Goal: Task Accomplishment & Management: Use online tool/utility

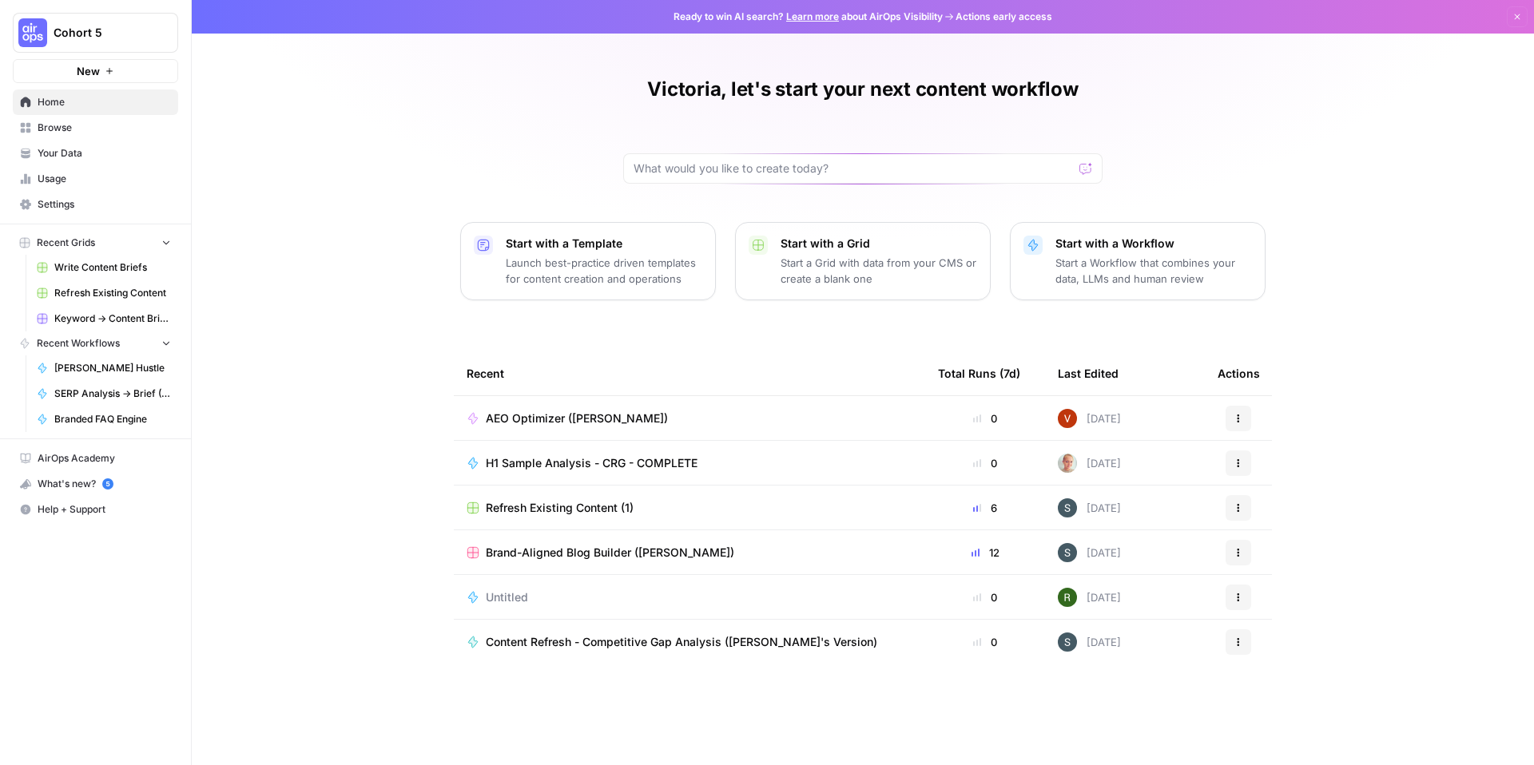
click at [96, 42] on button "Cohort 5" at bounding box center [95, 33] width 165 height 40
click at [482, 207] on div "Victoria, let's start your next content workflow Start with a Template Launch b…" at bounding box center [863, 382] width 1342 height 765
click at [117, 459] on span "AirOps Academy" at bounding box center [104, 458] width 133 height 14
click at [39, 474] on div "What's new? 5" at bounding box center [96, 484] width 164 height 24
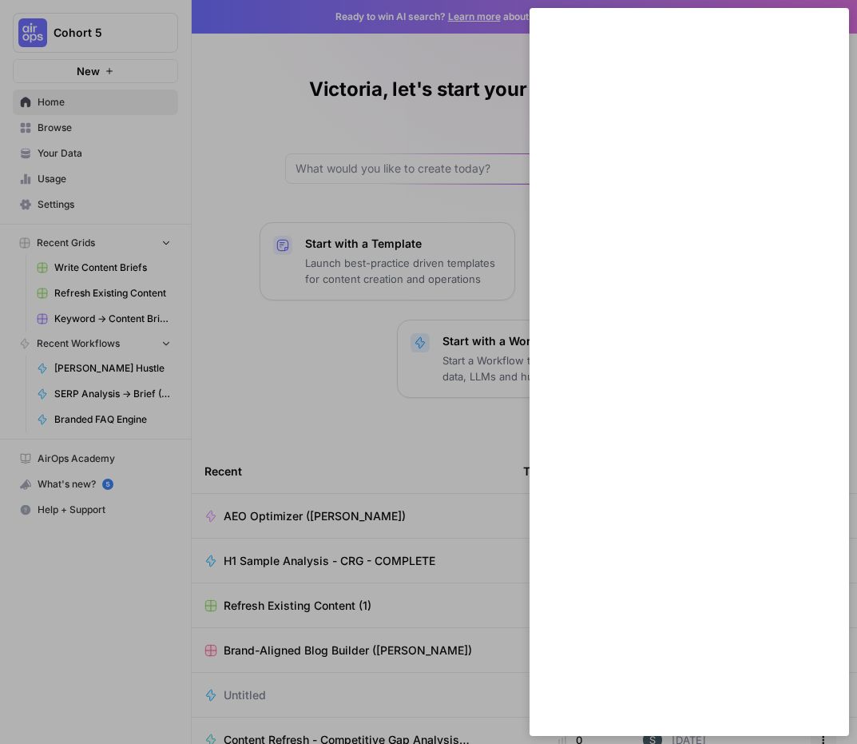
click at [268, 396] on div at bounding box center [428, 372] width 857 height 744
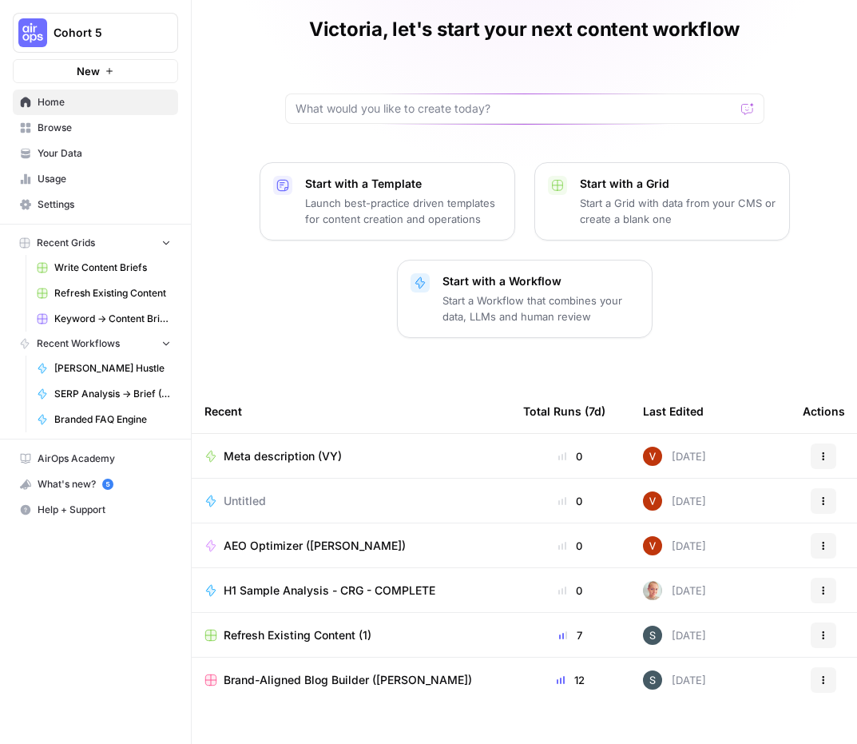
scroll to position [89, 0]
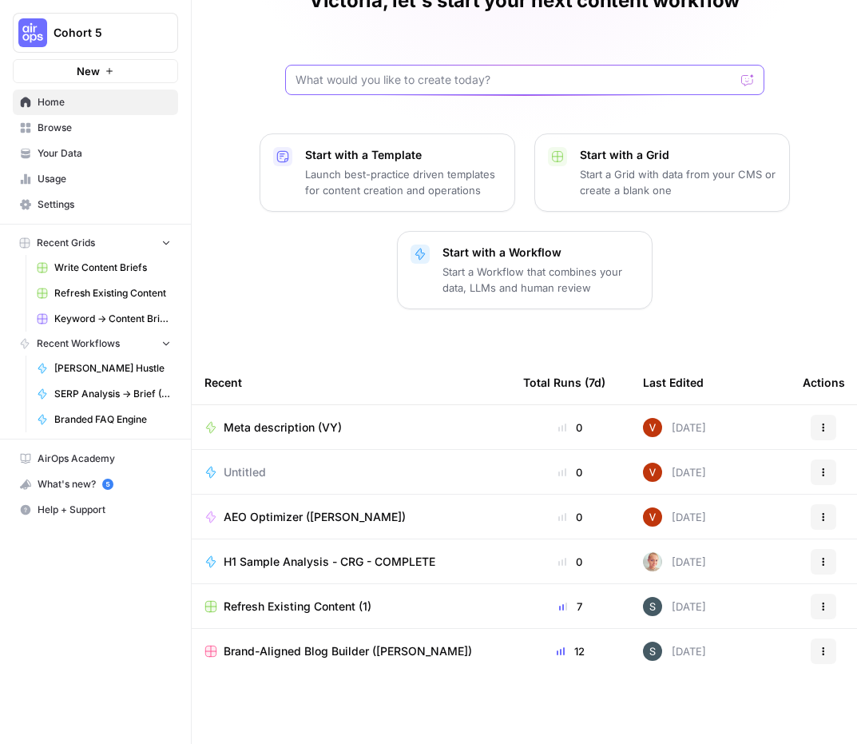
click at [411, 85] on input "text" at bounding box center [515, 80] width 439 height 16
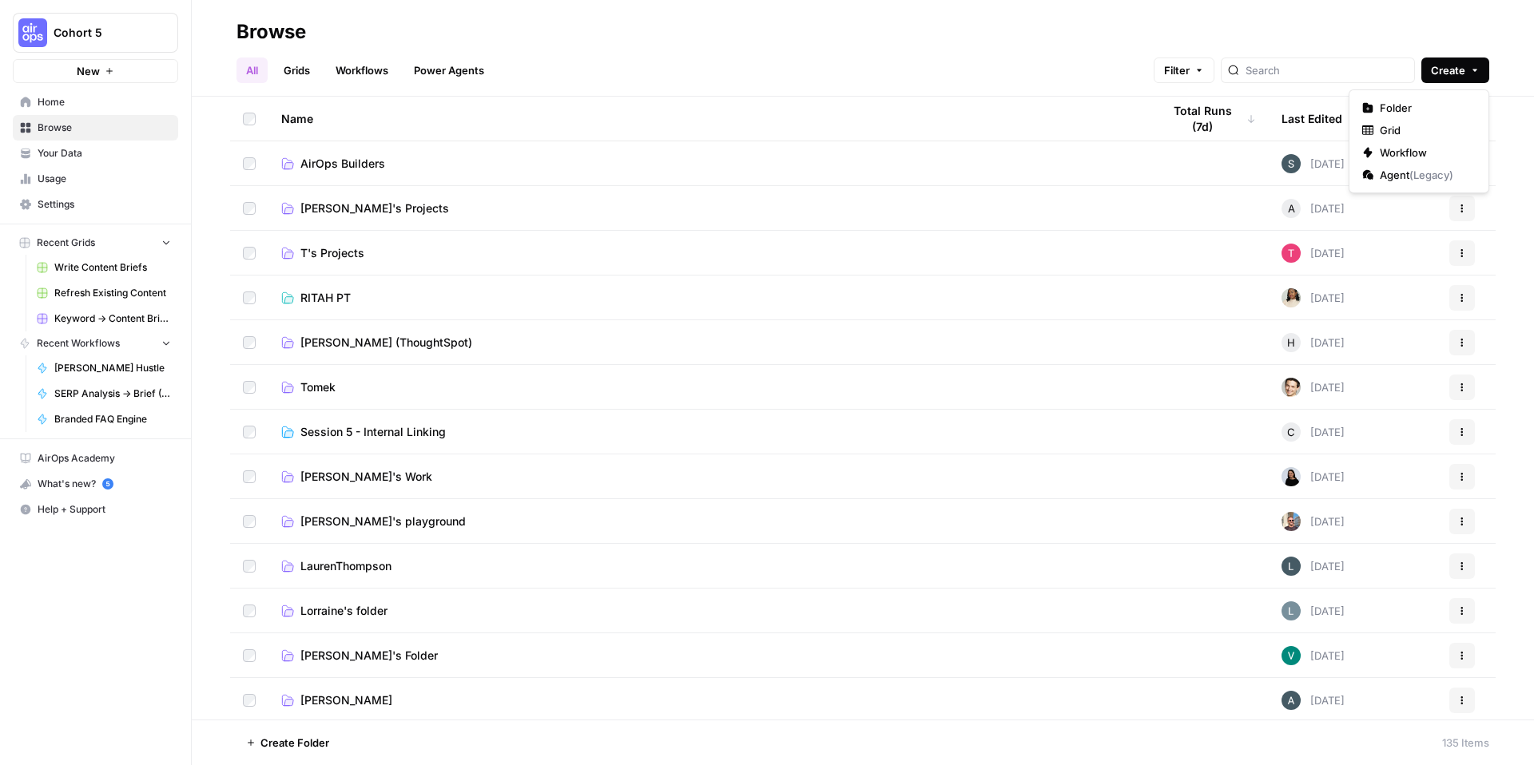
click at [1480, 75] on button "Create" at bounding box center [1455, 71] width 68 height 26
click at [1372, 110] on icon "button" at bounding box center [1367, 107] width 11 height 11
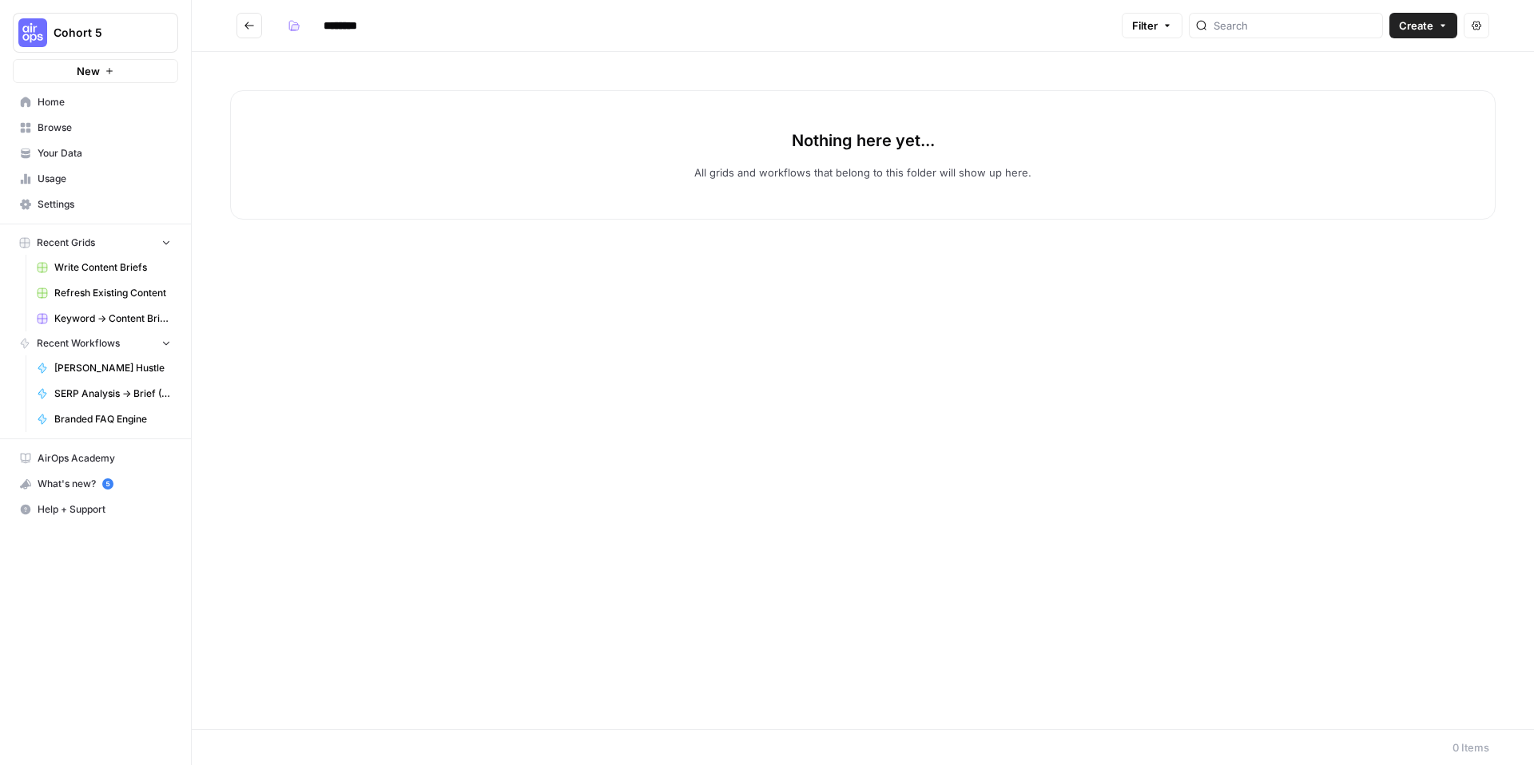
click at [356, 27] on input "********" at bounding box center [360, 26] width 89 height 26
drag, startPoint x: 378, startPoint y: 27, endPoint x: 298, endPoint y: 22, distance: 80.1
click at [298, 22] on div "********" at bounding box center [343, 26] width 125 height 26
type input "**"
click at [431, 161] on div "Nothing here yet... All grids and workflows that belong to this folder will sho…" at bounding box center [862, 154] width 1265 height 129
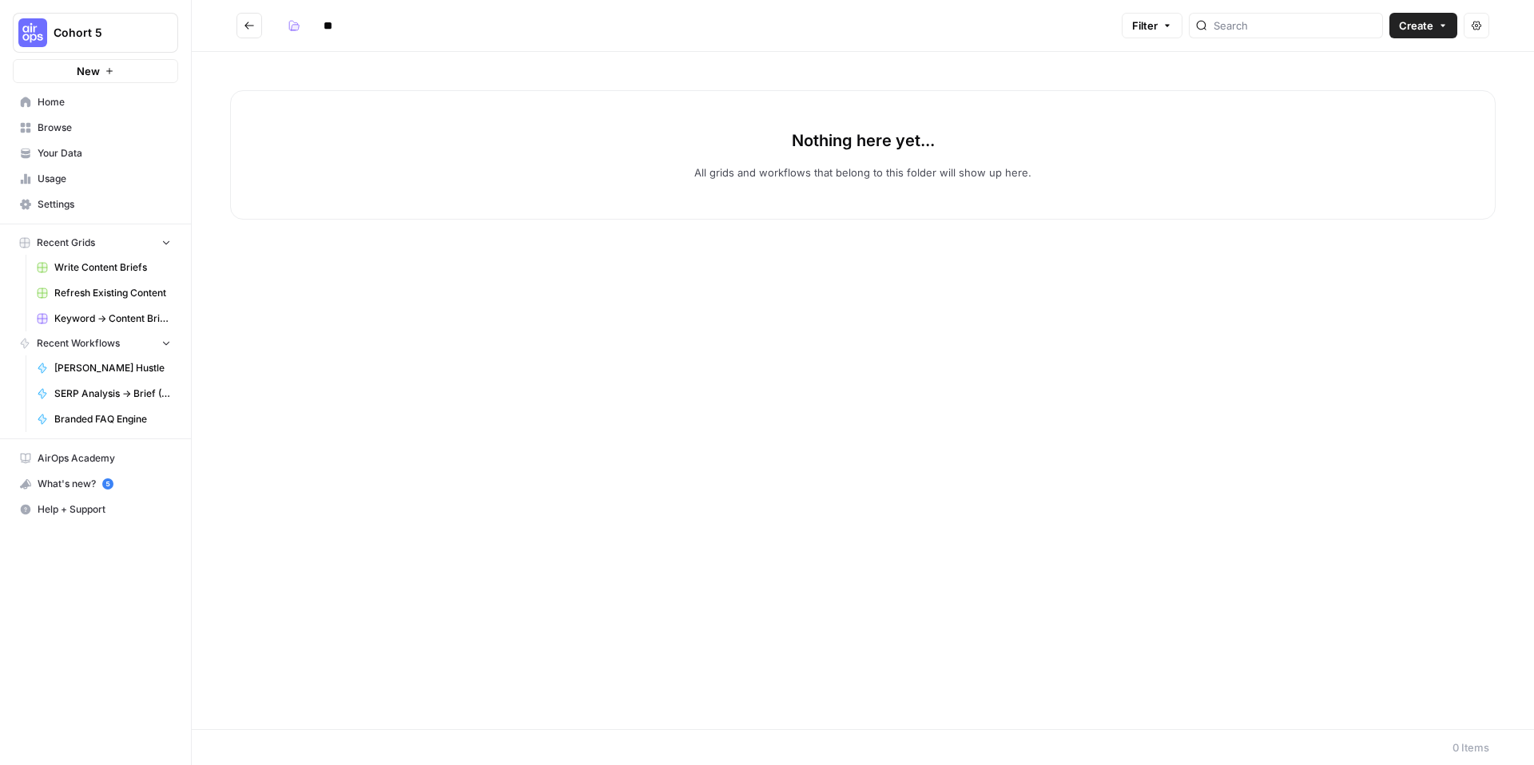
click at [1423, 31] on span "Create" at bounding box center [1416, 26] width 34 height 16
click at [1391, 83] on span "Workflow" at bounding box center [1392, 85] width 89 height 16
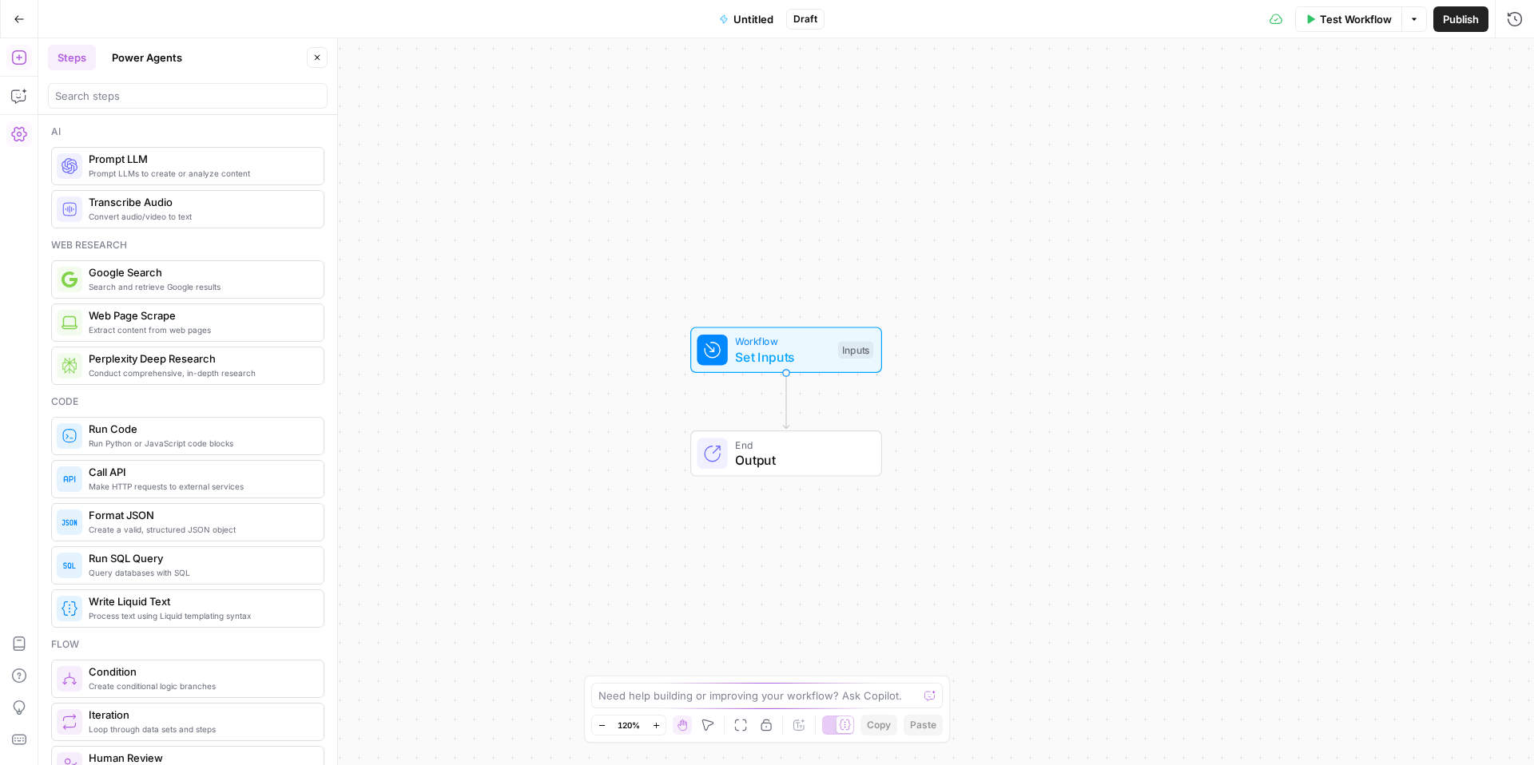
click at [10, 143] on button "Settings" at bounding box center [19, 134] width 26 height 26
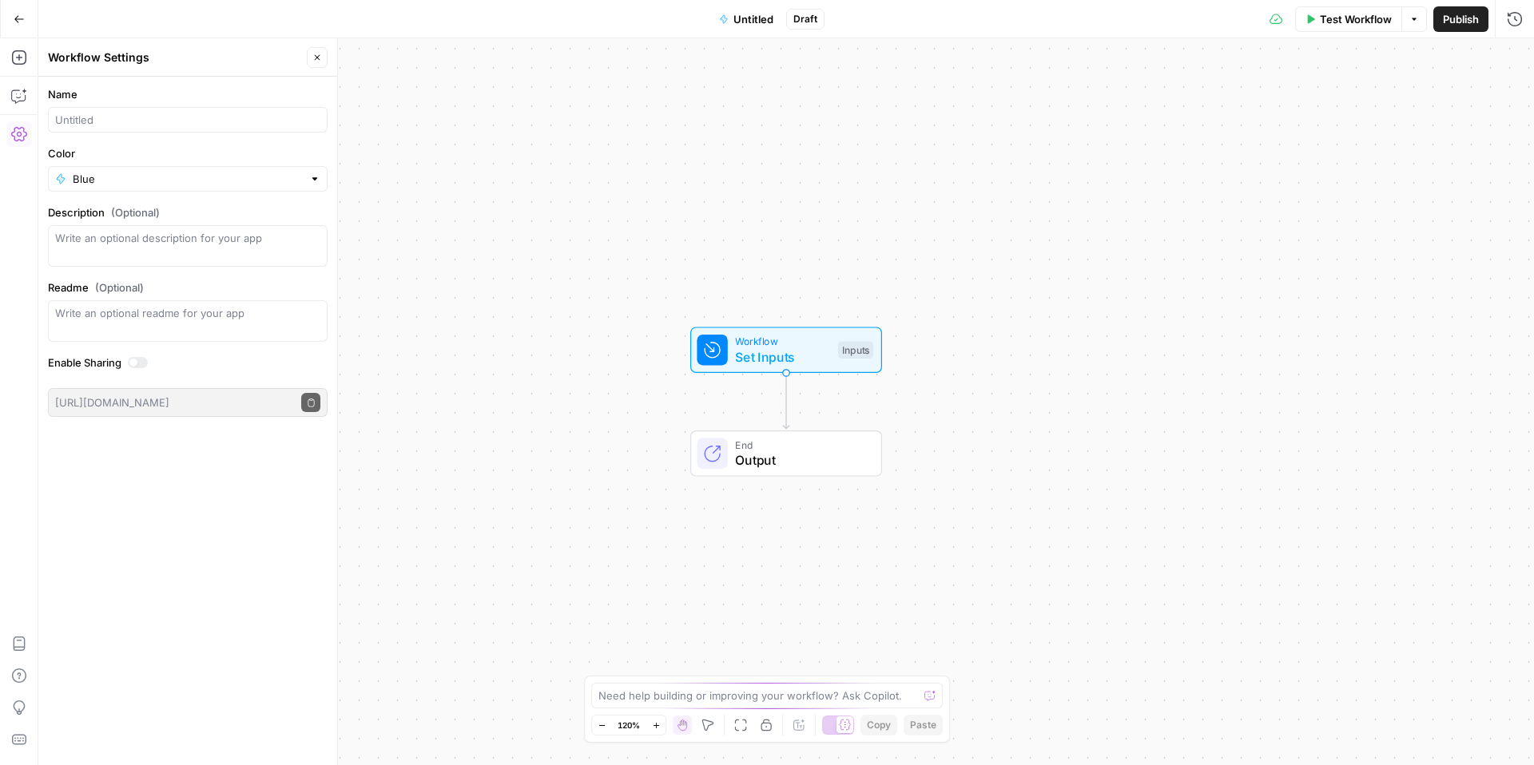
click at [15, 19] on icon "button" at bounding box center [19, 19] width 11 height 11
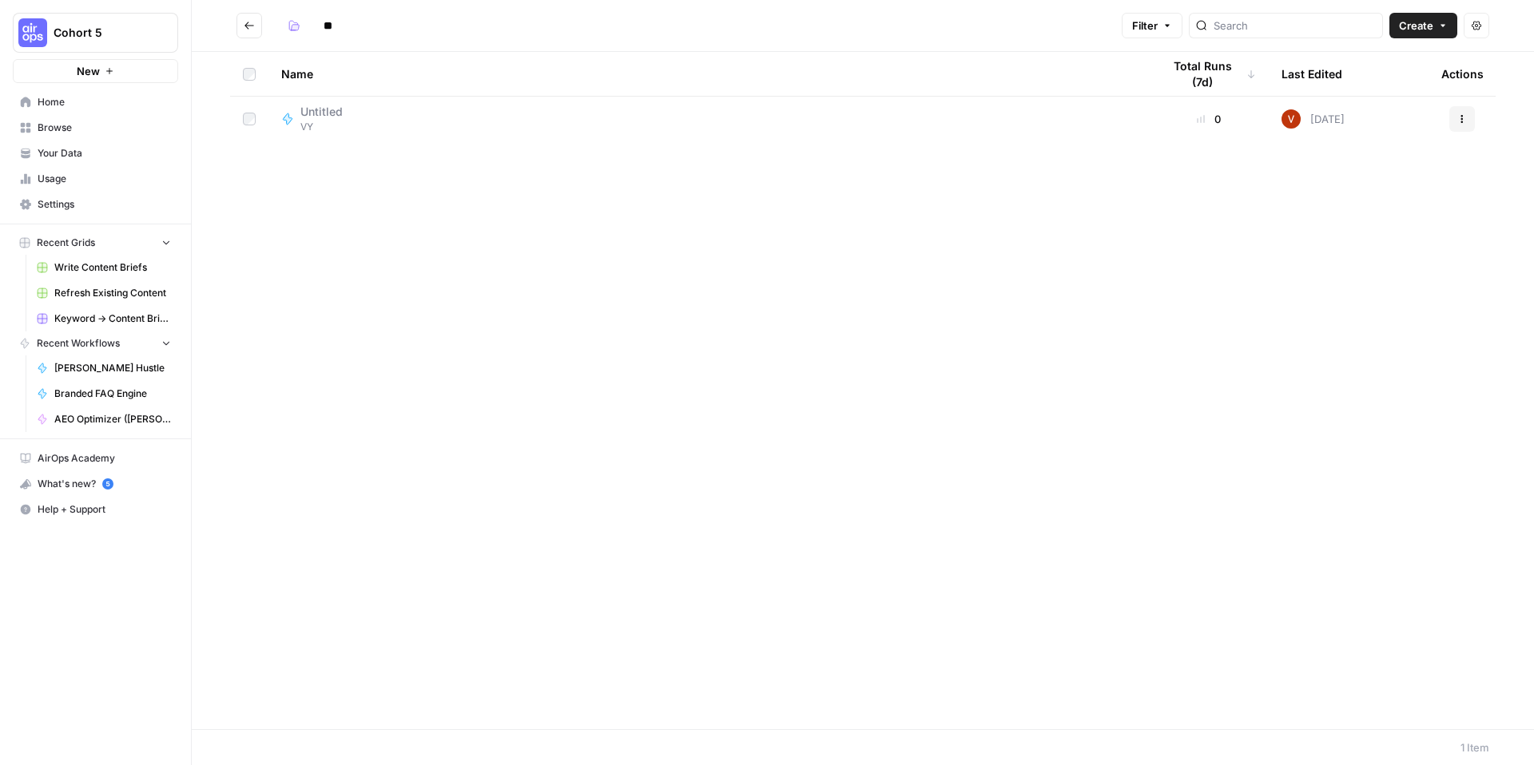
click at [335, 117] on span "Untitled" at bounding box center [321, 112] width 42 height 16
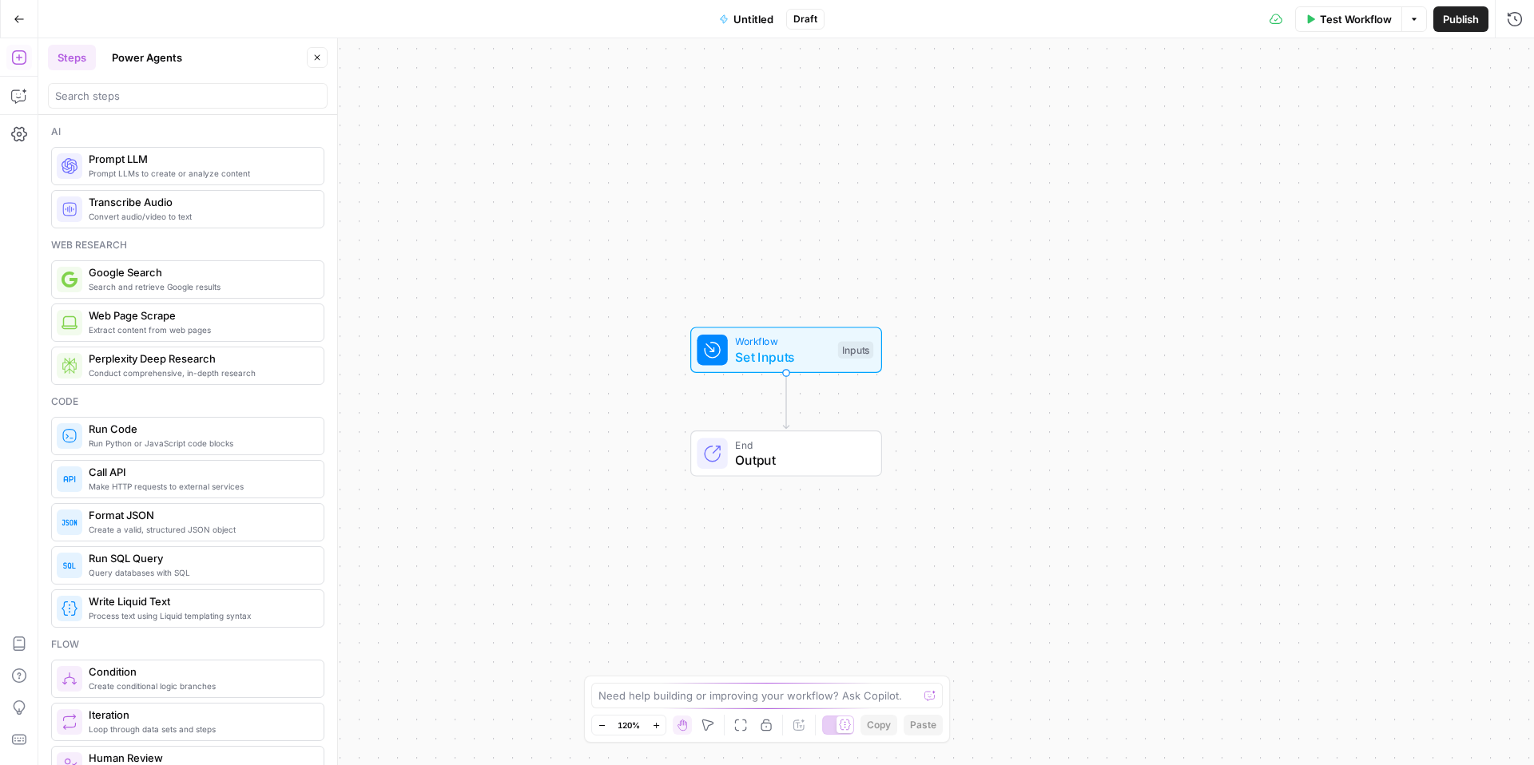
click at [22, 17] on icon "button" at bounding box center [19, 19] width 11 height 11
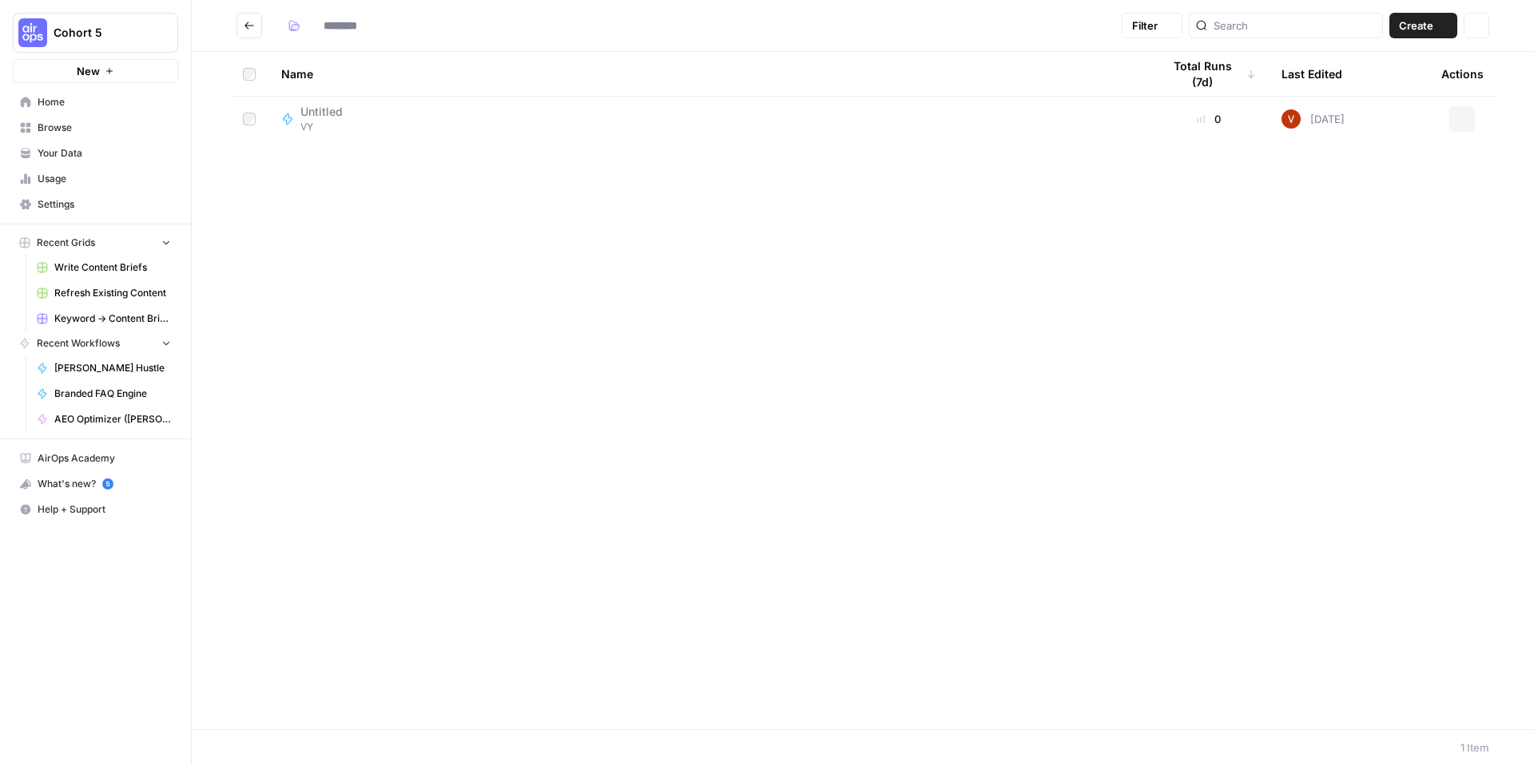
type input "**"
click at [598, 209] on div "Name Total Runs (7d) Last Edited Actions Untitled VY 0 [DATE] Actions" at bounding box center [863, 390] width 1342 height 677
click at [1418, 31] on span "Create" at bounding box center [1416, 26] width 34 height 16
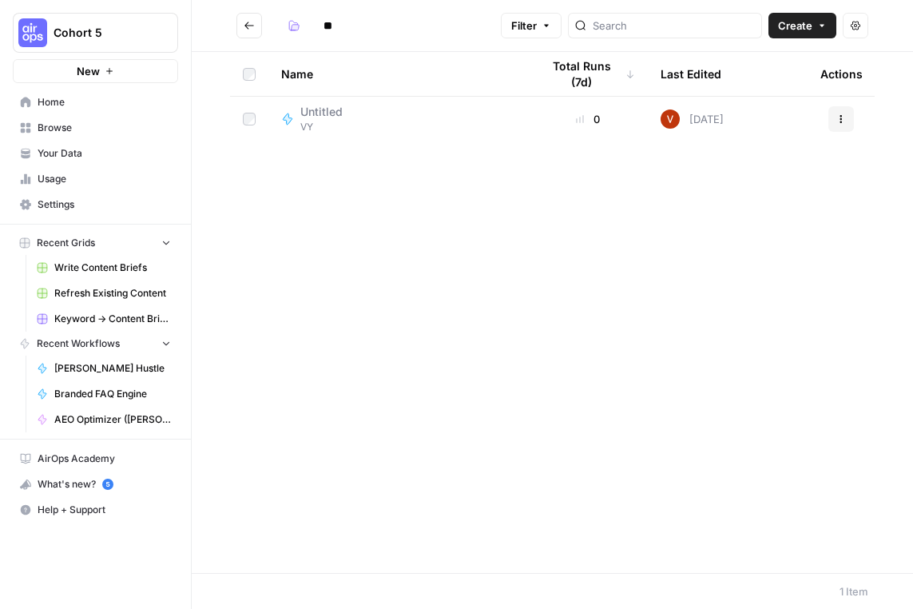
click at [244, 26] on icon "Go back" at bounding box center [249, 25] width 11 height 11
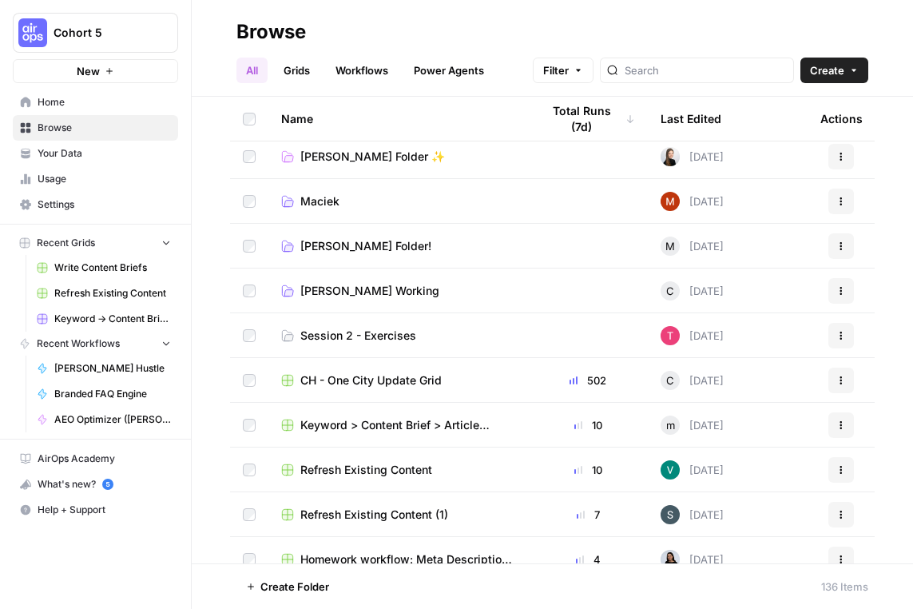
scroll to position [992, 0]
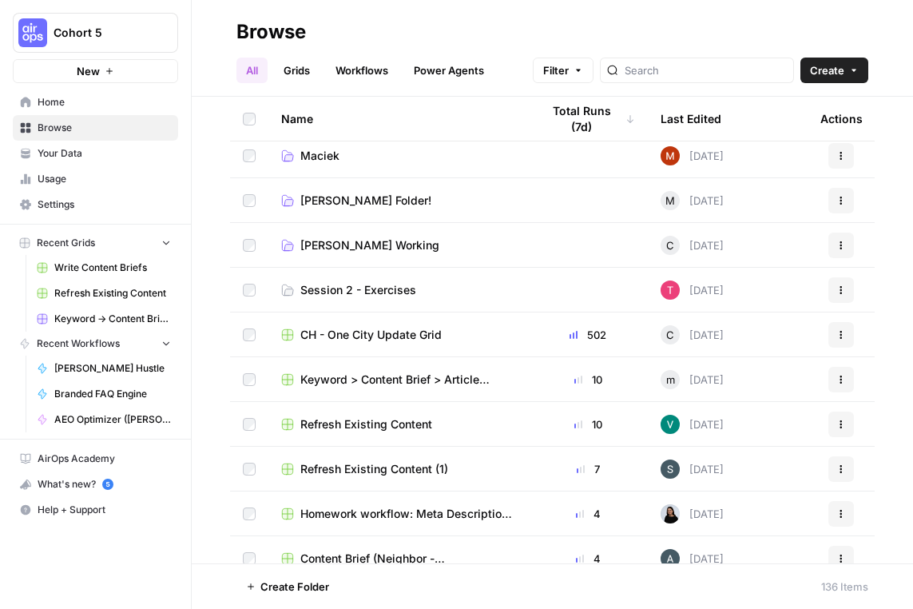
click at [473, 297] on link "Session 2 - Exercises" at bounding box center [398, 290] width 234 height 16
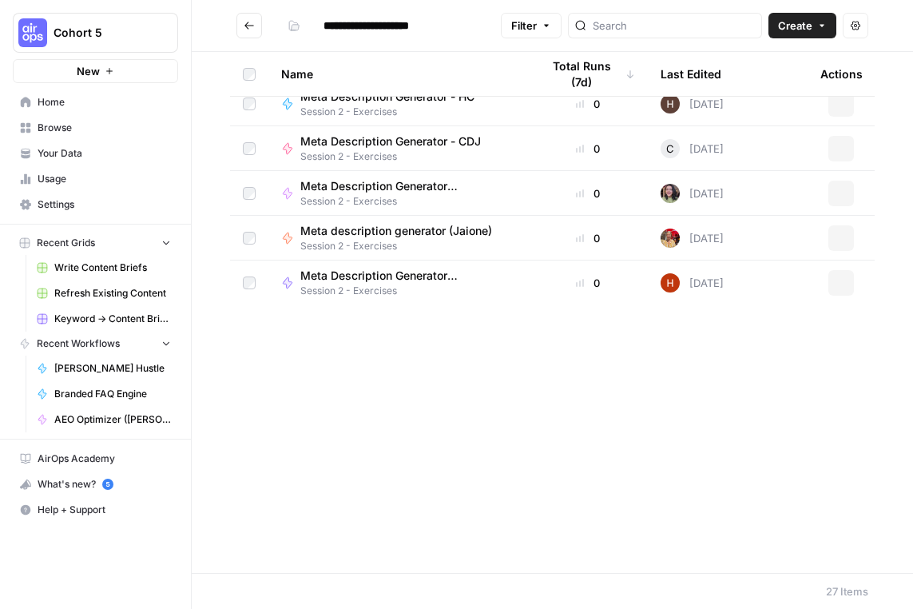
scroll to position [732, 0]
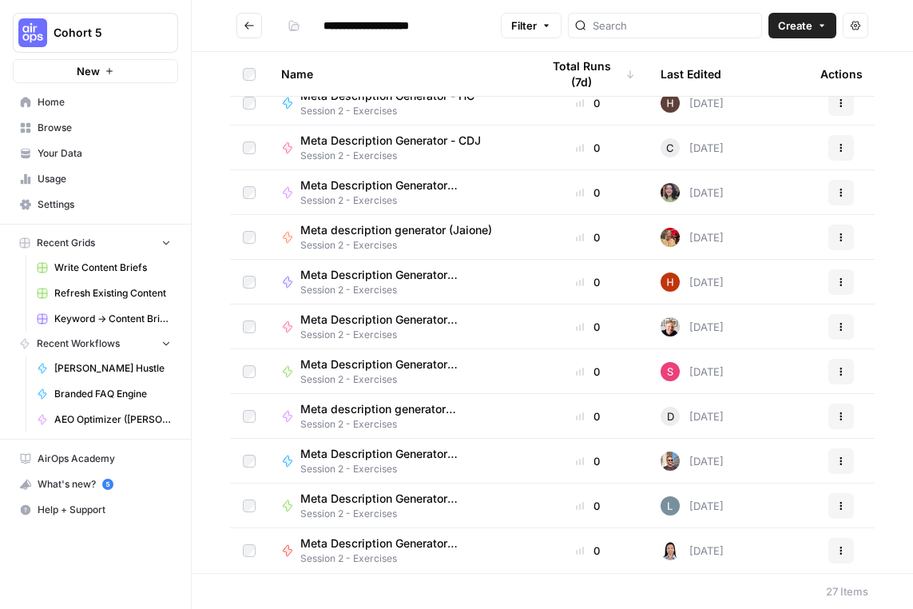
click at [794, 25] on span "Create" at bounding box center [795, 26] width 34 height 16
click at [756, 81] on span "Workflow" at bounding box center [771, 85] width 89 height 16
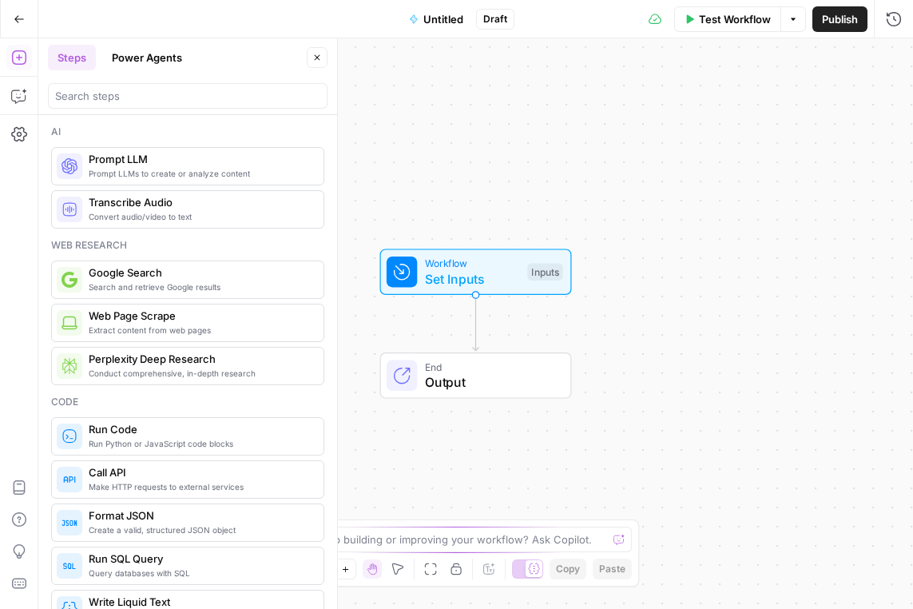
click at [444, 28] on button "Untitled" at bounding box center [435, 19] width 73 height 26
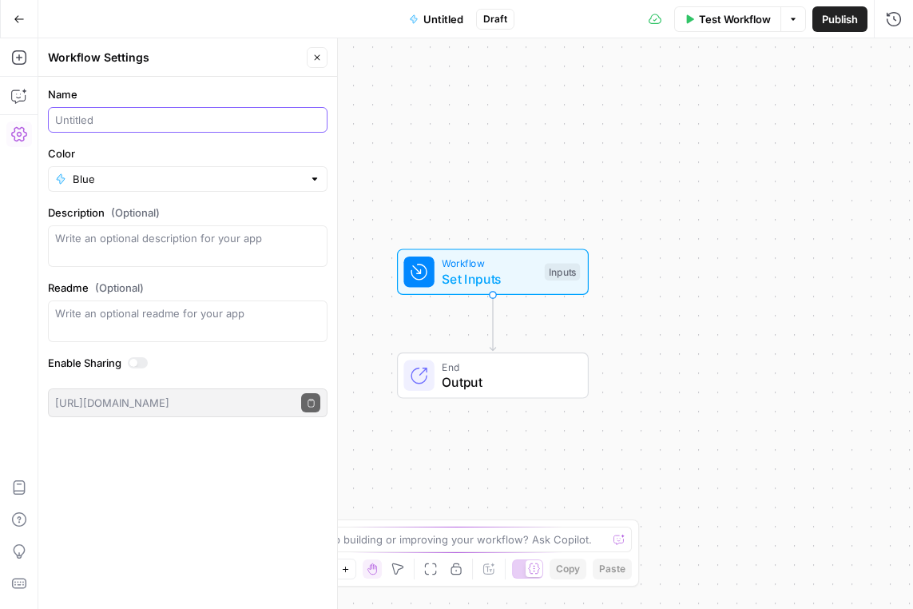
click at [203, 120] on input "Name" at bounding box center [187, 120] width 265 height 16
type input "Meta description (VY)"
click at [132, 179] on input "Color" at bounding box center [188, 179] width 230 height 16
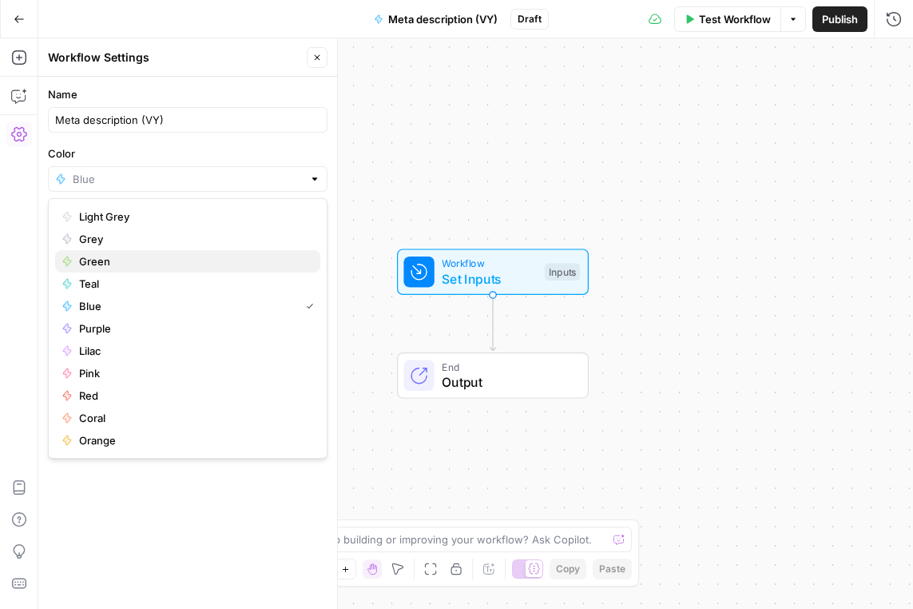
click at [121, 268] on span "Green" at bounding box center [193, 261] width 228 height 16
type input "Green"
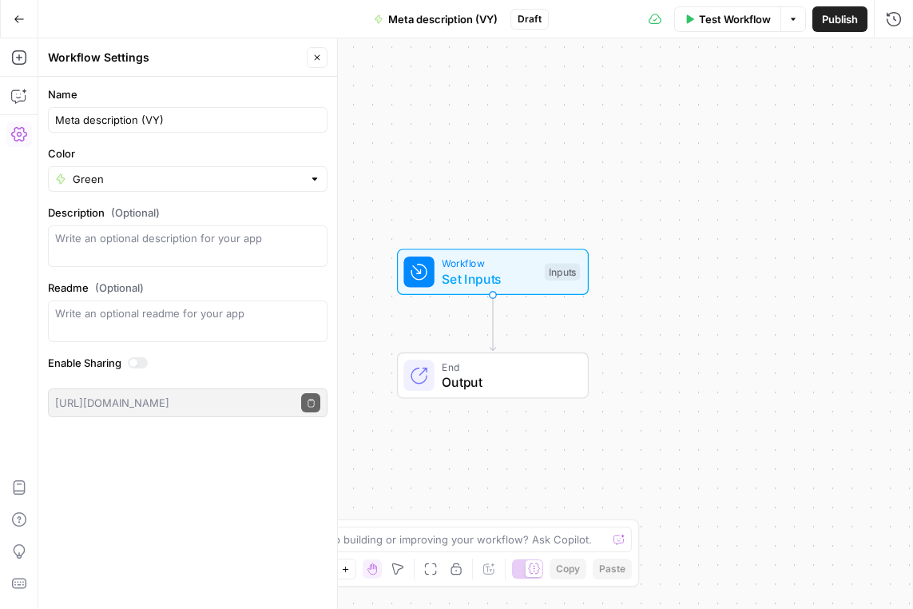
click at [320, 55] on icon "button" at bounding box center [317, 58] width 10 height 10
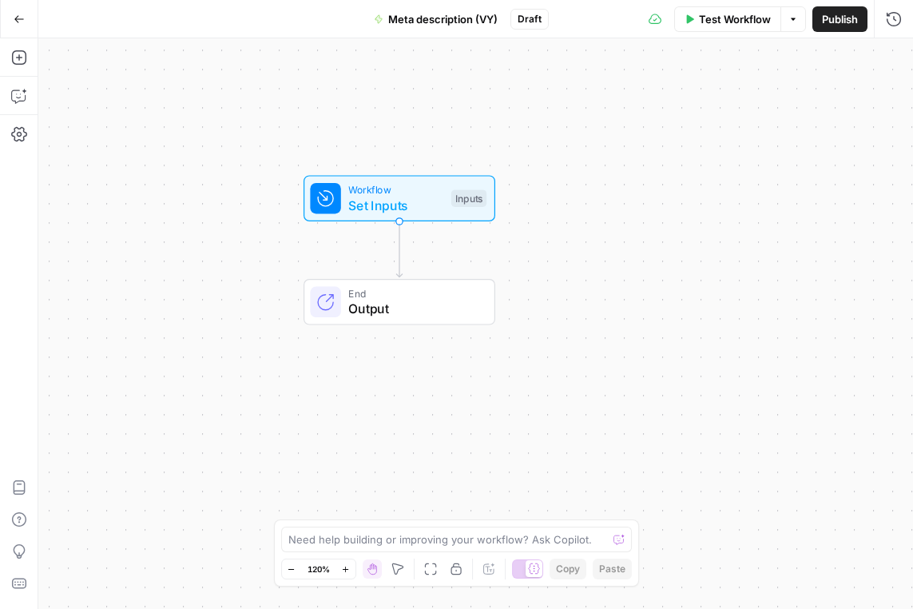
drag, startPoint x: 353, startPoint y: 236, endPoint x: 260, endPoint y: 162, distance: 119.4
click at [260, 162] on div "Workflow Set Inputs Inputs End Output" at bounding box center [475, 323] width 875 height 570
click at [377, 204] on span "Set Inputs" at bounding box center [395, 204] width 95 height 19
click at [676, 105] on button "Add Field" at bounding box center [740, 109] width 266 height 26
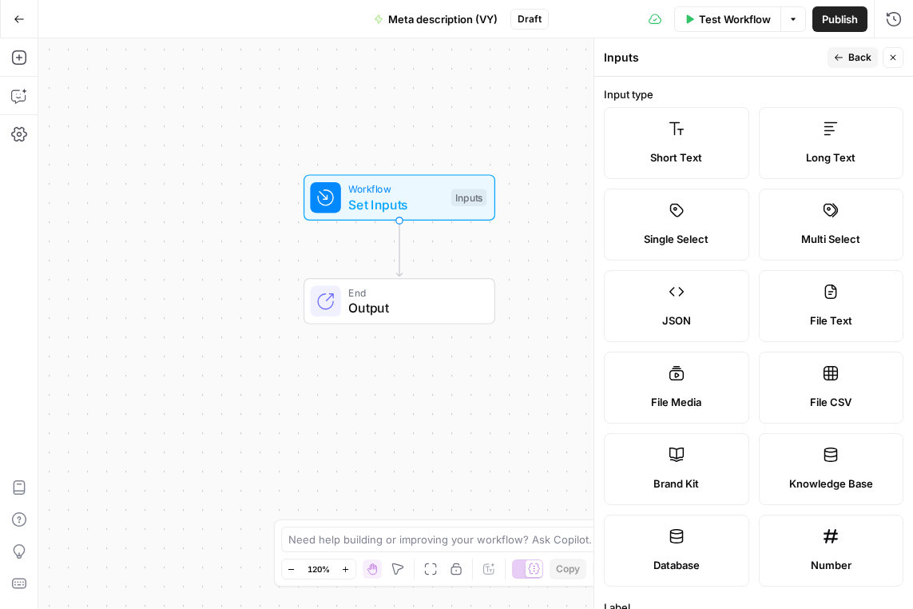
click at [680, 447] on icon at bounding box center [677, 455] width 16 height 16
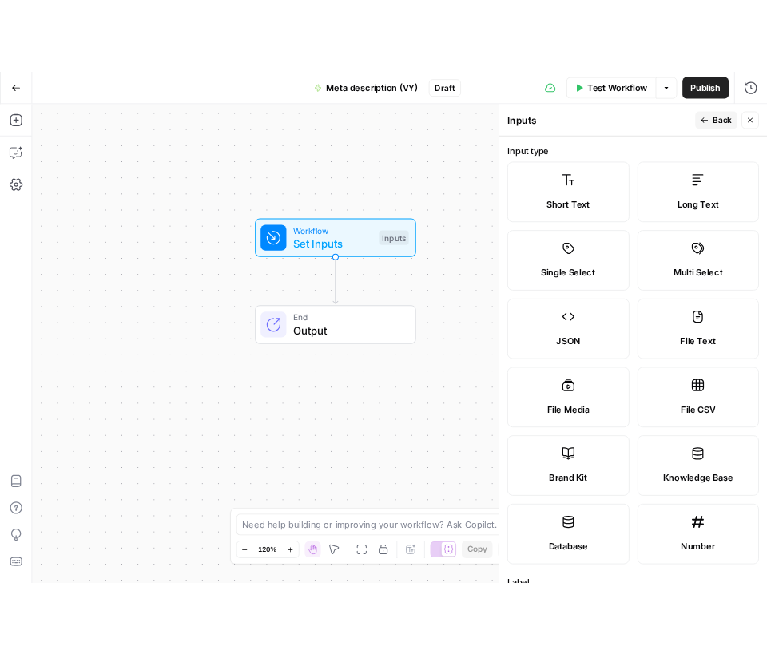
scroll to position [268, 0]
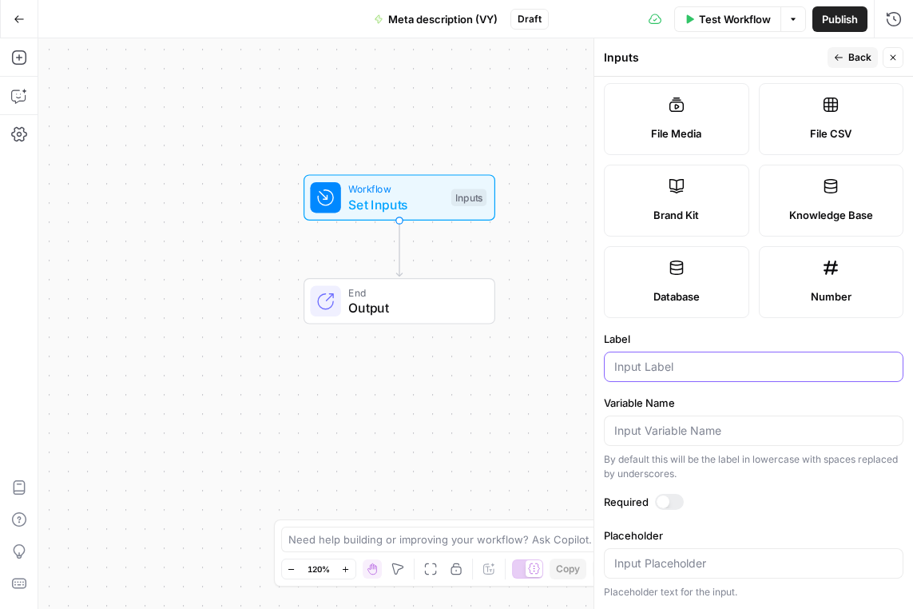
click at [703, 371] on input "Label" at bounding box center [753, 367] width 279 height 16
type input "Brand Kit"
click at [752, 426] on input "Variable Name" at bounding box center [753, 431] width 279 height 16
type input "b"
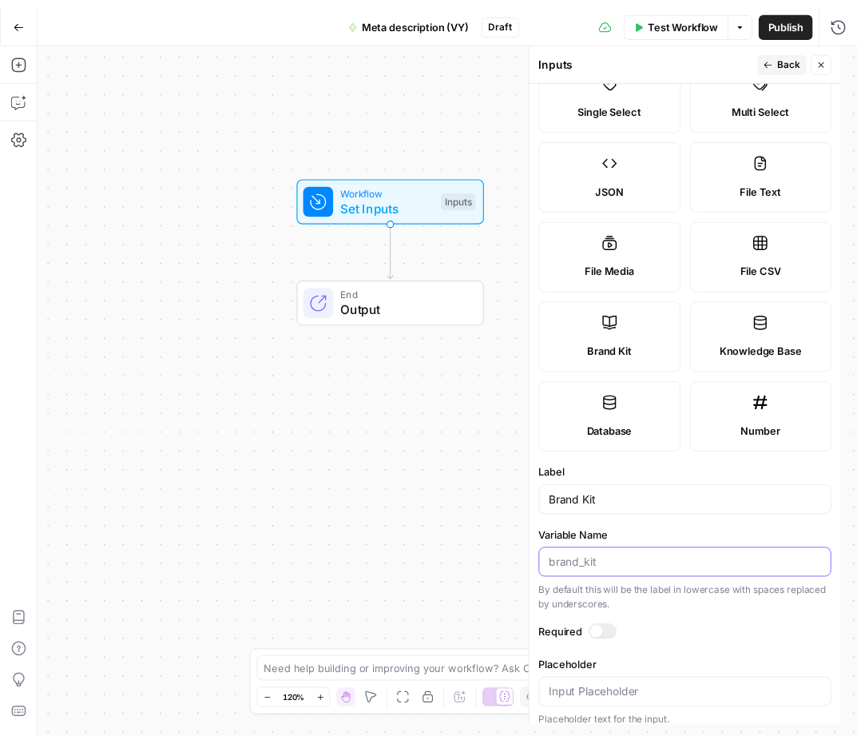
scroll to position [133, 0]
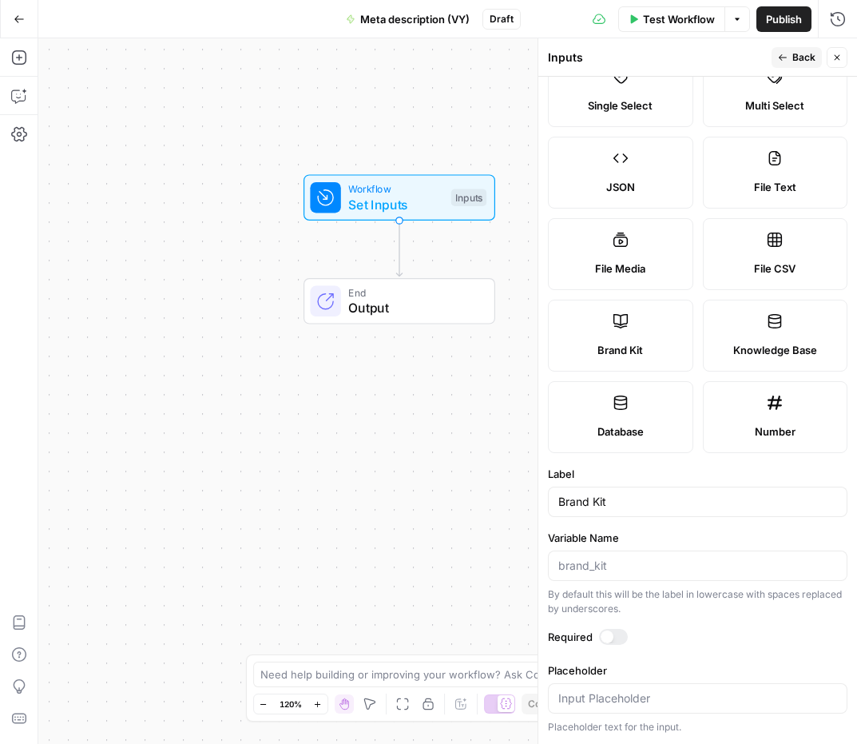
click at [464, 510] on div "Workflow Set Inputs Inputs End Output" at bounding box center [447, 390] width 819 height 705
click at [816, 56] on button "Back" at bounding box center [797, 57] width 50 height 21
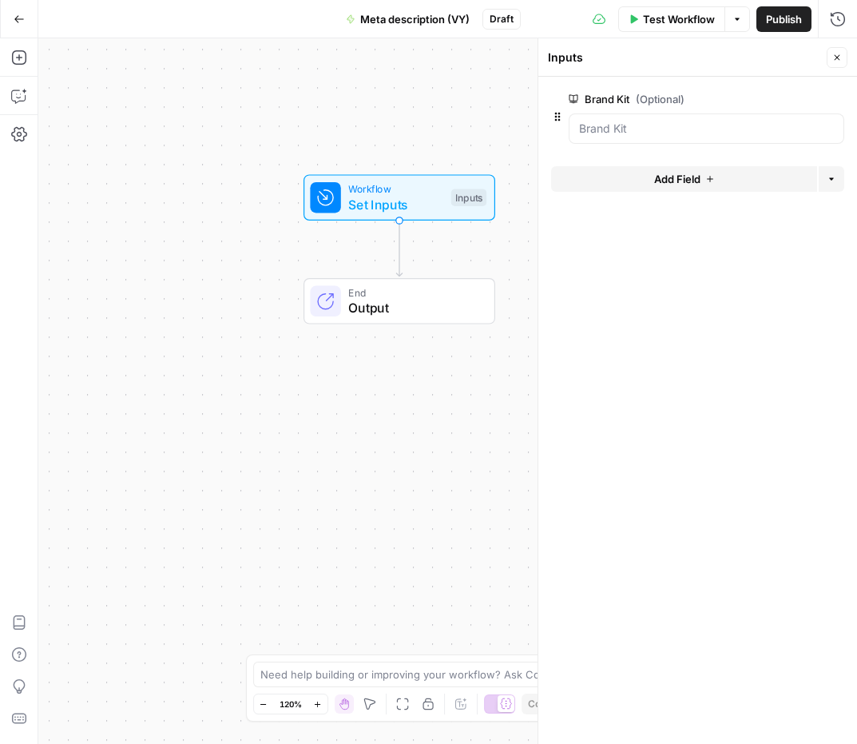
click at [658, 180] on span "Add Field" at bounding box center [677, 179] width 46 height 16
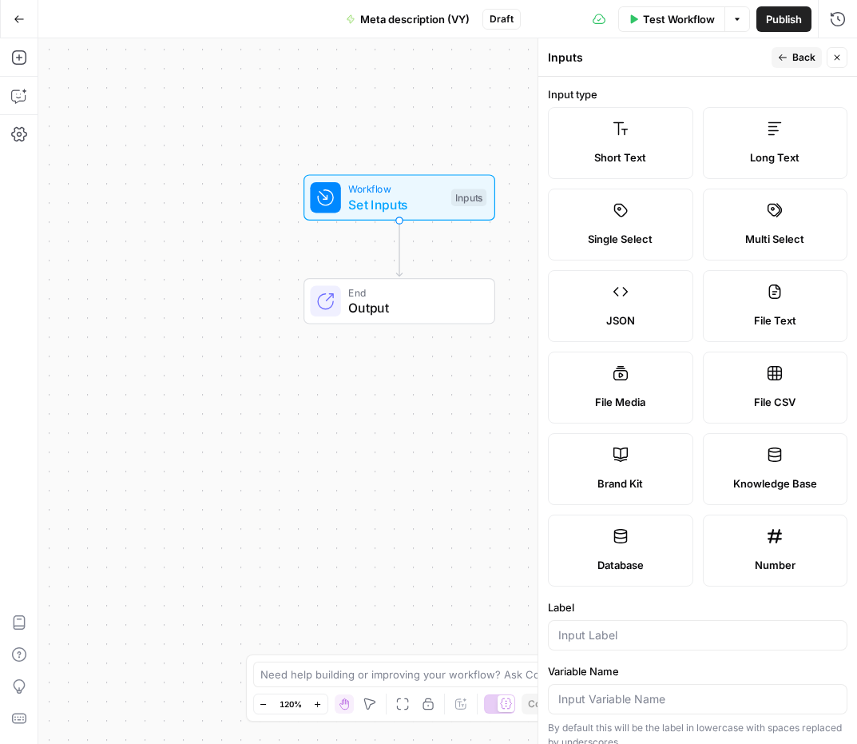
click at [600, 163] on span "Short Text" at bounding box center [620, 157] width 52 height 16
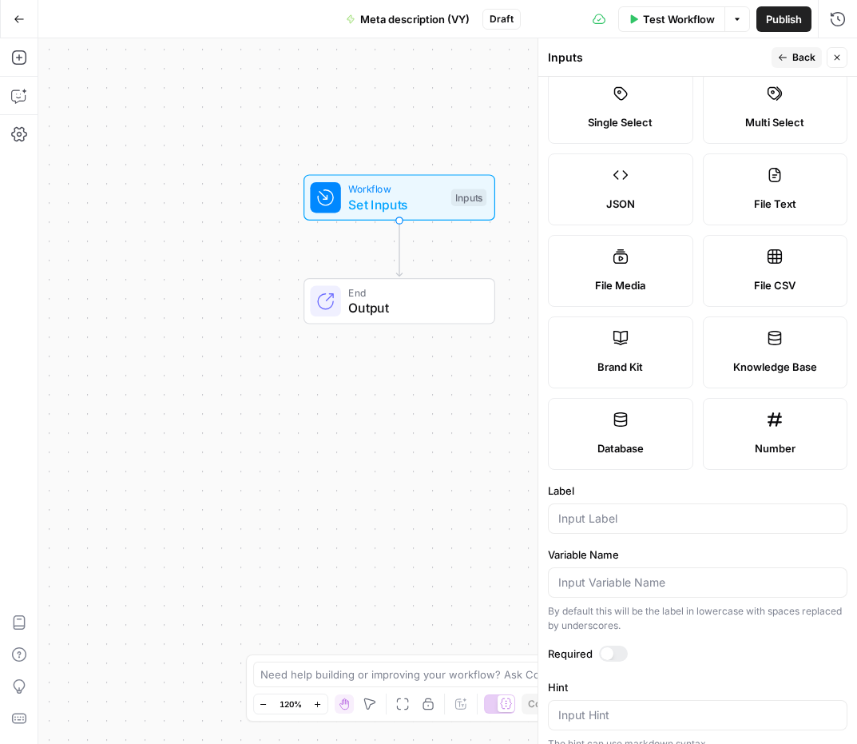
scroll to position [192, 0]
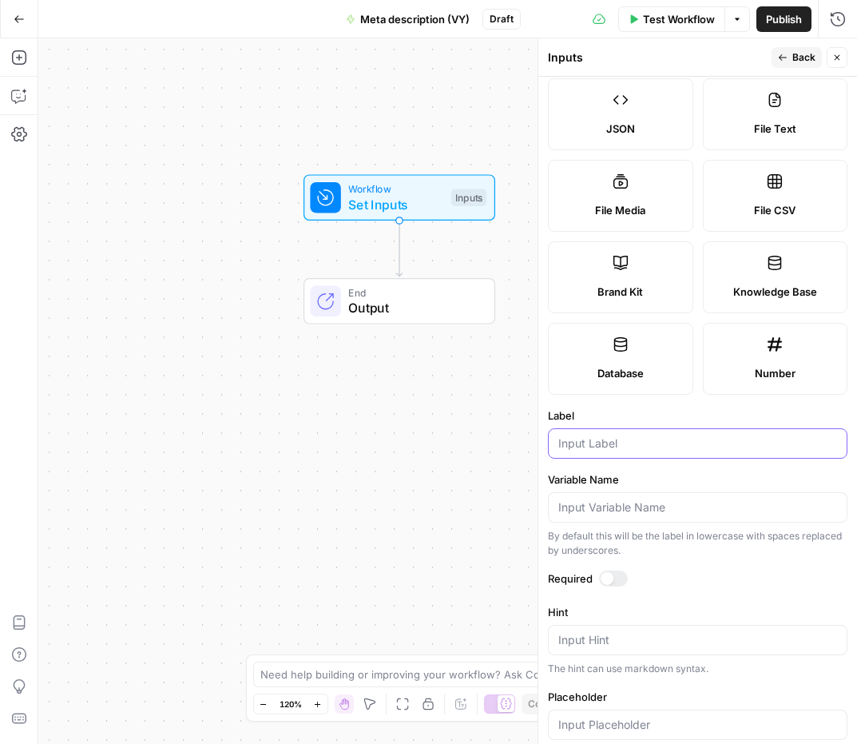
click at [659, 441] on input "Label" at bounding box center [697, 443] width 279 height 16
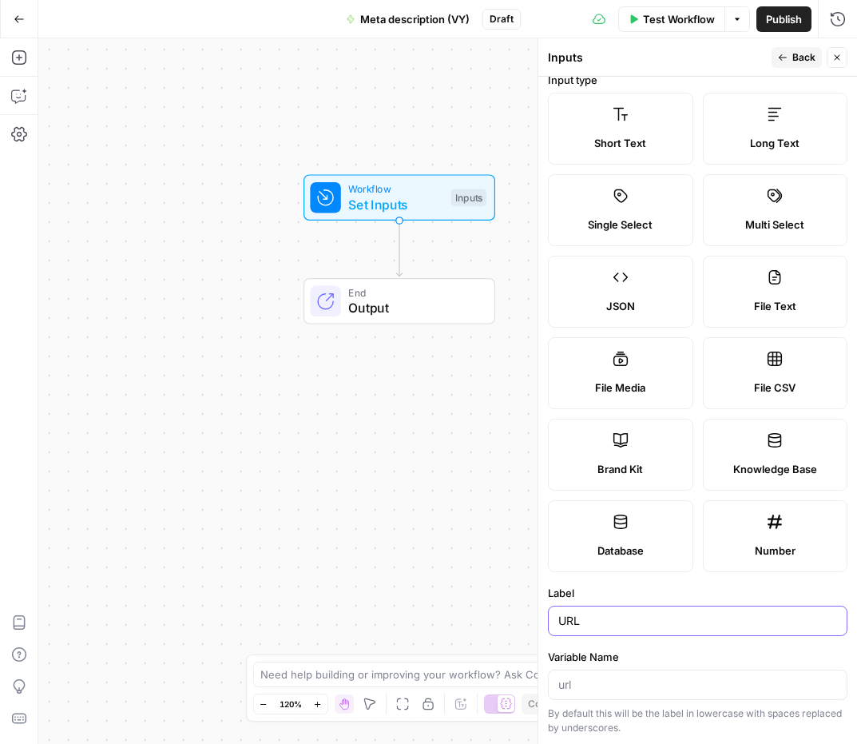
scroll to position [0, 0]
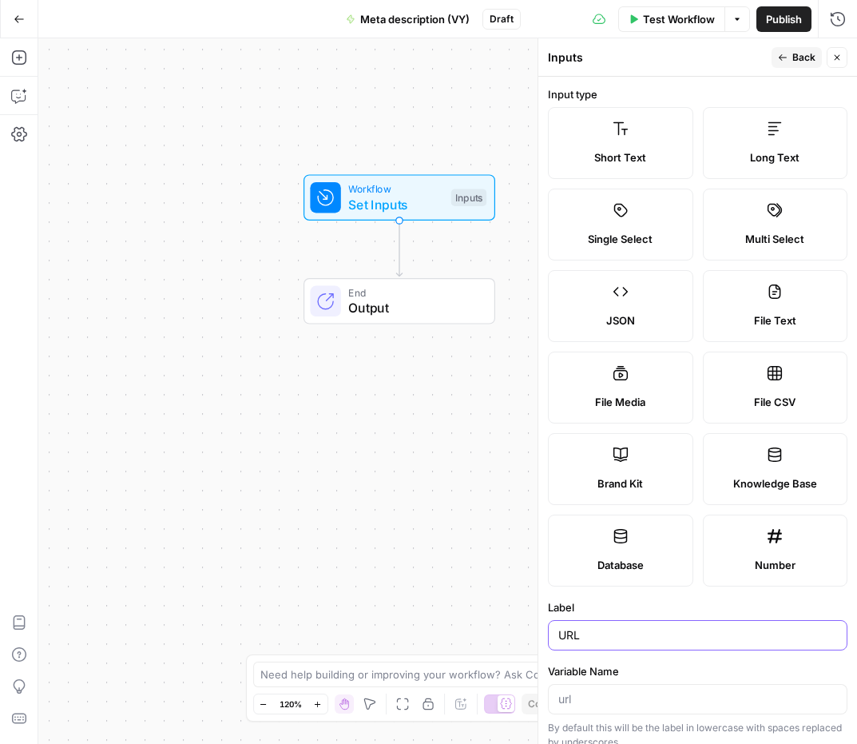
type input "URL"
click at [802, 60] on span "Back" at bounding box center [803, 57] width 23 height 14
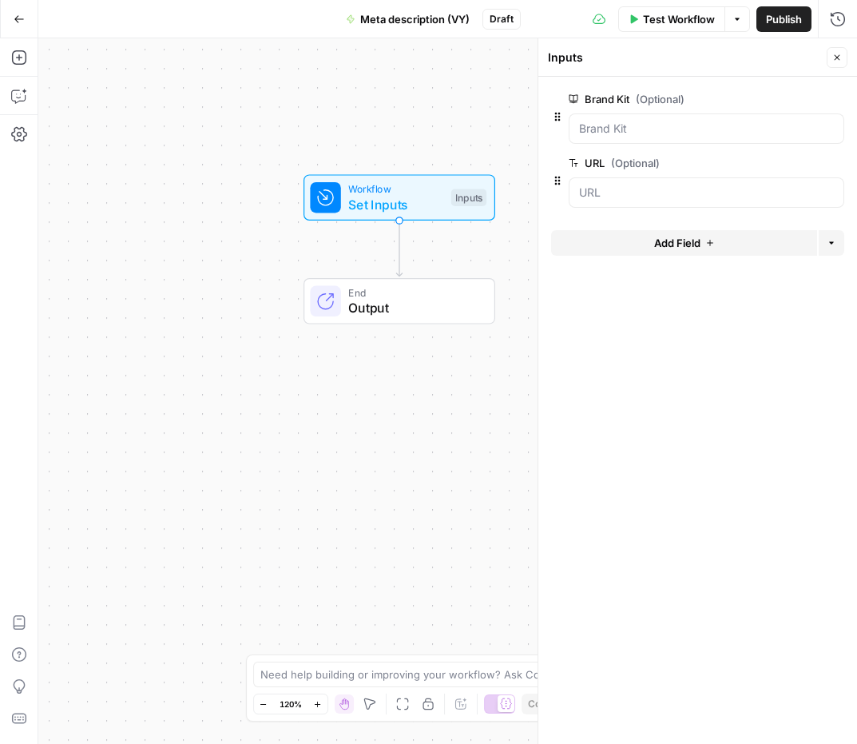
click at [617, 244] on button "Add Field" at bounding box center [684, 243] width 266 height 26
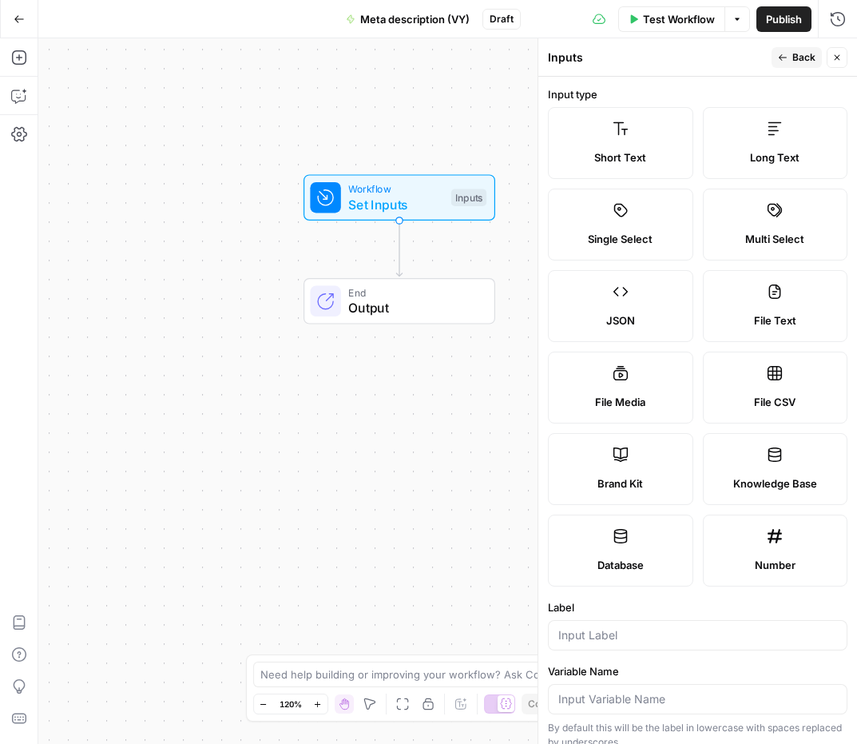
click at [665, 161] on div "Short Text" at bounding box center [621, 157] width 118 height 16
click at [616, 628] on input "Label" at bounding box center [697, 635] width 279 height 16
type input "Keyword"
click at [804, 54] on span "Back" at bounding box center [803, 57] width 23 height 14
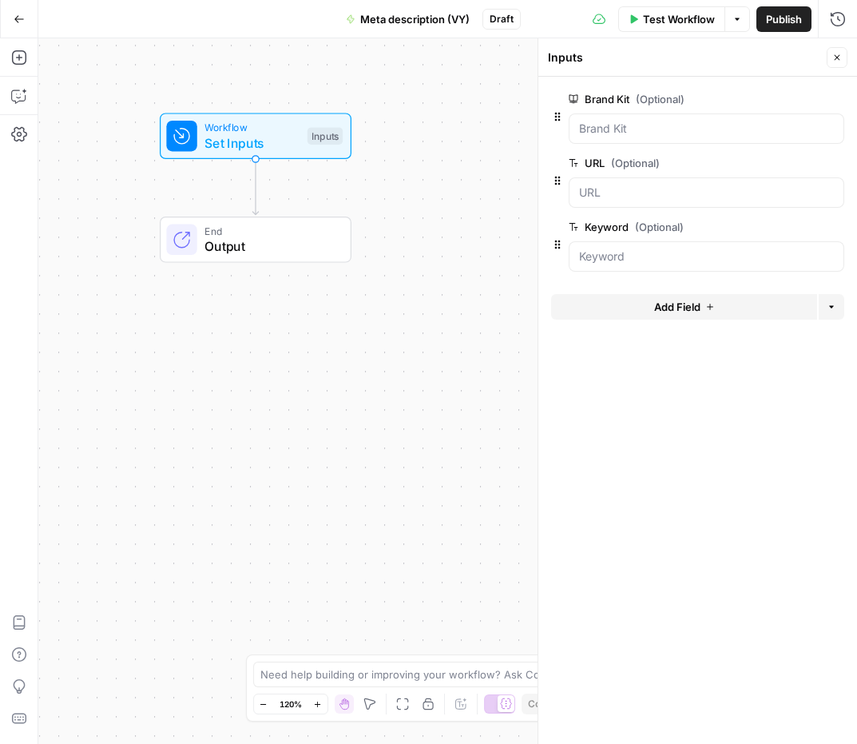
drag, startPoint x: 371, startPoint y: 314, endPoint x: 227, endPoint y: 252, distance: 156.4
click at [227, 252] on span "Output" at bounding box center [269, 245] width 130 height 19
click at [22, 54] on icon "button" at bounding box center [19, 58] width 16 height 16
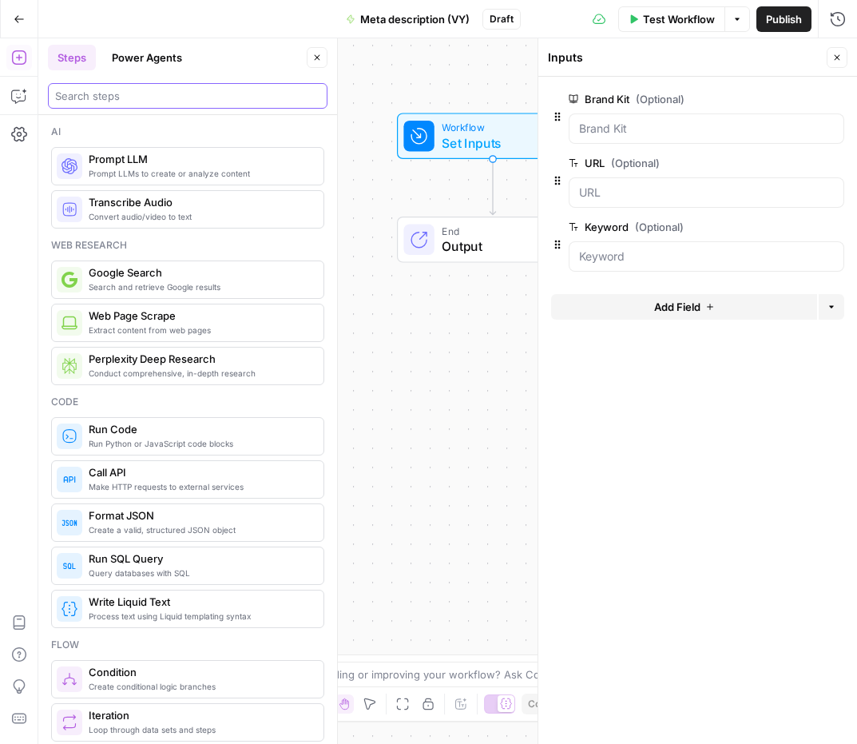
click at [129, 98] on input "search" at bounding box center [187, 96] width 265 height 16
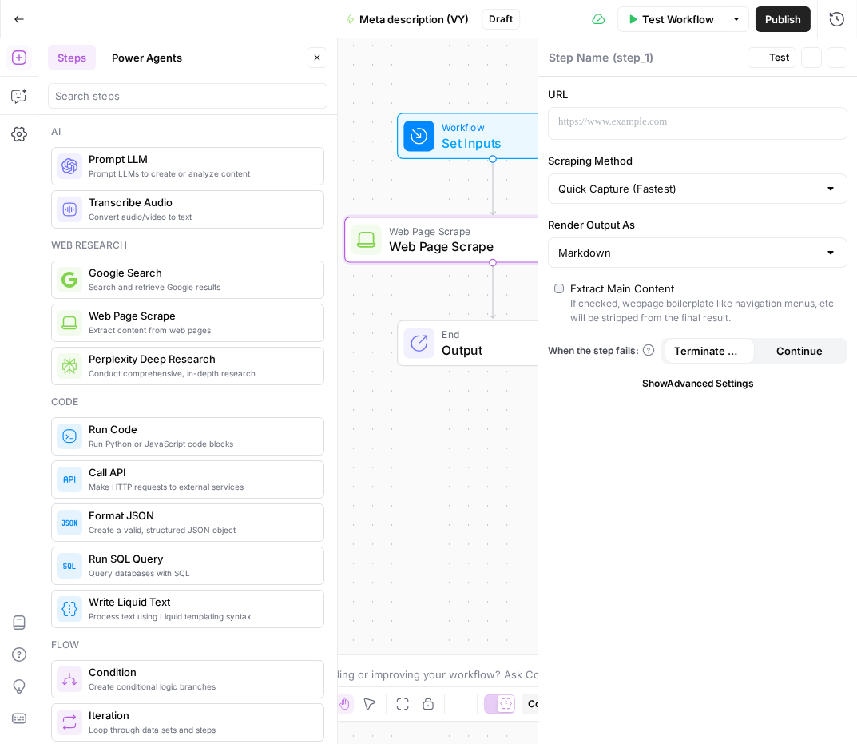
type textarea "Web Page Scrape"
click at [636, 117] on p at bounding box center [684, 122] width 253 height 16
click at [608, 127] on p "To enrich screen reader interactions, please activate Accessibility in Grammarl…" at bounding box center [684, 122] width 253 height 16
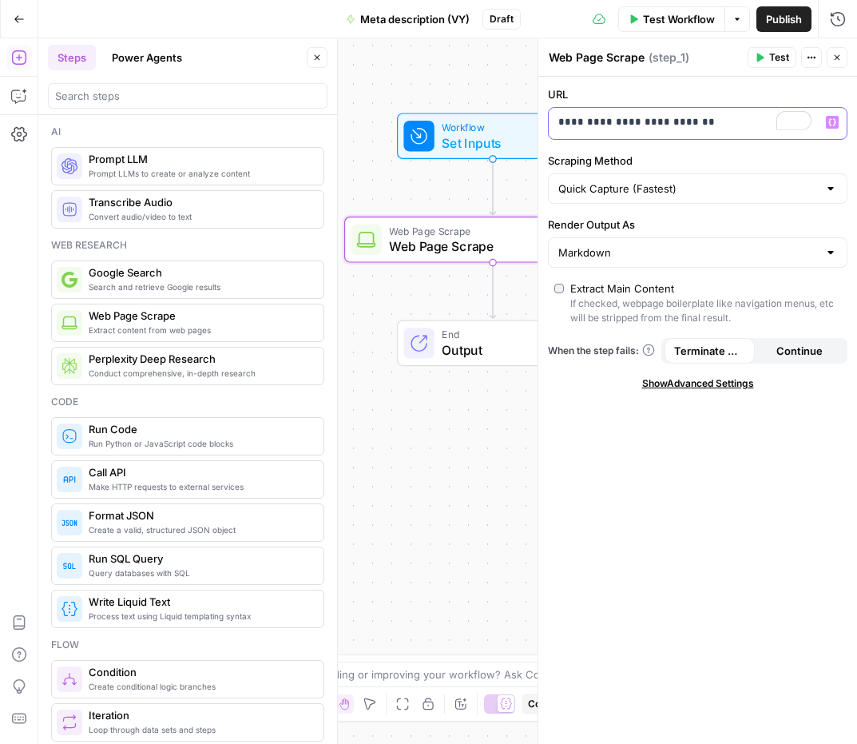
click at [608, 127] on p "**********" at bounding box center [684, 122] width 253 height 16
drag, startPoint x: 720, startPoint y: 126, endPoint x: 554, endPoint y: 126, distance: 165.3
click at [554, 126] on div "**********" at bounding box center [685, 123] width 272 height 31
click at [193, 95] on input "search" at bounding box center [187, 96] width 265 height 16
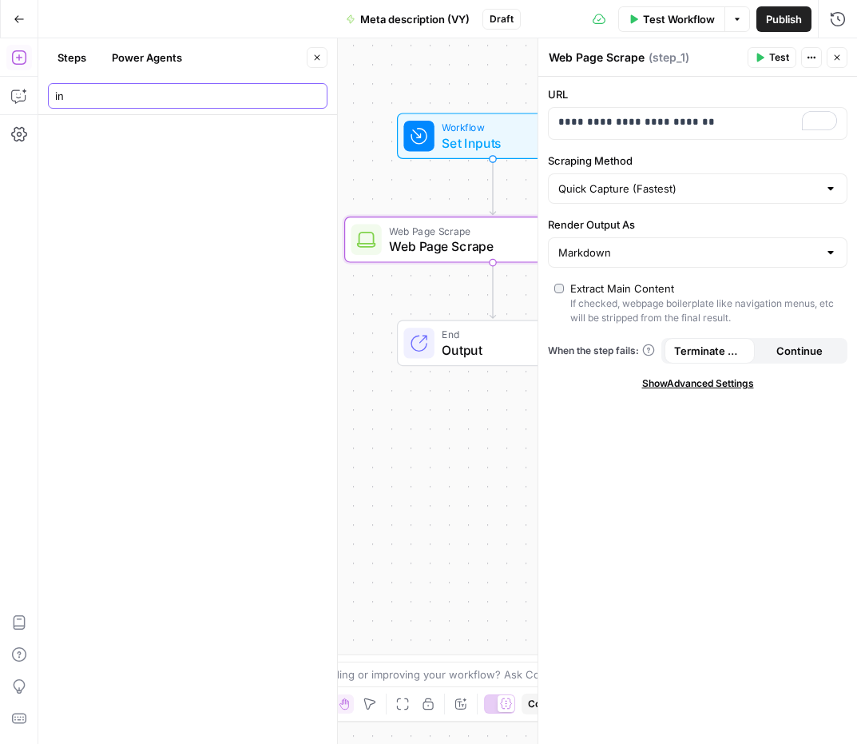
type input "i"
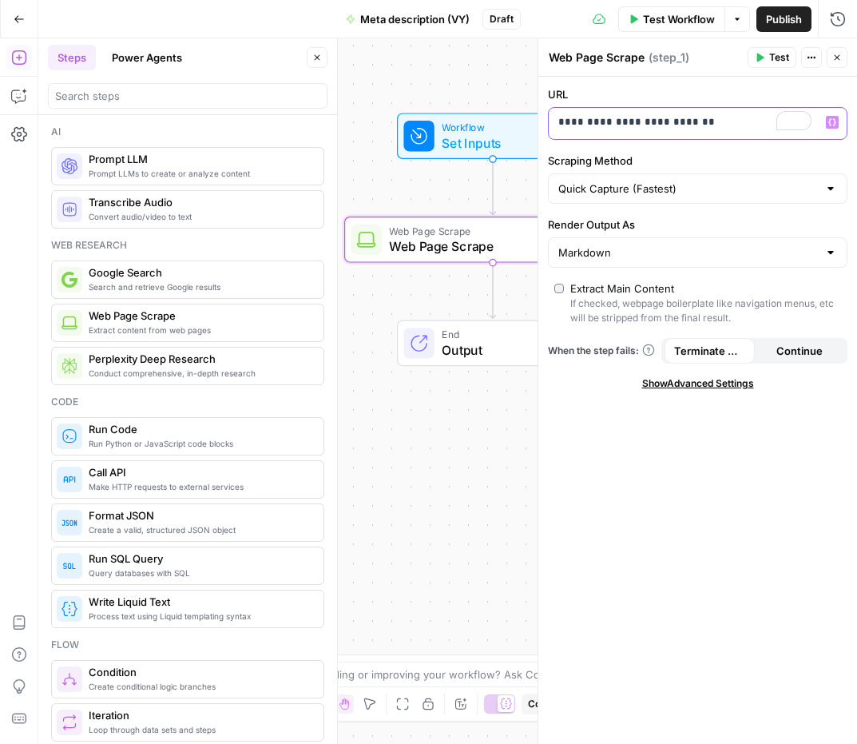
drag, startPoint x: 717, startPoint y: 117, endPoint x: 519, endPoint y: 116, distance: 198.1
click at [519, 116] on body "Cohort 5 New Home Browse Your Data Usage Settings Recent Grids Write Content Br…" at bounding box center [428, 372] width 857 height 744
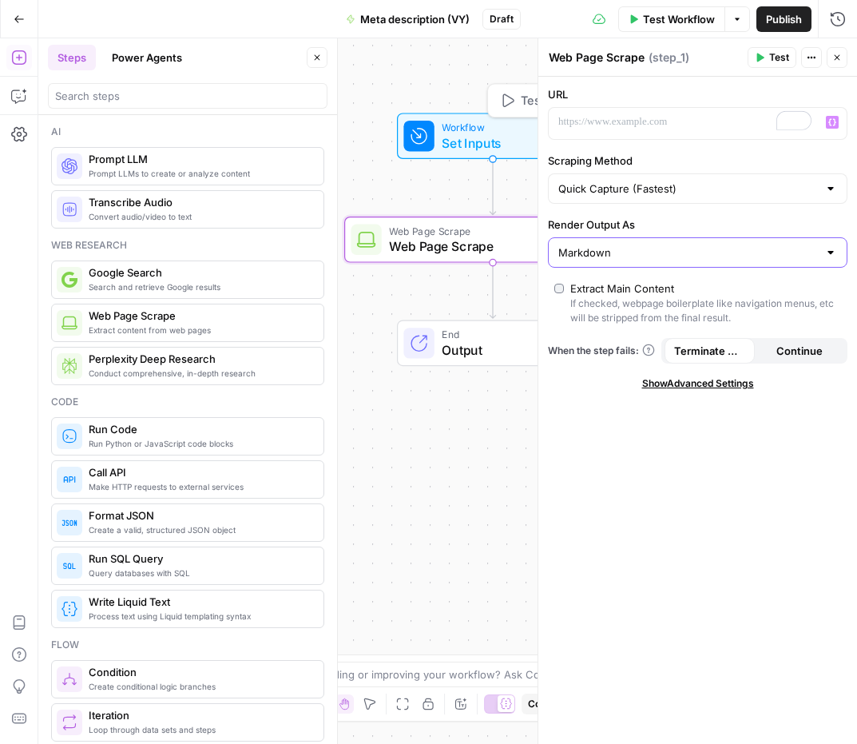
click at [705, 244] on input "Markdown" at bounding box center [688, 252] width 260 height 16
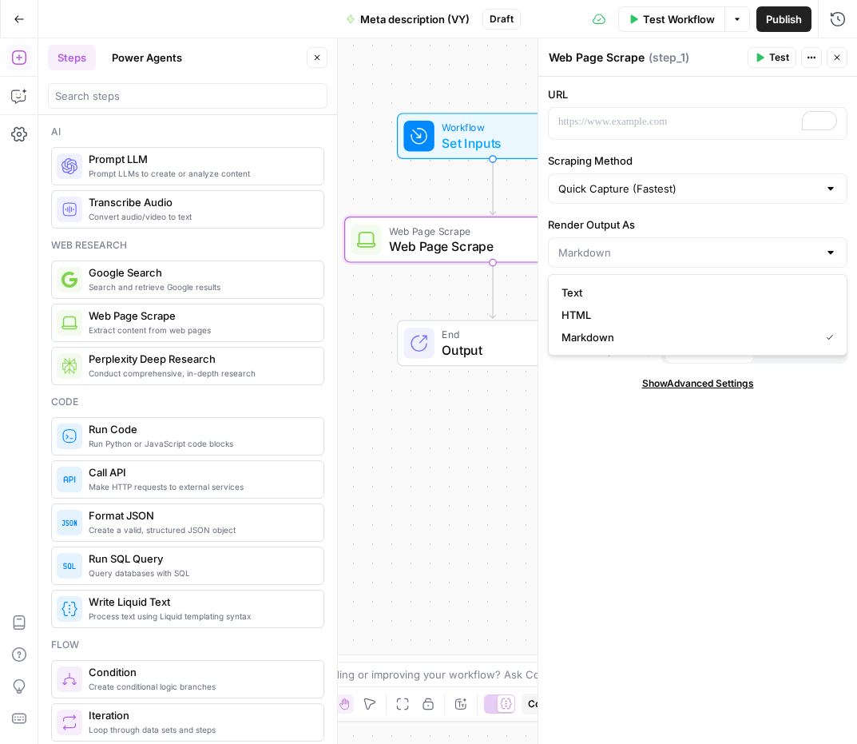
type input "Markdown"
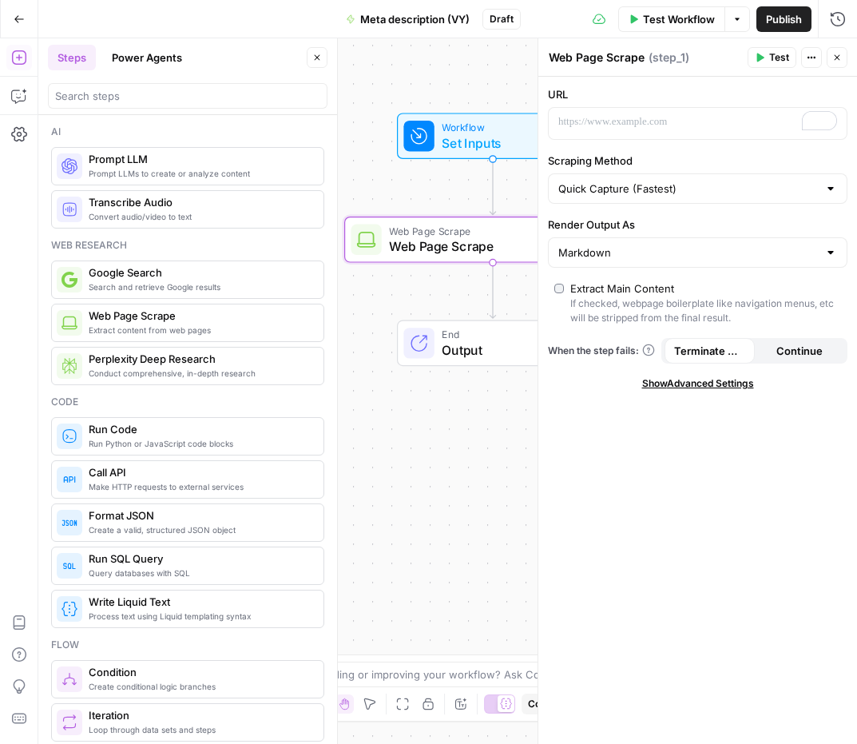
click at [707, 219] on label "Render Output As" at bounding box center [698, 224] width 300 height 16
click at [707, 244] on input "Markdown" at bounding box center [688, 252] width 260 height 16
type input "Markdown"
click at [721, 185] on input "Scraping Method" at bounding box center [688, 189] width 260 height 16
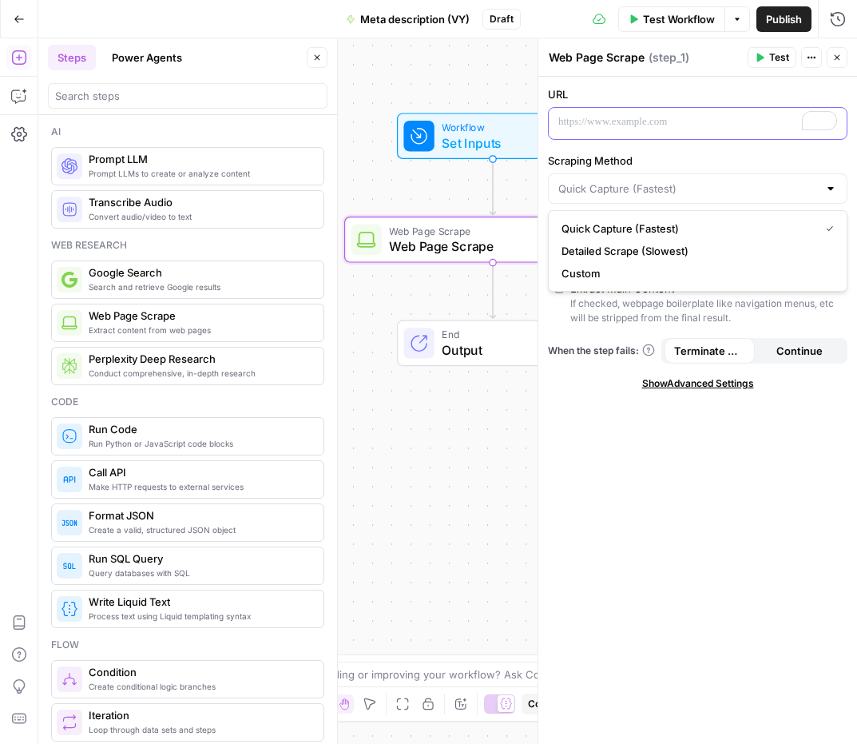
type input "Quick Capture (Fastest)"
click at [661, 125] on p "To enrich screen reader interactions, please activate Accessibility in Grammarl…" at bounding box center [684, 122] width 253 height 16
click at [829, 124] on icon "button" at bounding box center [832, 122] width 8 height 7
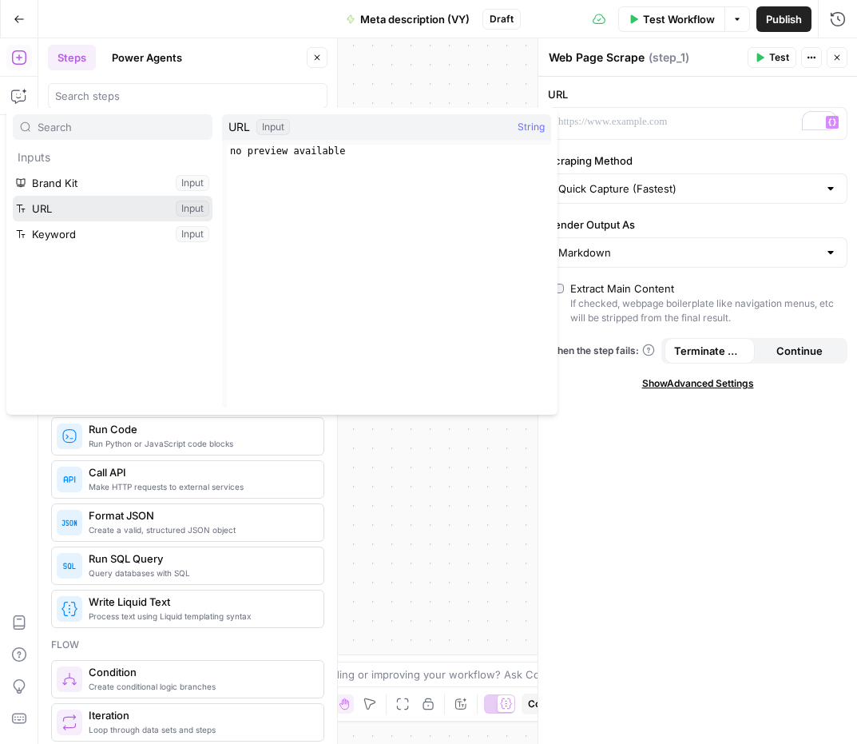
click at [89, 208] on button "Select variable URL" at bounding box center [113, 209] width 200 height 26
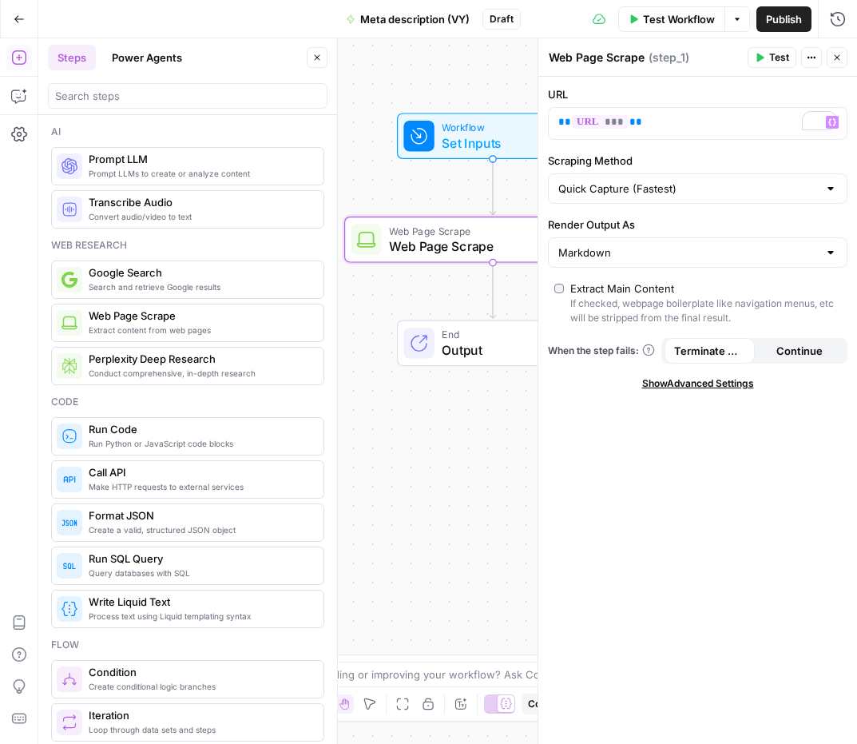
click at [596, 62] on textarea "Web Page Scrape" at bounding box center [597, 58] width 96 height 16
drag, startPoint x: 608, startPoint y: 59, endPoint x: 519, endPoint y: 60, distance: 88.7
click at [519, 60] on body "Cohort 5 New Home Browse Your Data Usage Settings Recent Grids Write Content Br…" at bounding box center [428, 372] width 857 height 744
click at [591, 57] on textarea "Web Page Scrape" at bounding box center [597, 58] width 96 height 16
drag, startPoint x: 606, startPoint y: 58, endPoint x: 550, endPoint y: 58, distance: 55.9
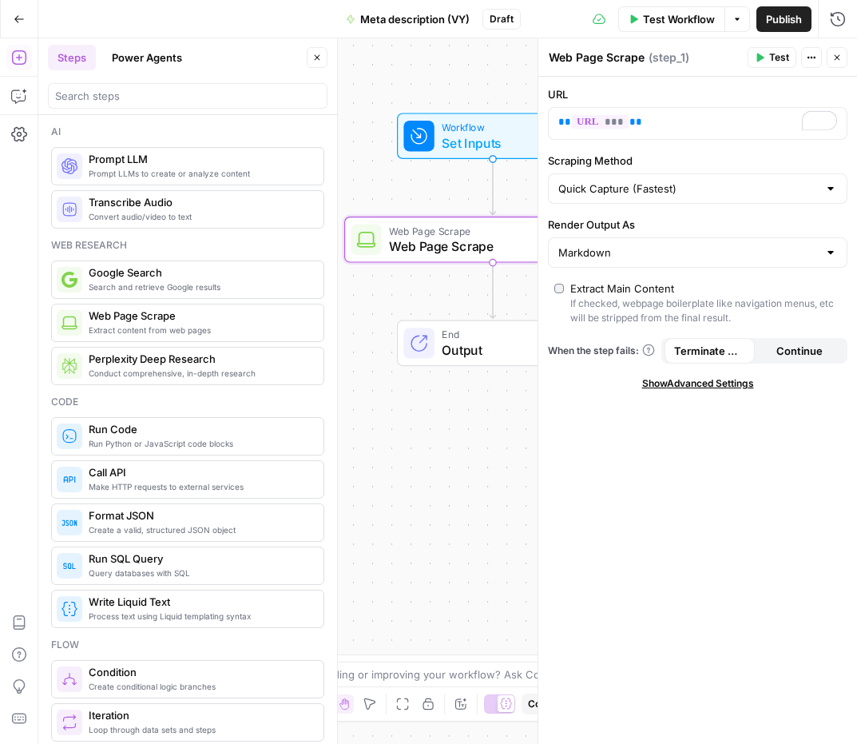
click at [550, 58] on textarea "Web Page Scrape" at bounding box center [597, 58] width 96 height 16
click at [586, 60] on textarea "Scrape" at bounding box center [568, 58] width 38 height 16
type textarea "Scrape Blog URL"
click at [817, 60] on button "Actions" at bounding box center [811, 57] width 21 height 21
click at [640, 468] on div "URL ** *** ** Scraping Method Quick Capture (Fastest) Render Output As Markdown…" at bounding box center [697, 410] width 319 height 667
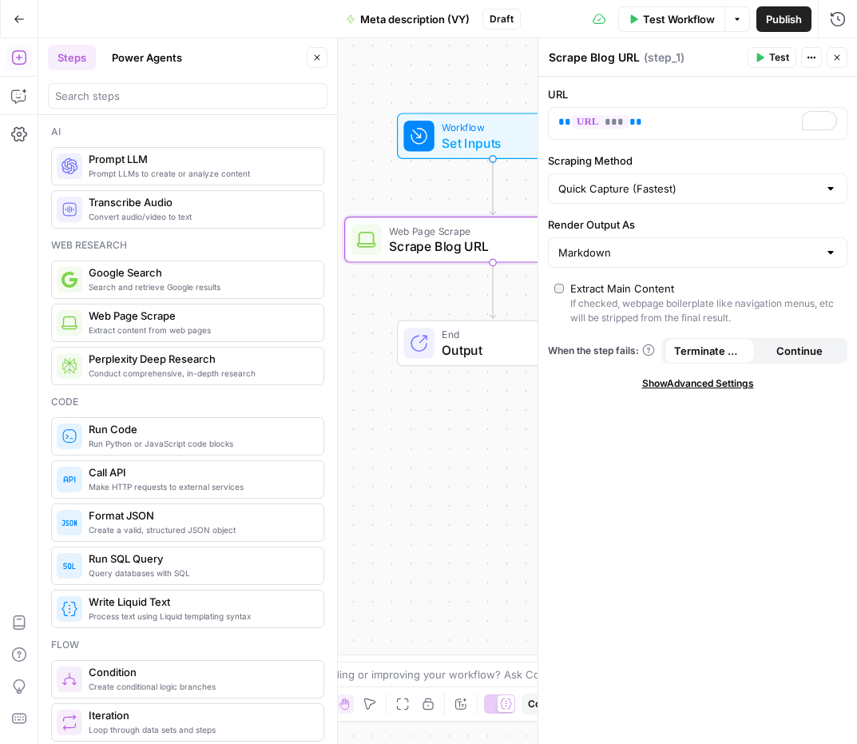
click at [836, 61] on icon "button" at bounding box center [837, 58] width 10 height 10
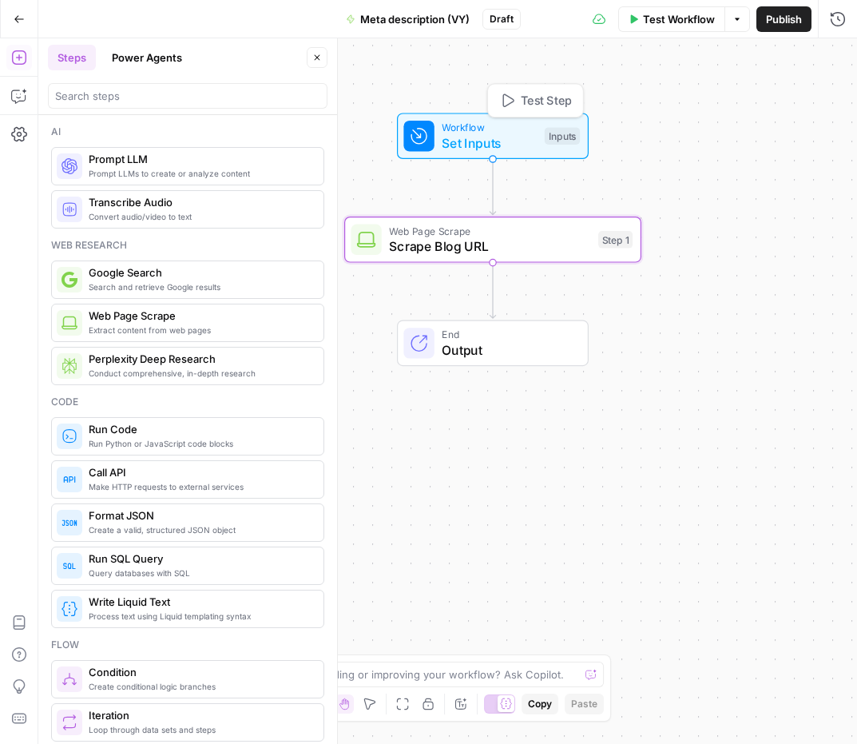
click at [486, 137] on span "Set Inputs" at bounding box center [489, 142] width 95 height 19
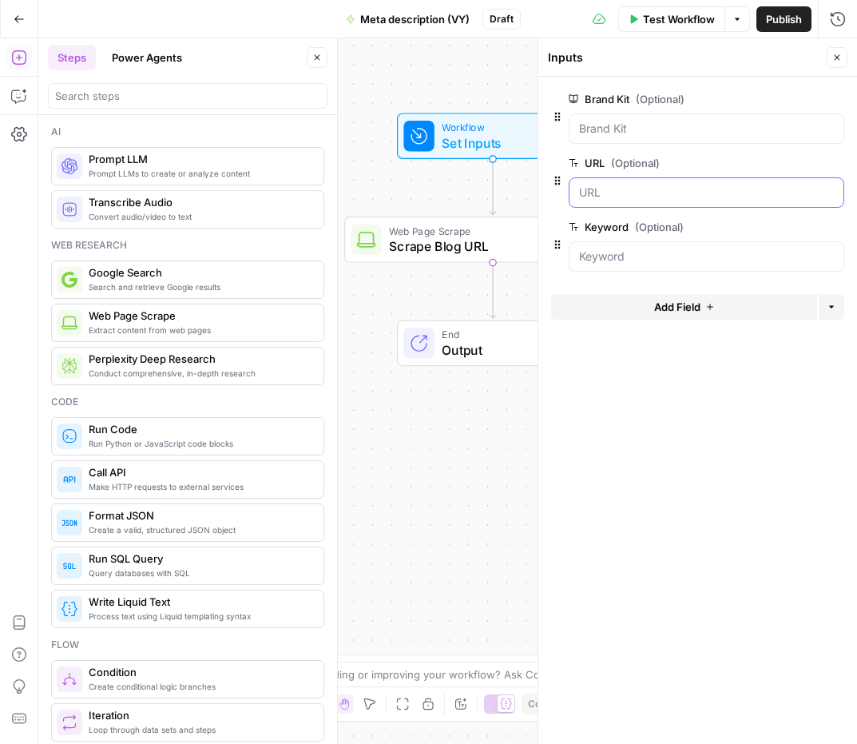
click at [644, 189] on input "URL (Optional)" at bounding box center [706, 193] width 255 height 16
click at [695, 26] on span "Test Workflow" at bounding box center [679, 19] width 72 height 16
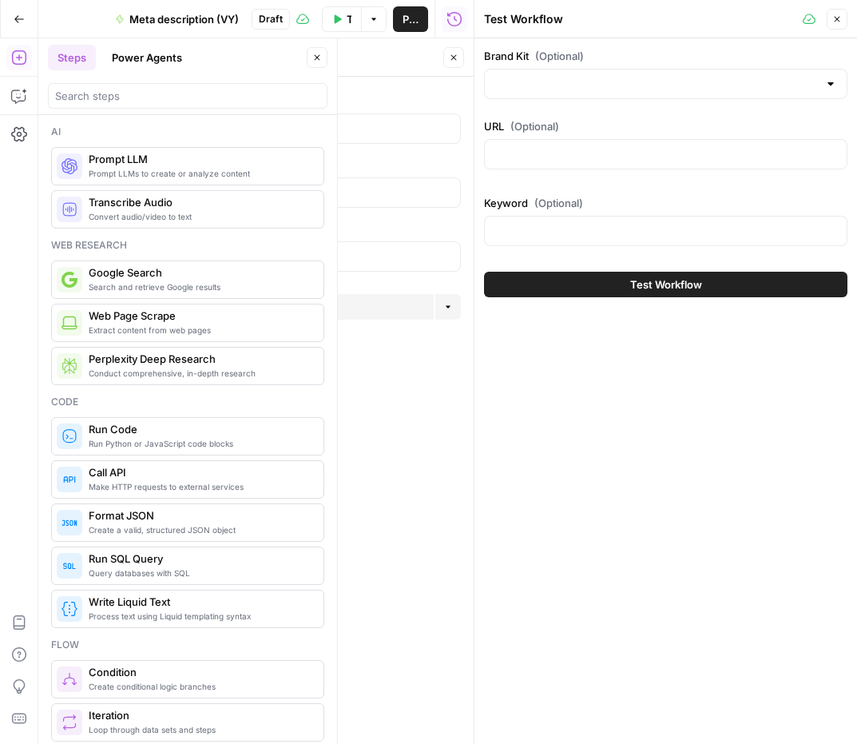
click at [606, 163] on div at bounding box center [665, 154] width 363 height 30
click at [548, 153] on input "URL (Optional)" at bounding box center [665, 154] width 343 height 16
paste input "[URL][DOMAIN_NAME]"
type input "[URL][DOMAIN_NAME]"
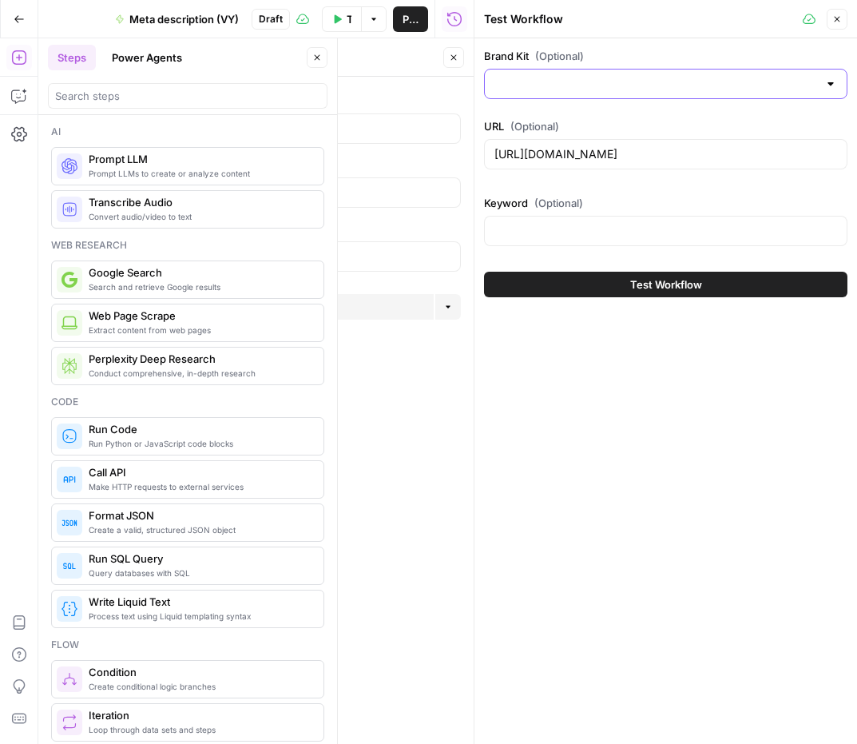
click at [581, 85] on input "Brand Kit (Optional)" at bounding box center [656, 84] width 324 height 16
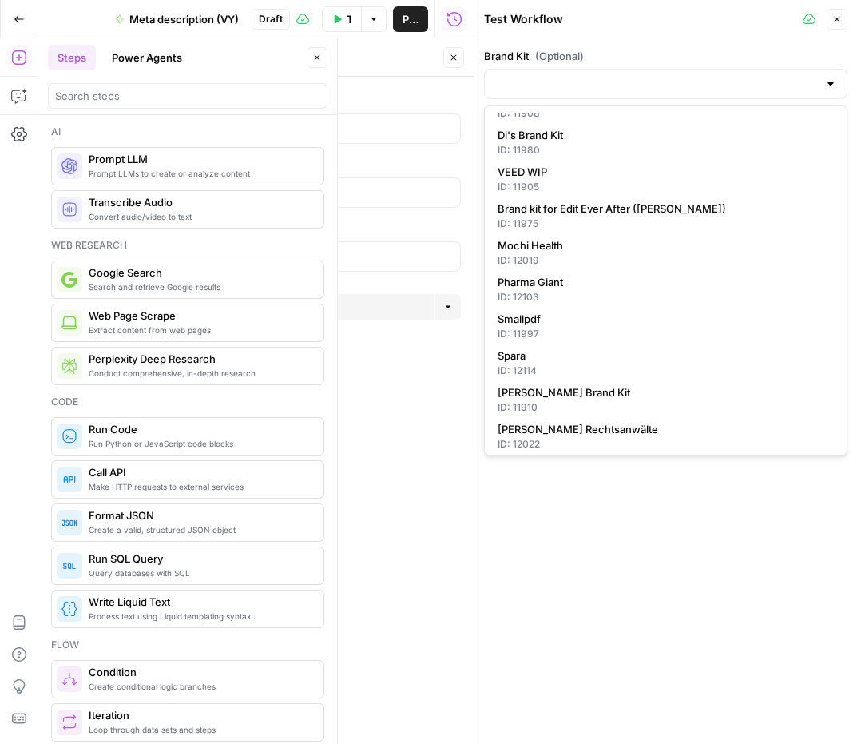
scroll to position [0, 0]
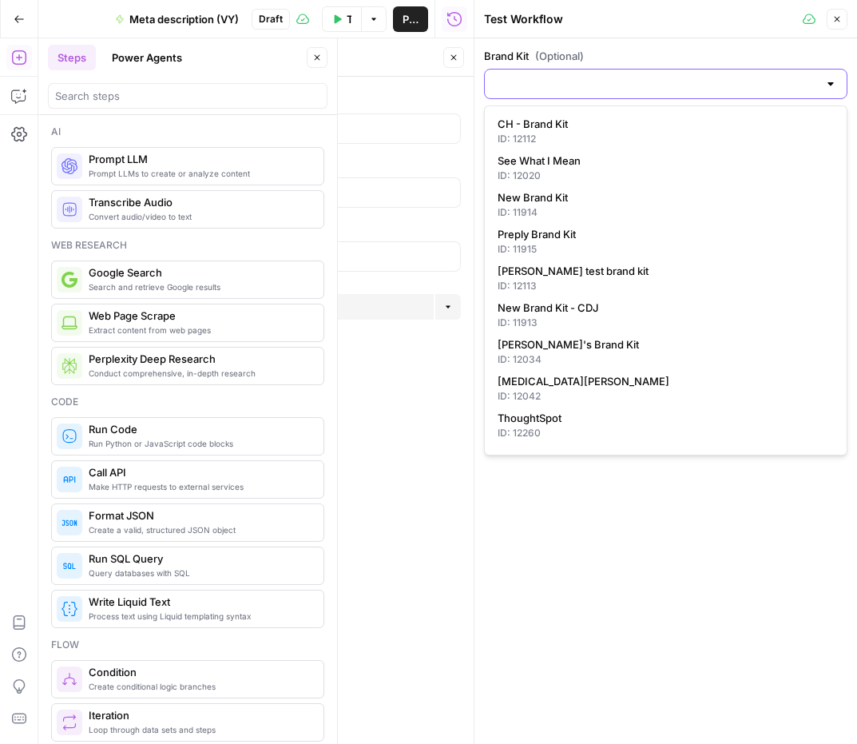
click at [813, 78] on input "Brand Kit (Optional)" at bounding box center [656, 84] width 324 height 16
click at [834, 84] on div at bounding box center [830, 84] width 13 height 16
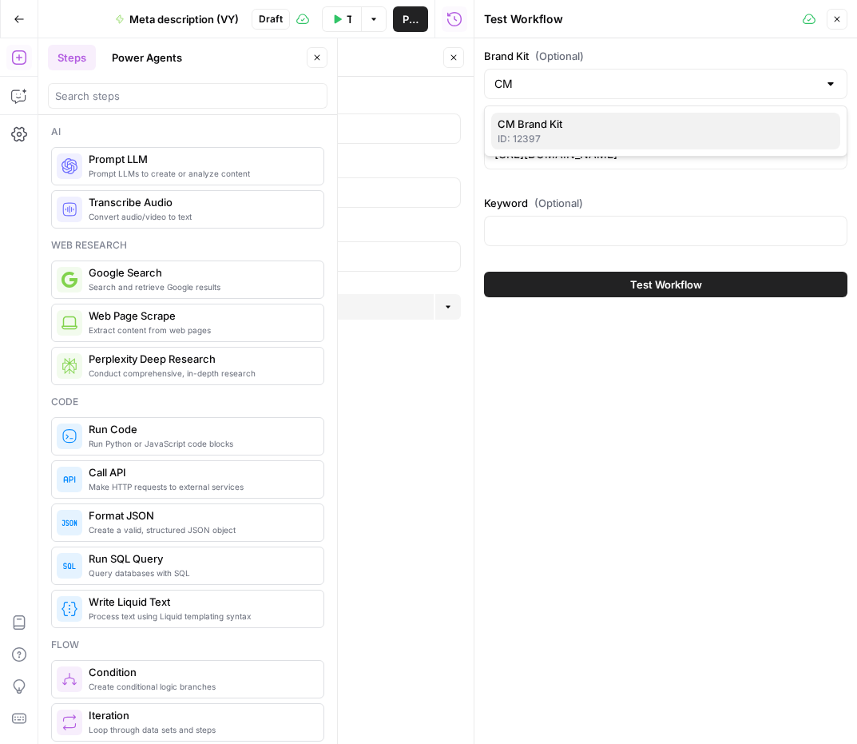
click at [709, 126] on span "CM Brand Kit" at bounding box center [663, 124] width 330 height 16
type input "CM Brand Kit"
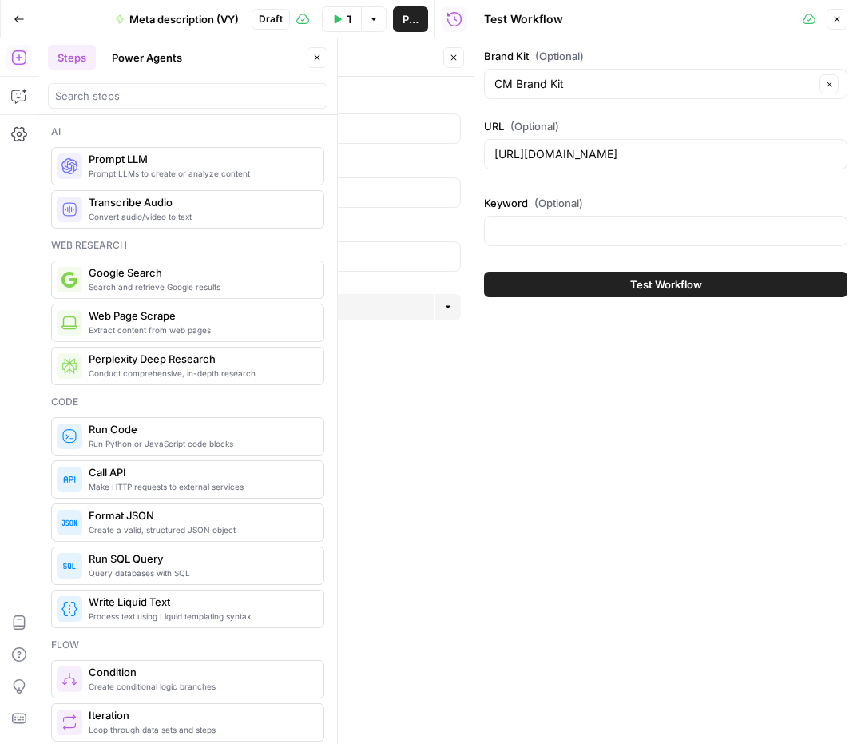
click at [684, 240] on div at bounding box center [665, 231] width 363 height 30
type input "misold car finance"
click at [647, 286] on span "Test Workflow" at bounding box center [666, 284] width 72 height 16
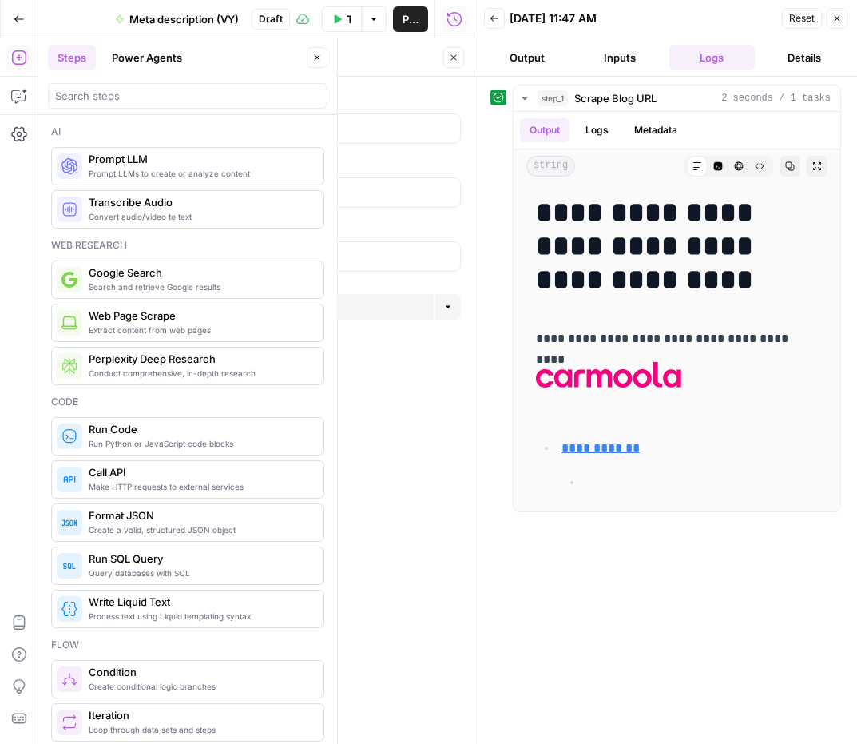
click at [629, 62] on button "Inputs" at bounding box center [620, 58] width 86 height 26
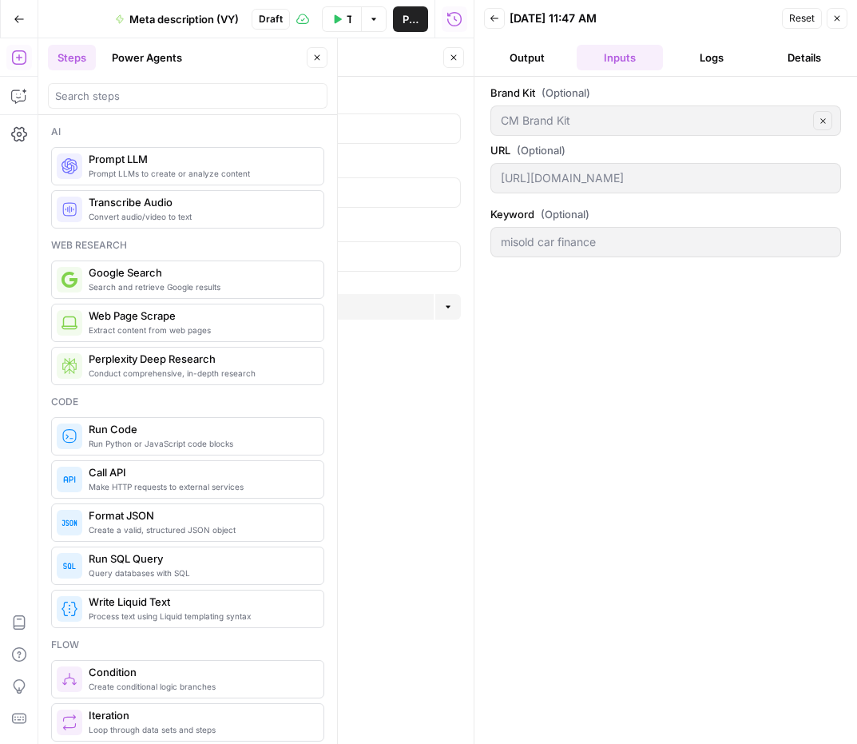
click at [526, 54] on button "Output" at bounding box center [527, 58] width 86 height 26
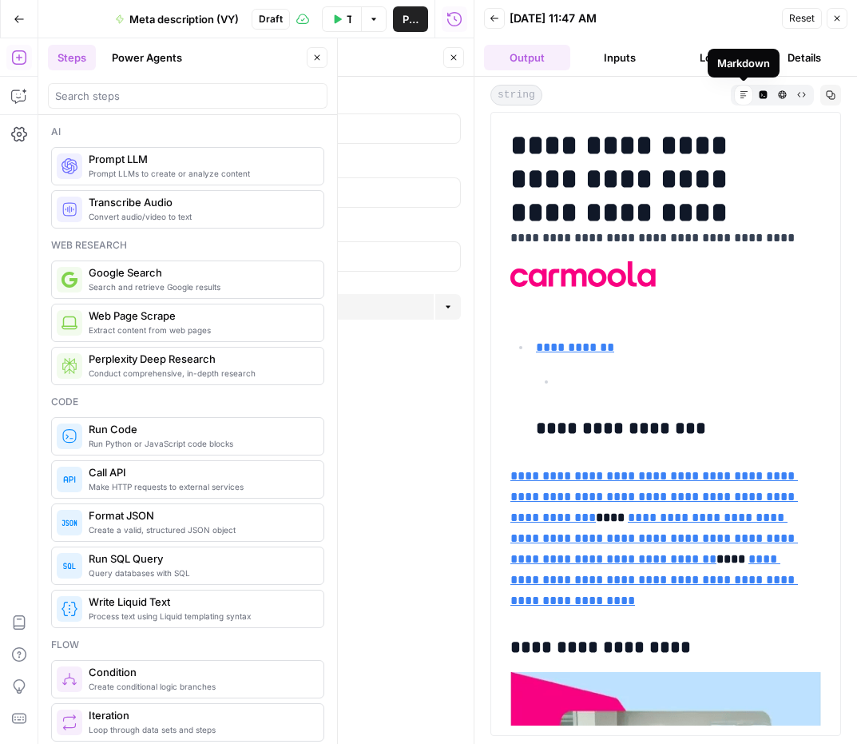
click at [746, 99] on div "Markdown" at bounding box center [743, 94] width 19 height 19
click at [325, 57] on button "Close" at bounding box center [317, 57] width 21 height 21
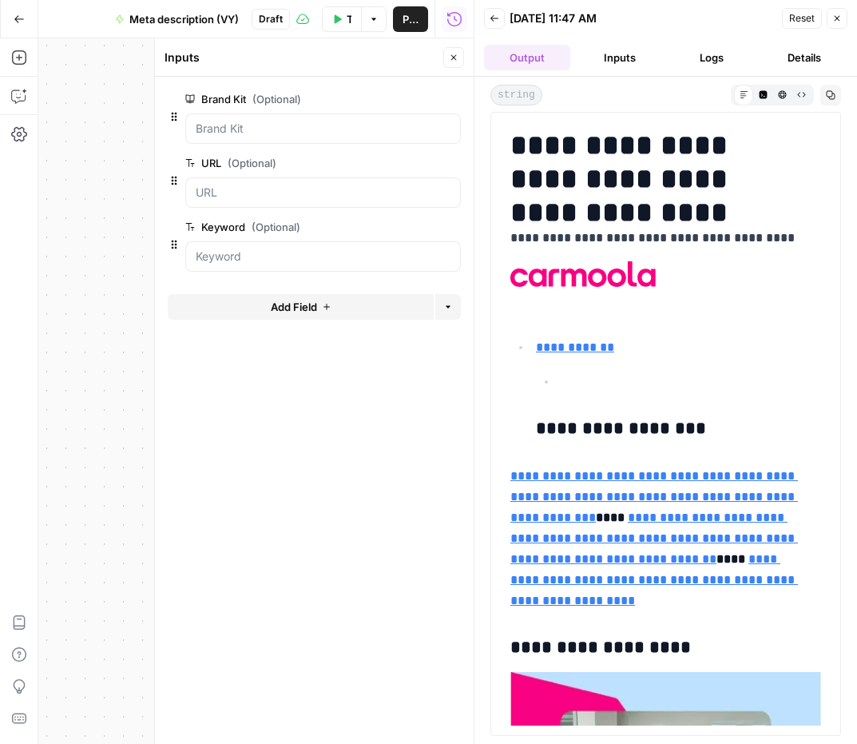
click at [495, 20] on icon "button" at bounding box center [495, 19] width 10 height 10
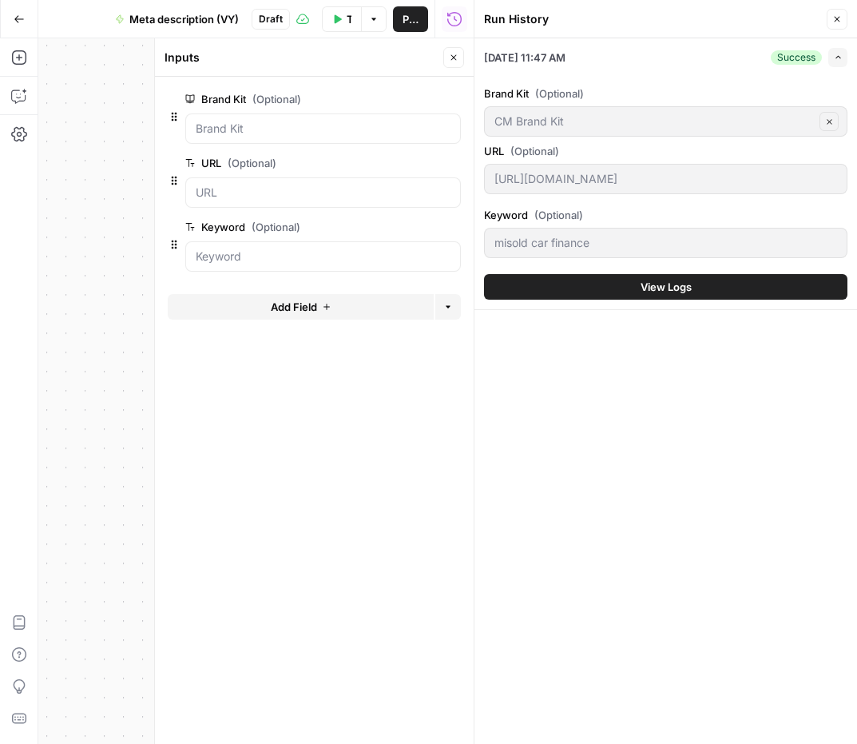
click at [115, 236] on div "**********" at bounding box center [255, 390] width 435 height 705
click at [234, 193] on input "URL (Optional)" at bounding box center [323, 193] width 255 height 16
click at [278, 136] on Kit "Brand Kit (Optional)" at bounding box center [323, 129] width 255 height 16
click at [136, 165] on div "**********" at bounding box center [255, 390] width 435 height 705
drag, startPoint x: 136, startPoint y: 165, endPoint x: 168, endPoint y: 165, distance: 32.0
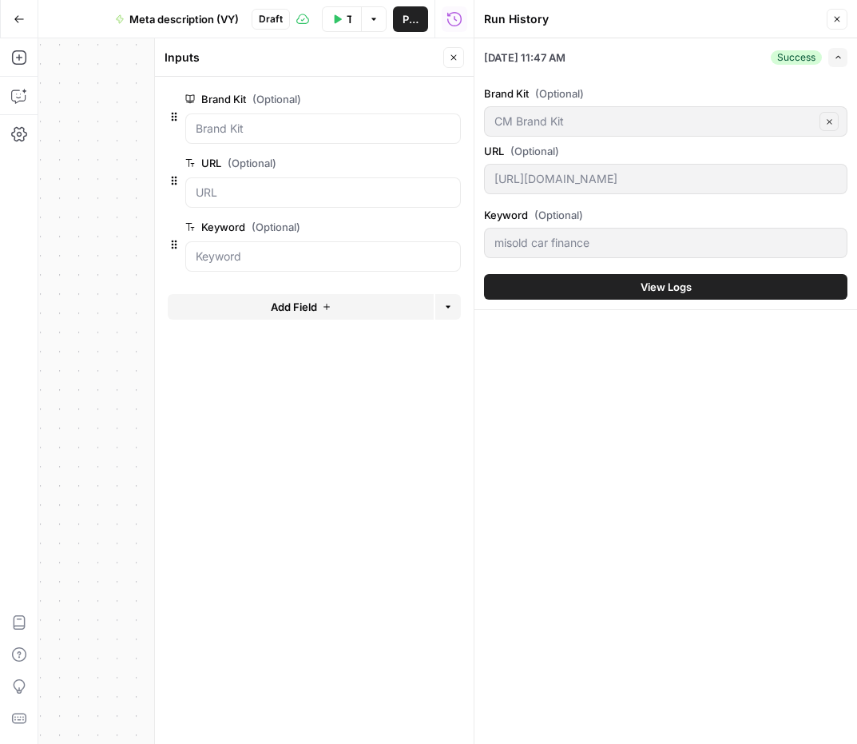
click at [168, 165] on body "**********" at bounding box center [428, 372] width 857 height 744
click at [453, 53] on icon "button" at bounding box center [454, 58] width 10 height 10
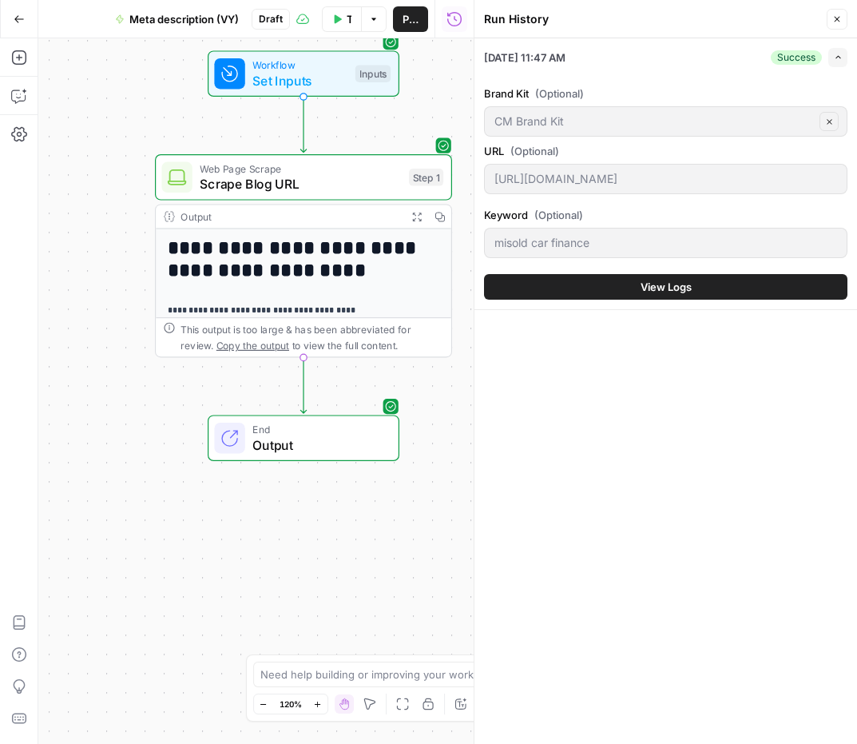
drag, startPoint x: 164, startPoint y: 208, endPoint x: 77, endPoint y: 185, distance: 90.1
click at [77, 185] on div "**********" at bounding box center [255, 390] width 435 height 705
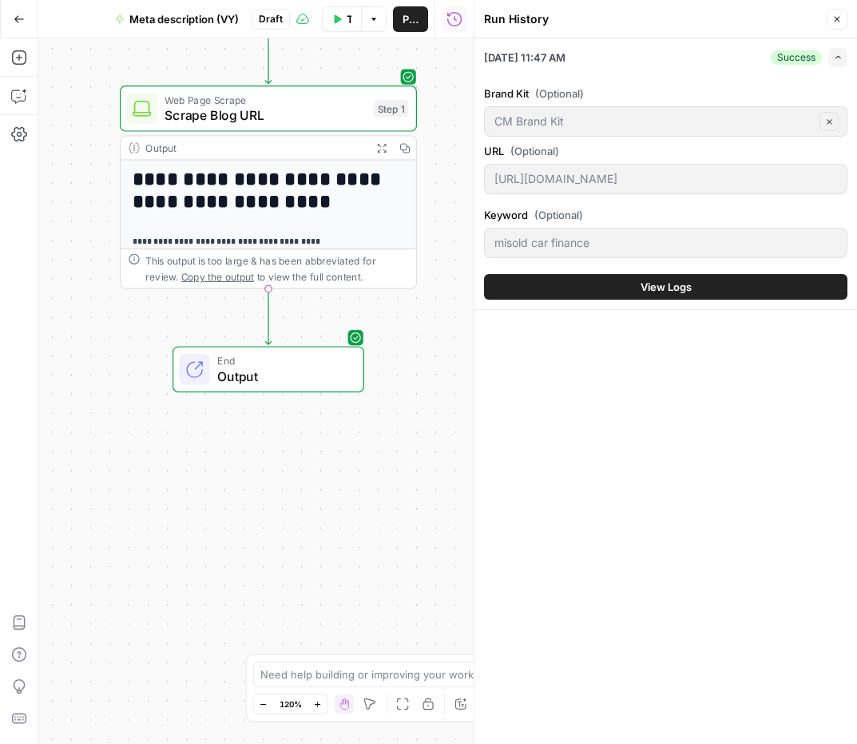
drag, startPoint x: 113, startPoint y: 294, endPoint x: 77, endPoint y: 225, distance: 77.5
click at [77, 225] on div "**********" at bounding box center [255, 390] width 435 height 705
click at [246, 359] on span "End" at bounding box center [281, 360] width 130 height 15
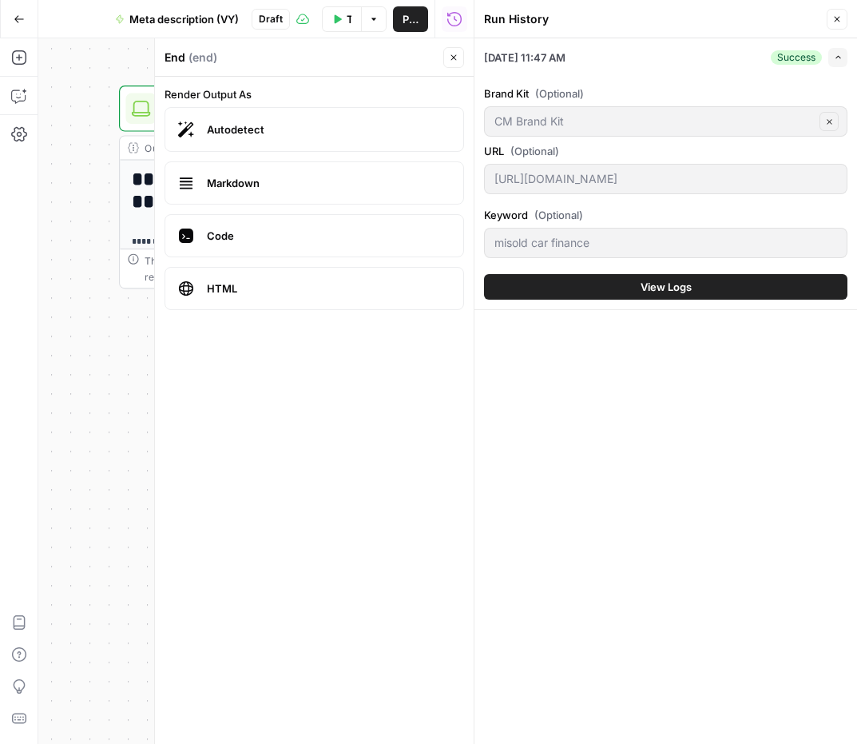
click at [828, 15] on button "Close" at bounding box center [837, 19] width 21 height 21
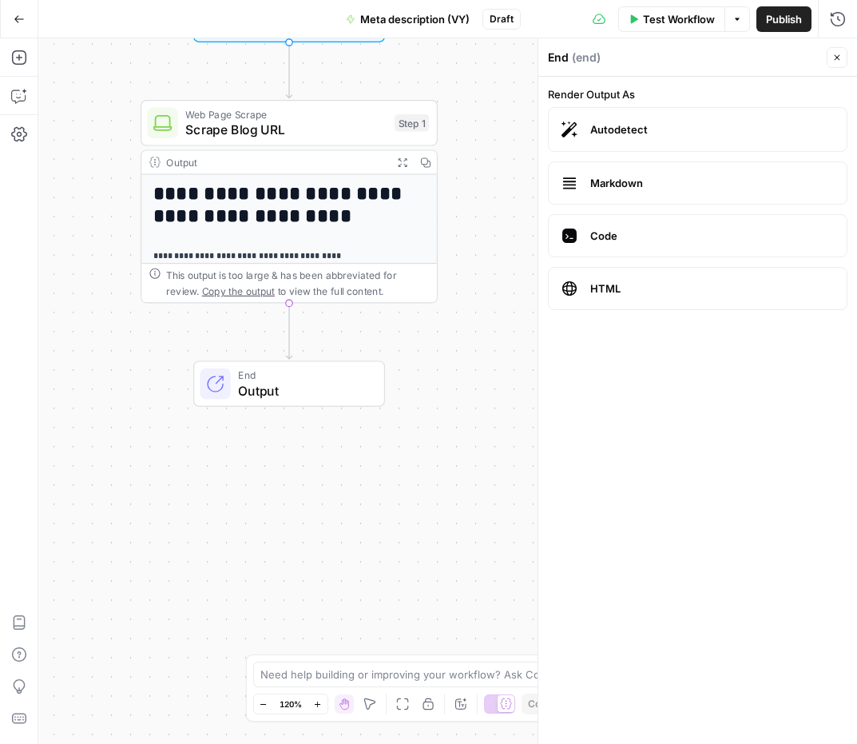
drag, startPoint x: 183, startPoint y: 317, endPoint x: 211, endPoint y: 324, distance: 28.7
click at [210, 335] on div "**********" at bounding box center [447, 390] width 819 height 705
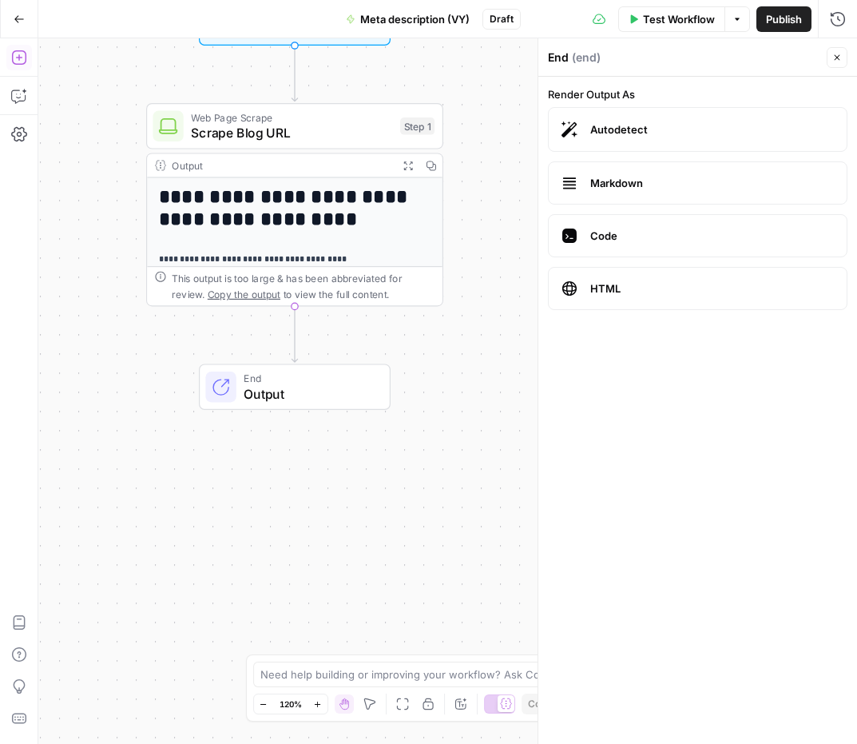
click at [22, 61] on icon "button" at bounding box center [19, 58] width 16 height 16
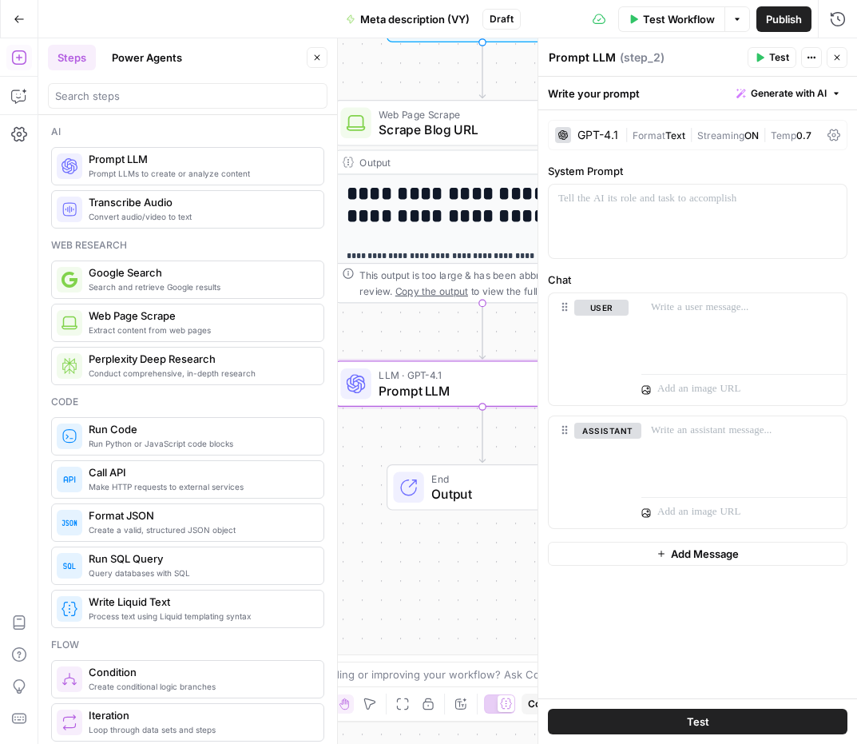
drag, startPoint x: 385, startPoint y: 453, endPoint x: 375, endPoint y: 450, distance: 10.9
click at [375, 450] on div "**********" at bounding box center [447, 390] width 819 height 705
click at [327, 62] on button "Close" at bounding box center [317, 57] width 21 height 21
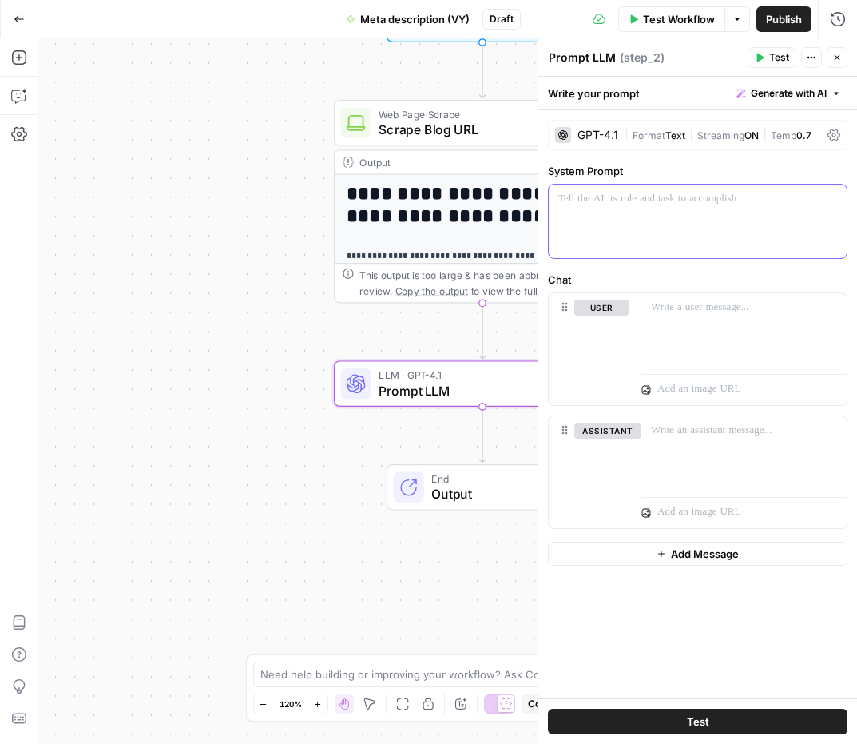
click at [641, 189] on div at bounding box center [698, 221] width 298 height 73
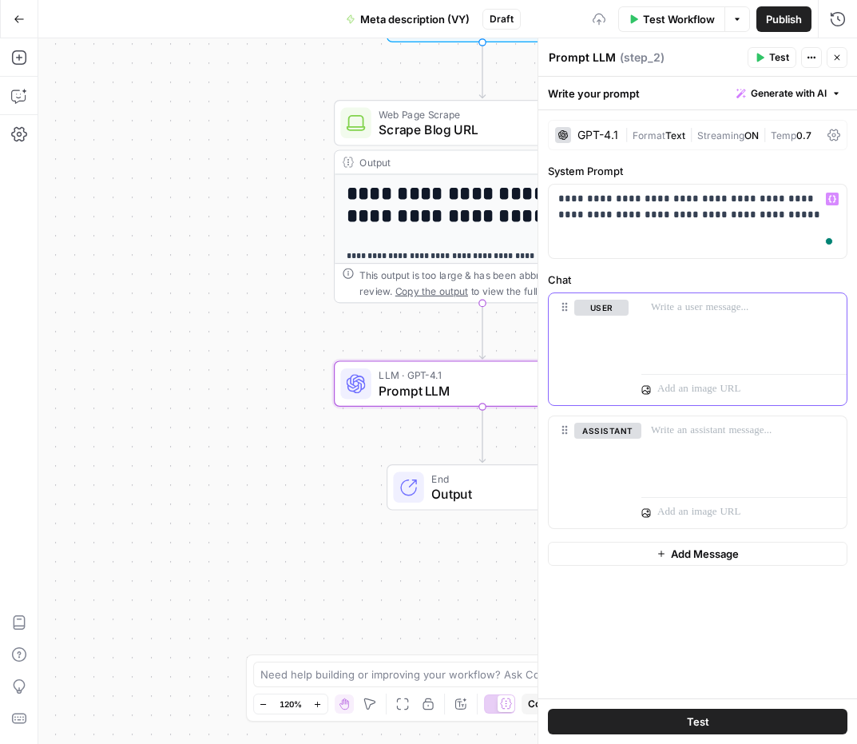
click at [684, 302] on p at bounding box center [744, 308] width 186 height 16
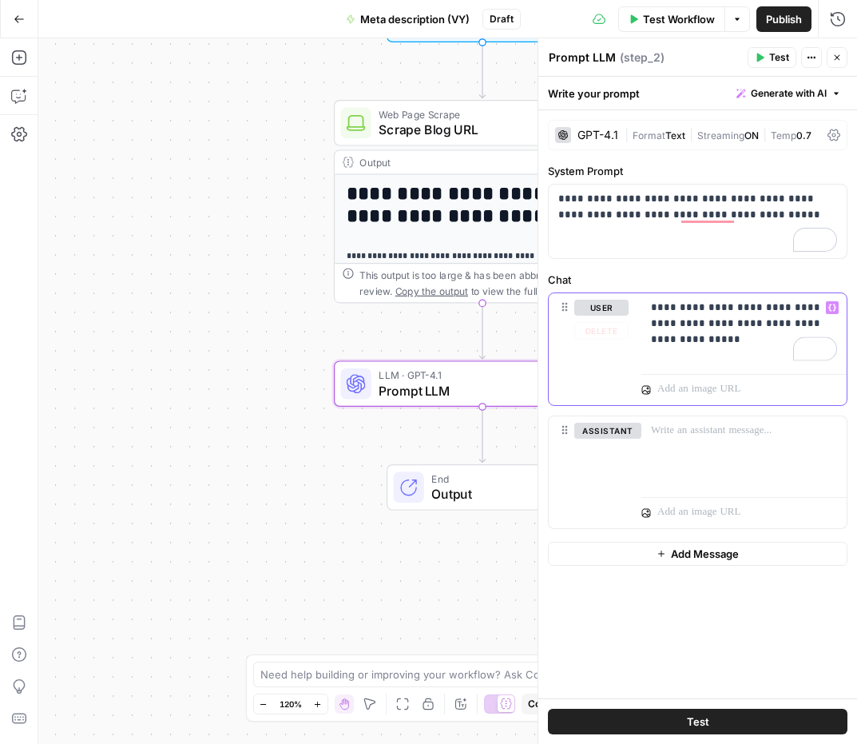
click at [835, 308] on icon "button" at bounding box center [832, 307] width 8 height 7
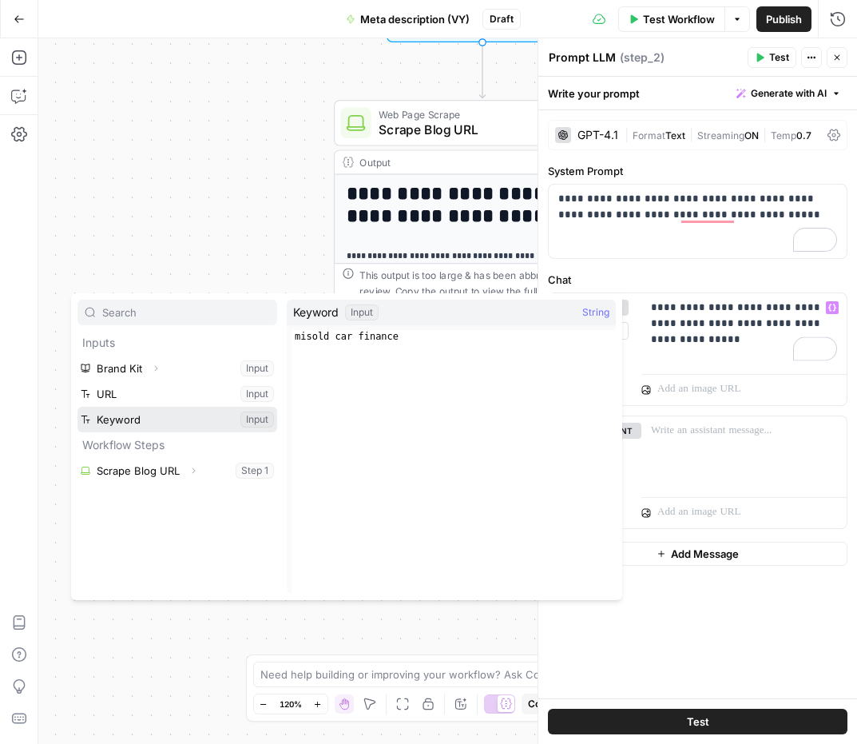
click at [150, 427] on button "Select variable Keyword" at bounding box center [177, 420] width 200 height 26
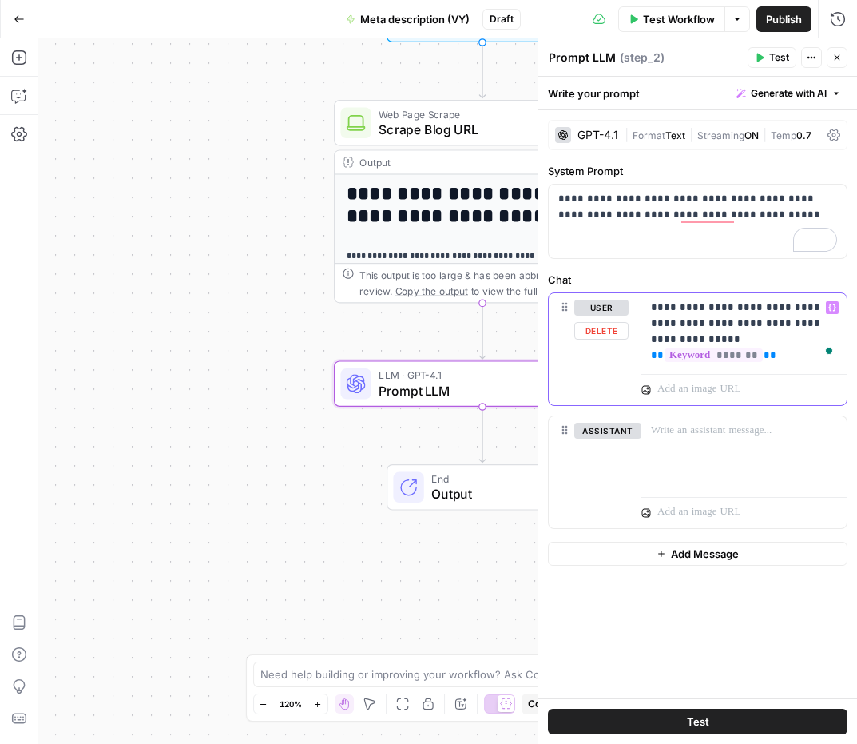
click at [693, 339] on p "**********" at bounding box center [744, 324] width 186 height 48
click at [831, 340] on span at bounding box center [830, 350] width 14 height 22
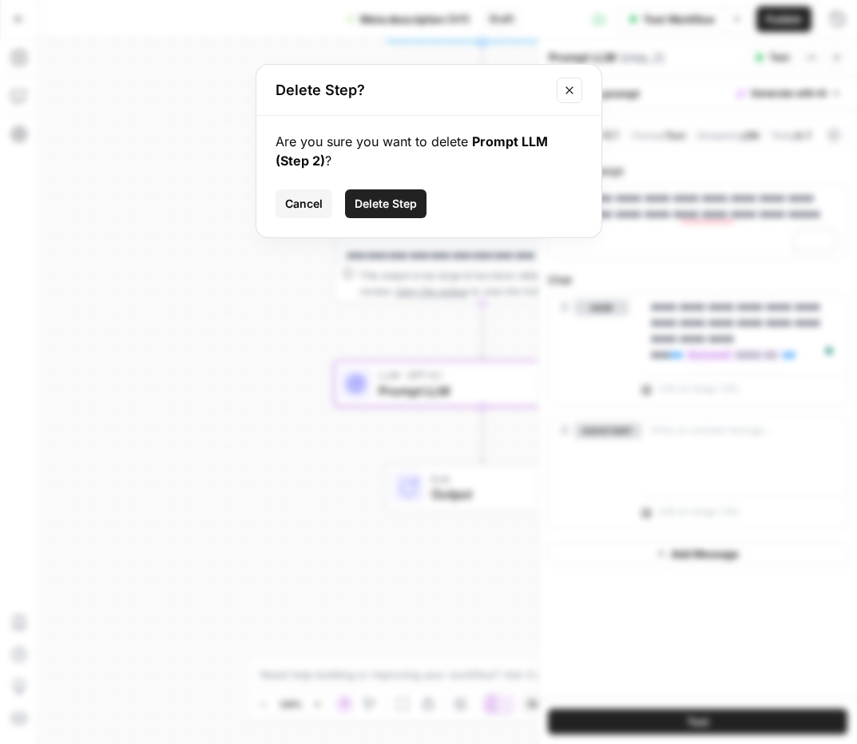
click at [578, 93] on button "Close modal" at bounding box center [570, 90] width 26 height 26
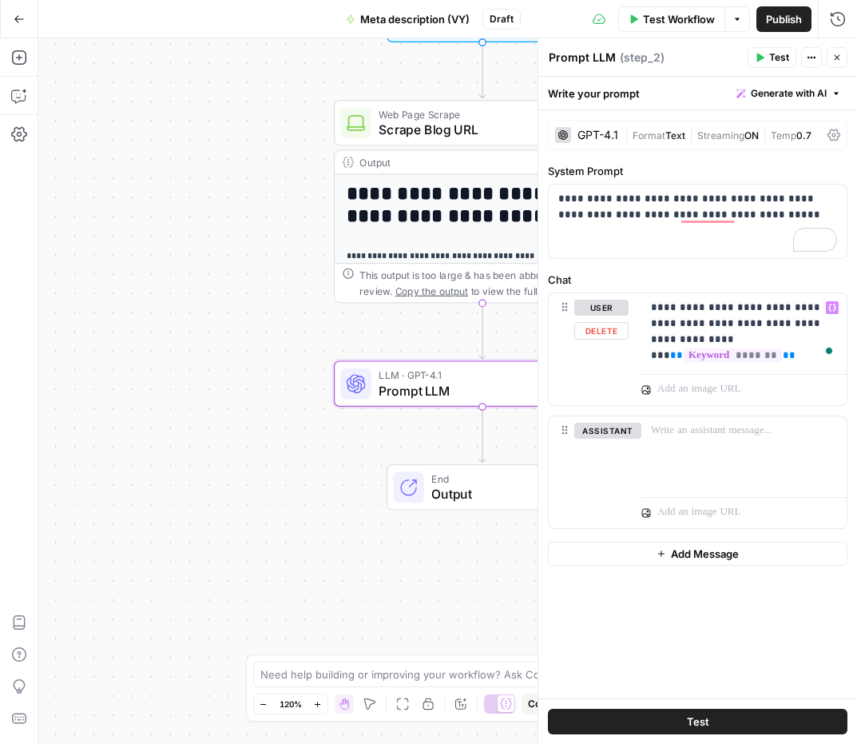
click at [824, 340] on span at bounding box center [830, 350] width 14 height 22
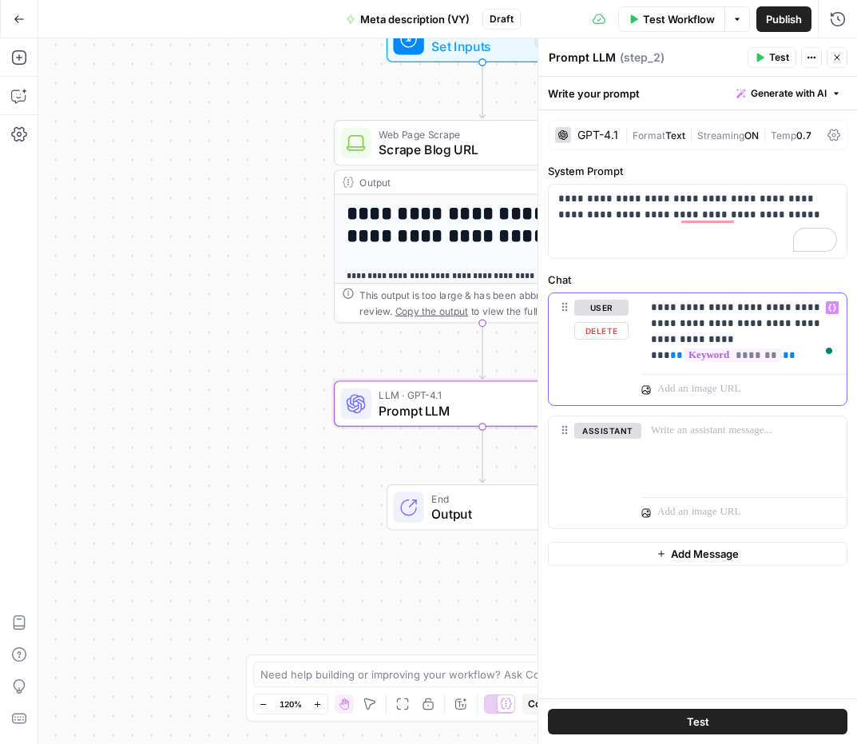
click at [683, 350] on span "**" at bounding box center [676, 355] width 13 height 10
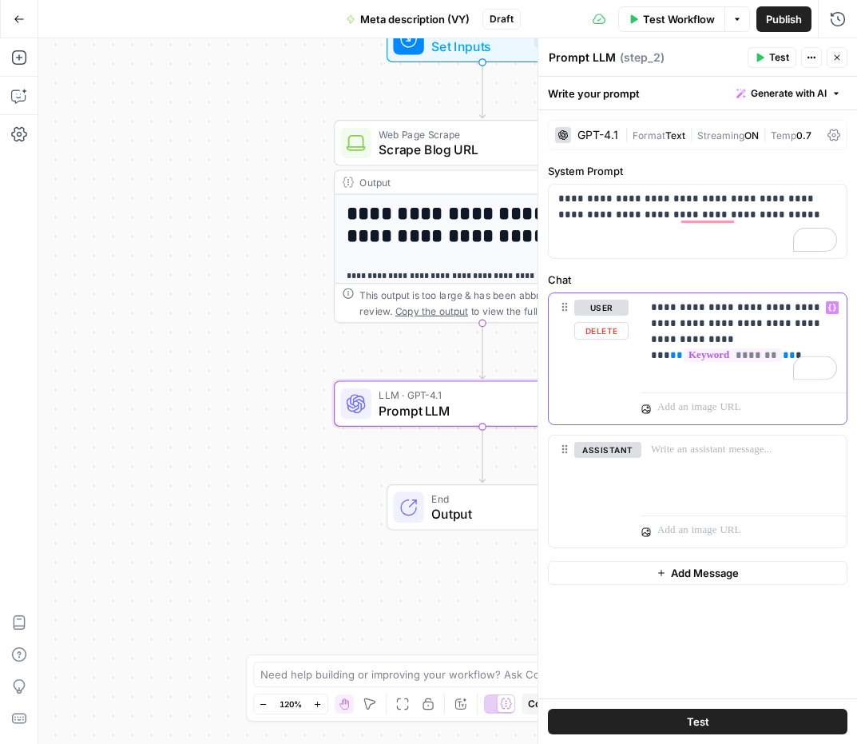
click at [832, 309] on icon "button" at bounding box center [832, 308] width 8 height 8
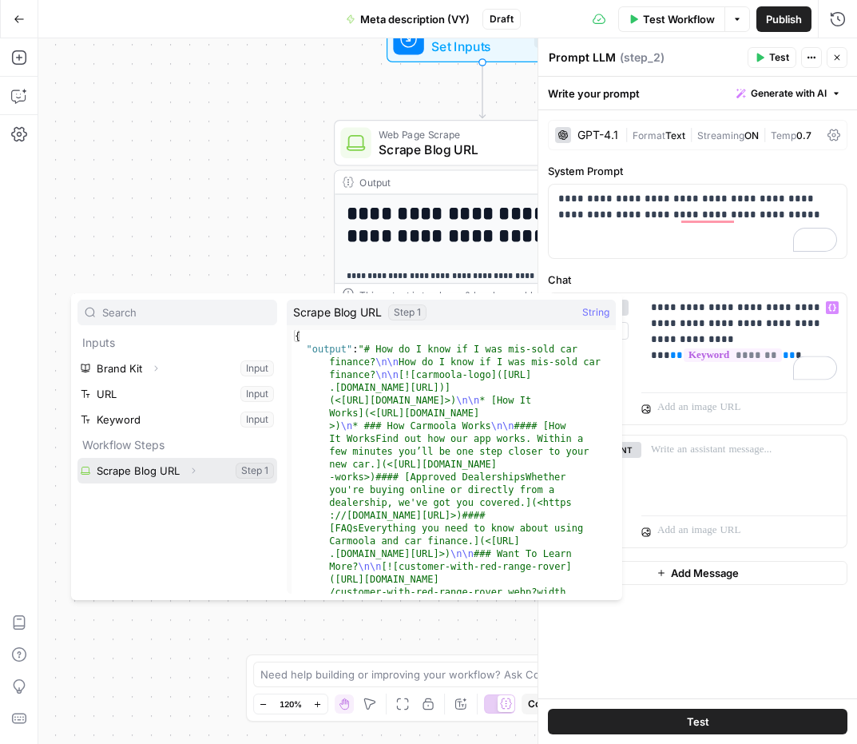
click at [160, 475] on button "Select variable Scrape Blog URL" at bounding box center [177, 471] width 200 height 26
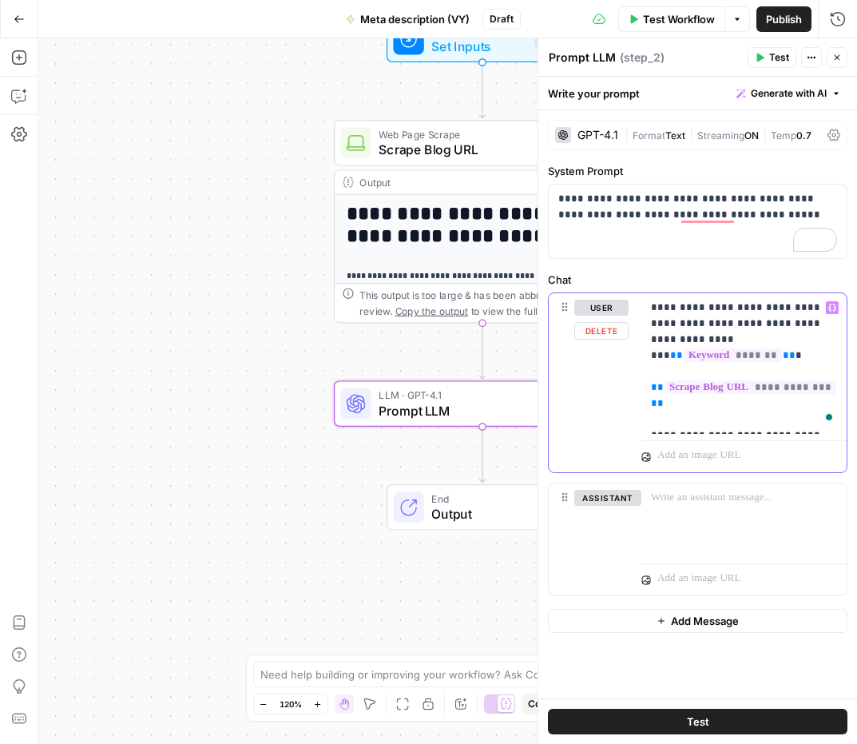
click at [831, 310] on icon "button" at bounding box center [832, 308] width 8 height 8
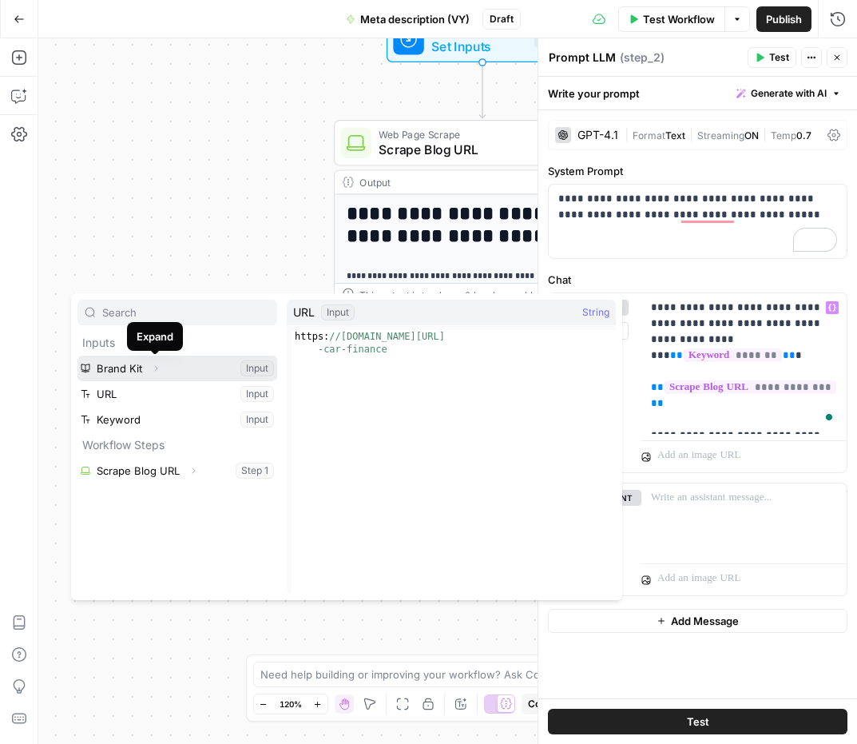
click at [148, 373] on button "Expand" at bounding box center [155, 368] width 21 height 21
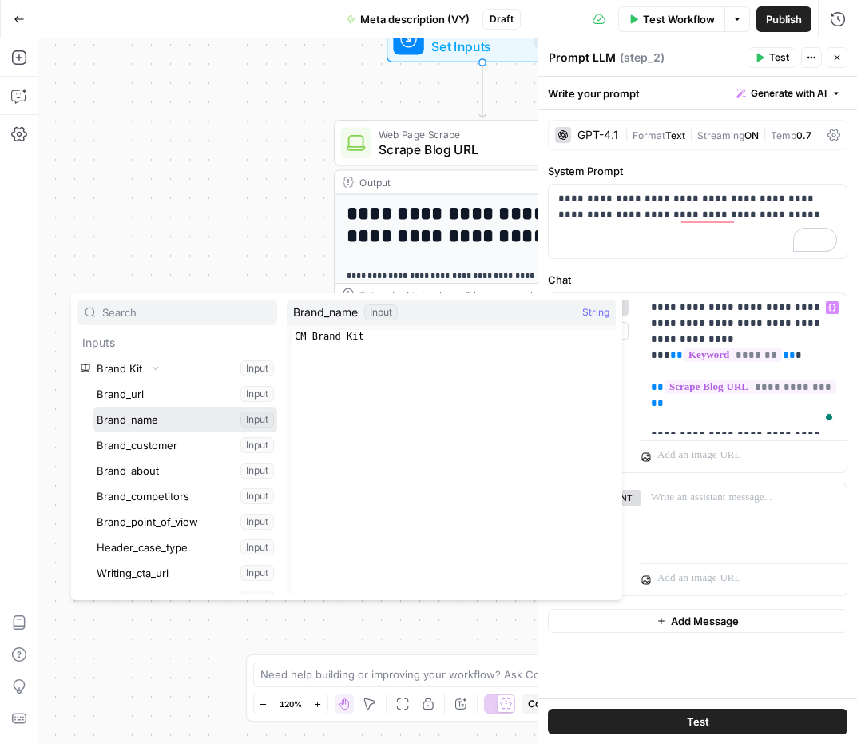
click at [163, 425] on button "Select variable Brand_name" at bounding box center [185, 420] width 184 height 26
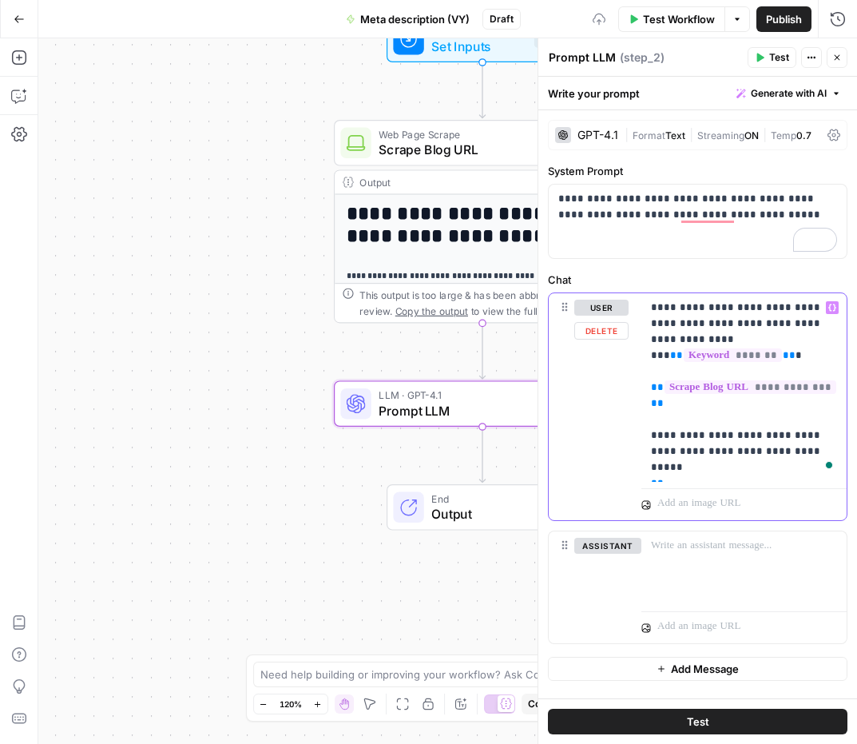
click at [757, 479] on div "**********" at bounding box center [743, 387] width 205 height 189
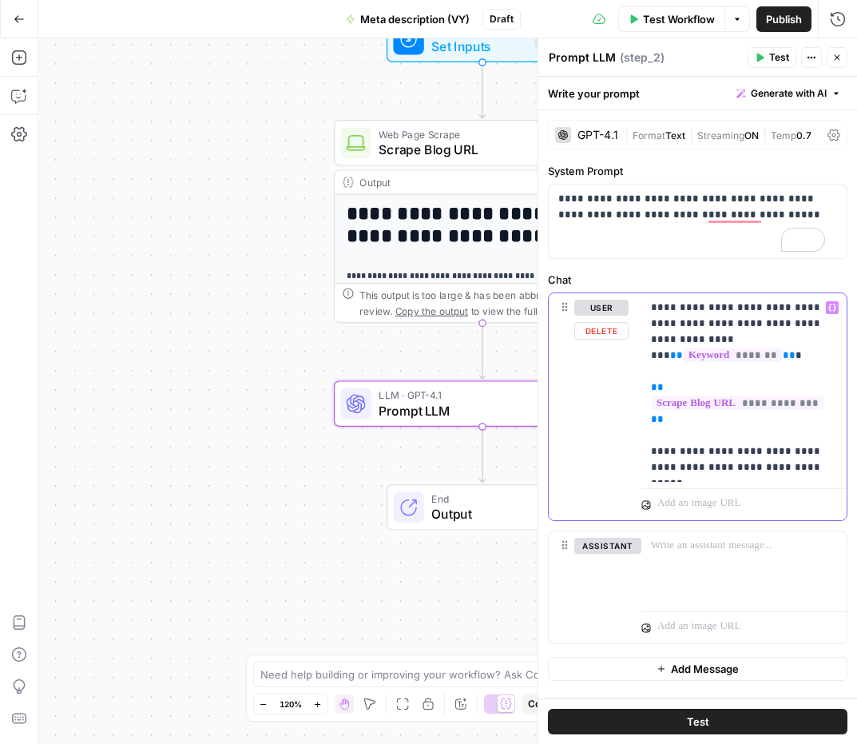
click at [828, 308] on icon "button" at bounding box center [832, 308] width 8 height 8
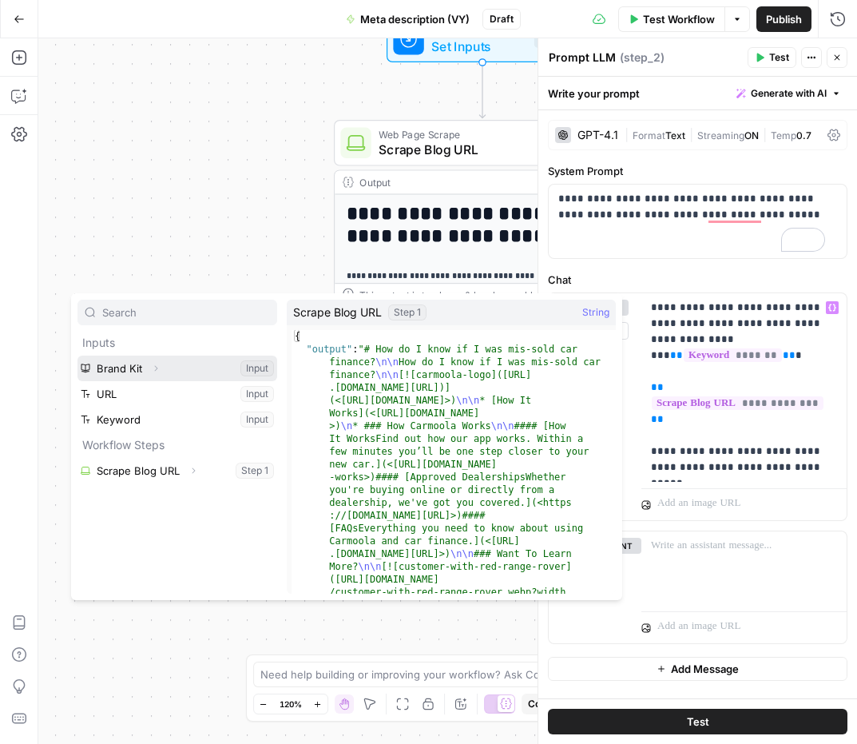
click at [163, 367] on button "Expand" at bounding box center [155, 368] width 21 height 21
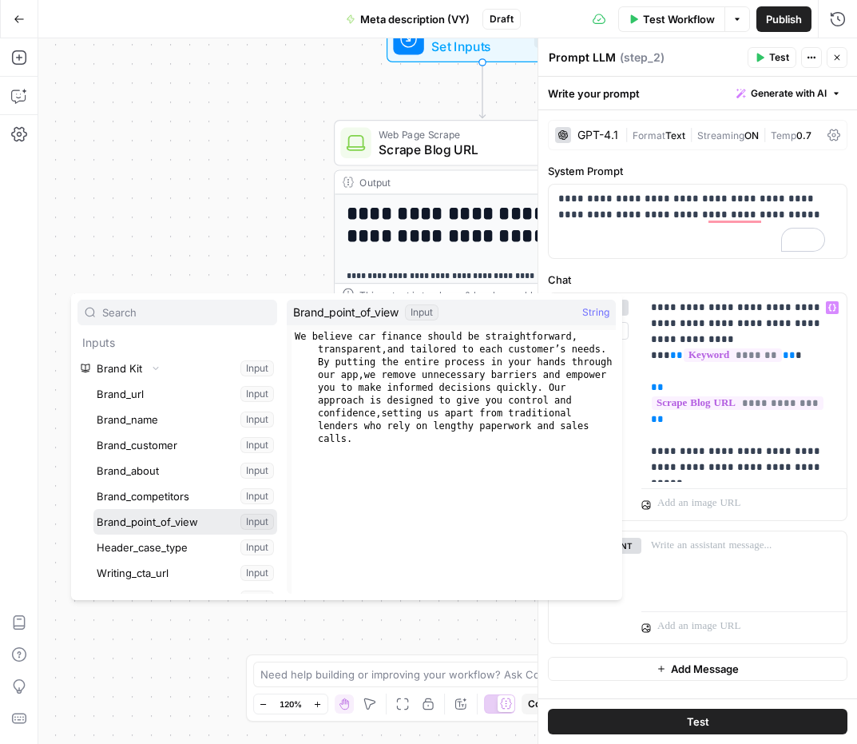
click at [165, 514] on button "Select variable Brand_point_of_view" at bounding box center [185, 522] width 184 height 26
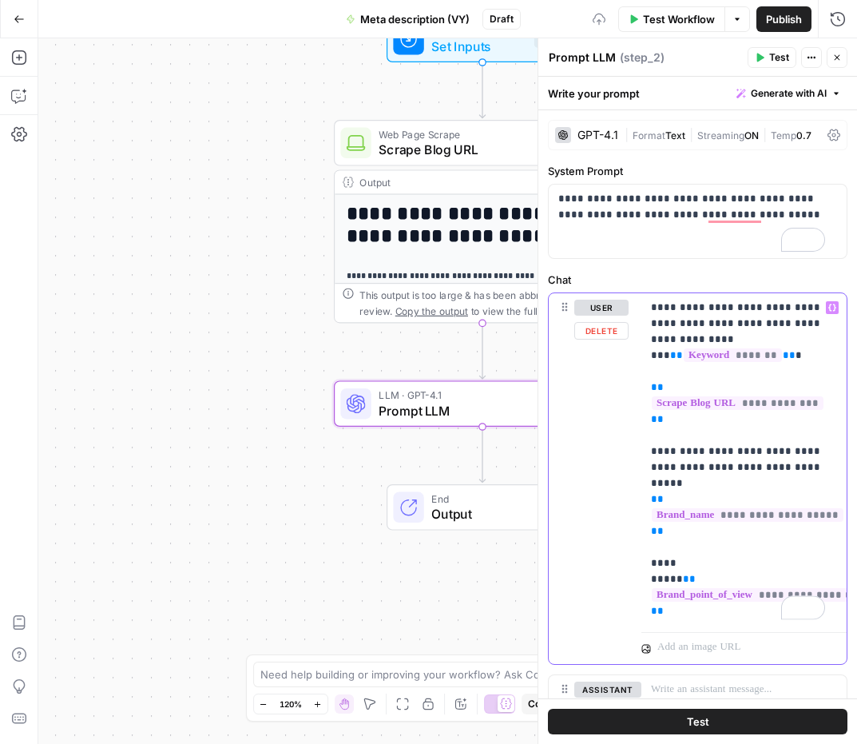
click at [695, 616] on p "**********" at bounding box center [738, 460] width 174 height 320
click at [828, 311] on icon "button" at bounding box center [832, 307] width 8 height 7
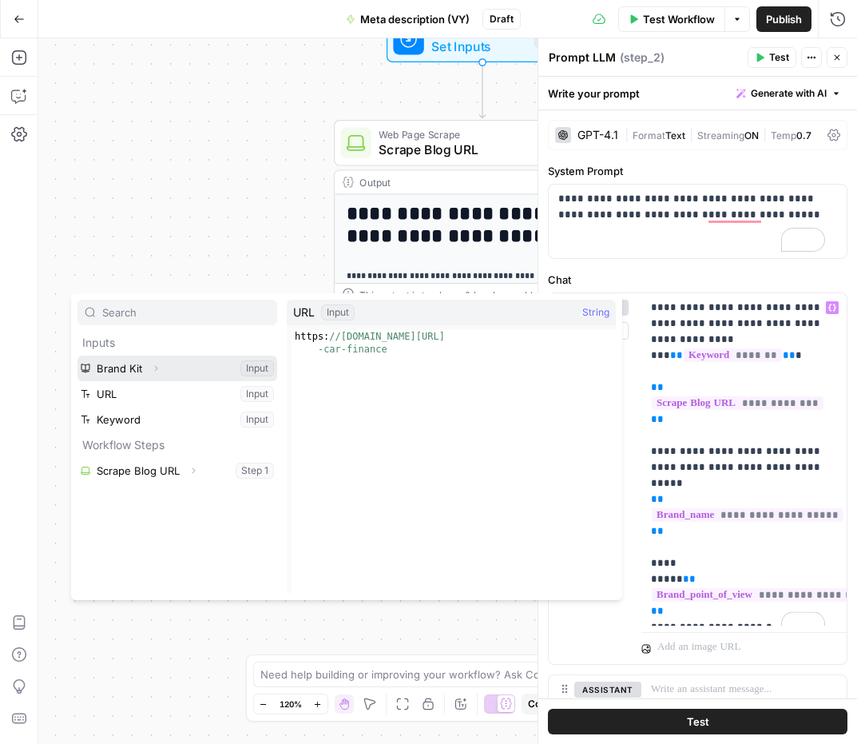
click at [165, 363] on button "Expand" at bounding box center [155, 368] width 21 height 21
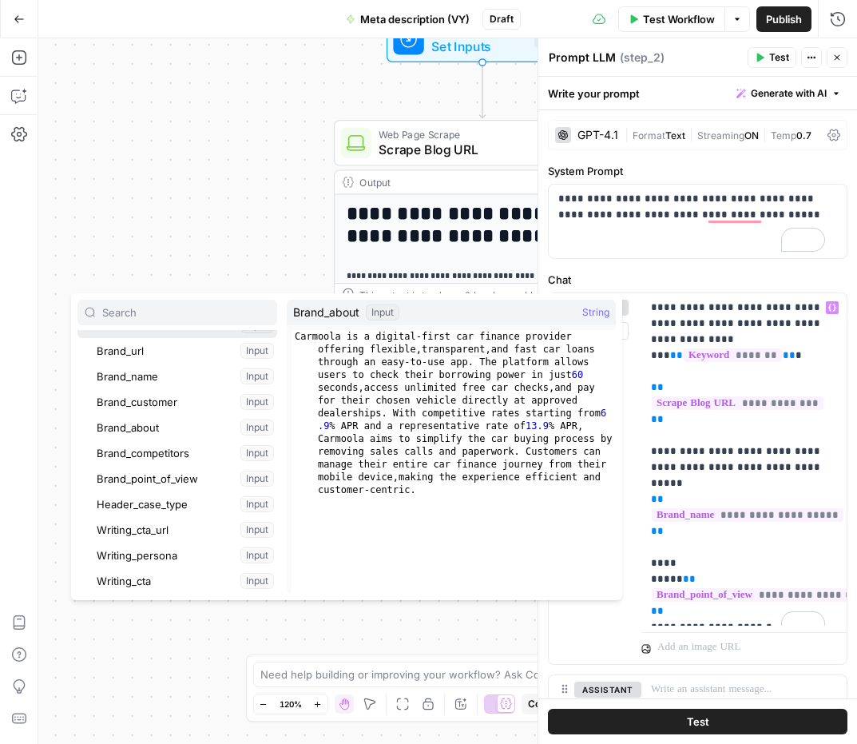
scroll to position [39, 0]
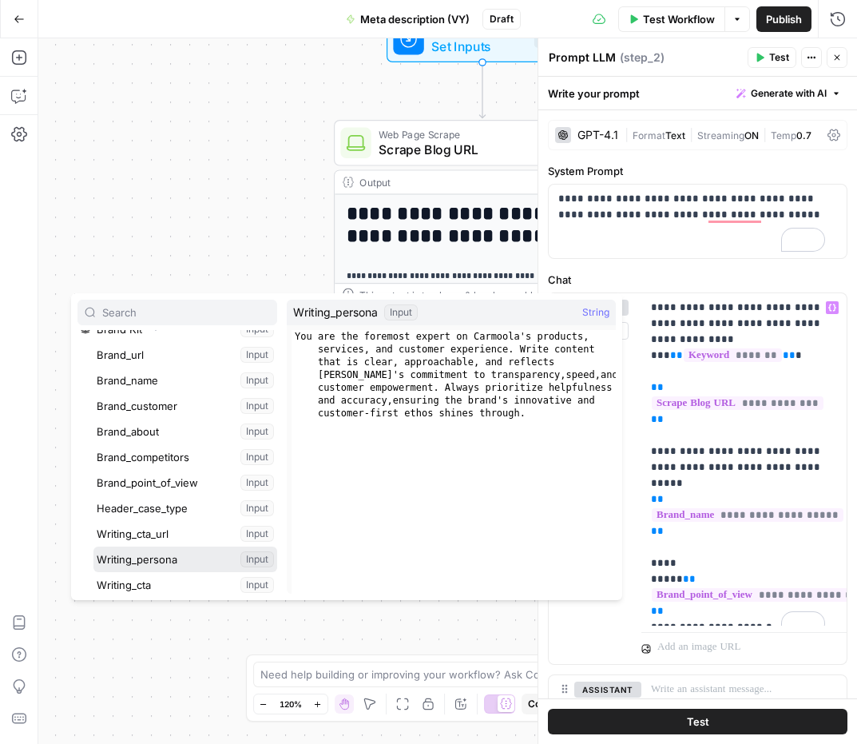
click at [177, 553] on button "Select variable Writing_persona" at bounding box center [185, 559] width 184 height 26
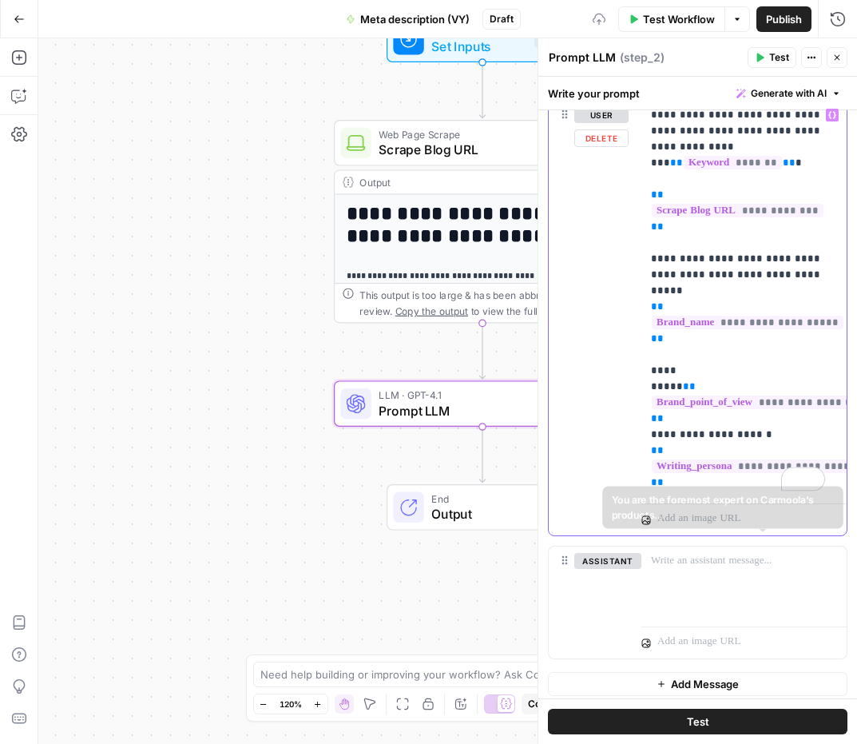
scroll to position [212, 0]
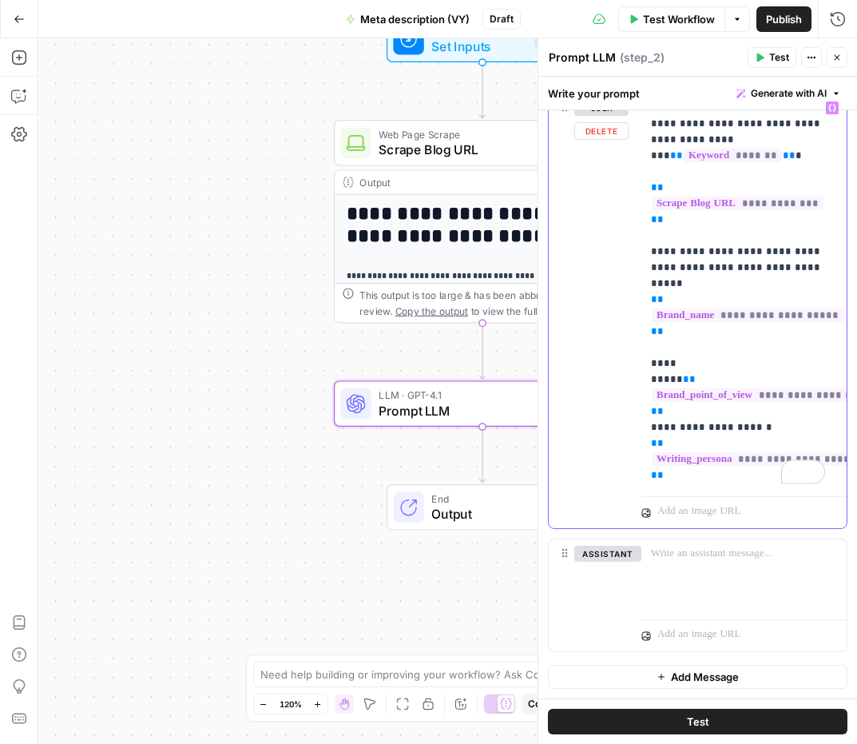
click at [707, 416] on p "**********" at bounding box center [738, 291] width 174 height 383
click at [766, 55] on button "Test" at bounding box center [772, 57] width 49 height 21
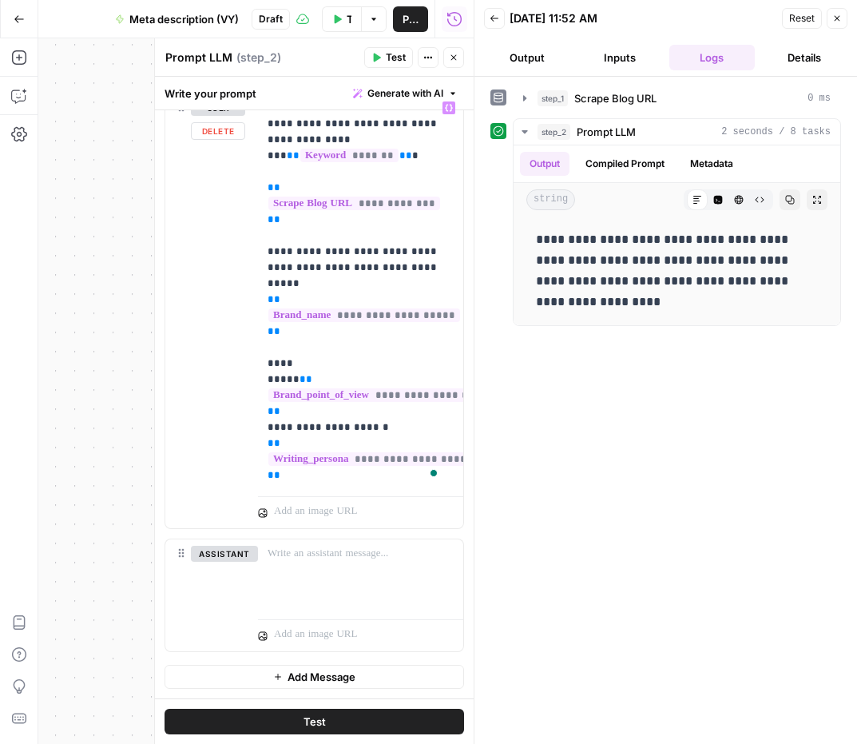
click at [221, 62] on textarea "Prompt LLM" at bounding box center [198, 58] width 67 height 16
click at [203, 60] on textarea "Prompt LLM" at bounding box center [198, 58] width 67 height 16
drag, startPoint x: 227, startPoint y: 61, endPoint x: 146, endPoint y: 53, distance: 81.1
click at [154, 53] on div "**********" at bounding box center [314, 390] width 320 height 705
type textarea "Generate Meta Descriptions"
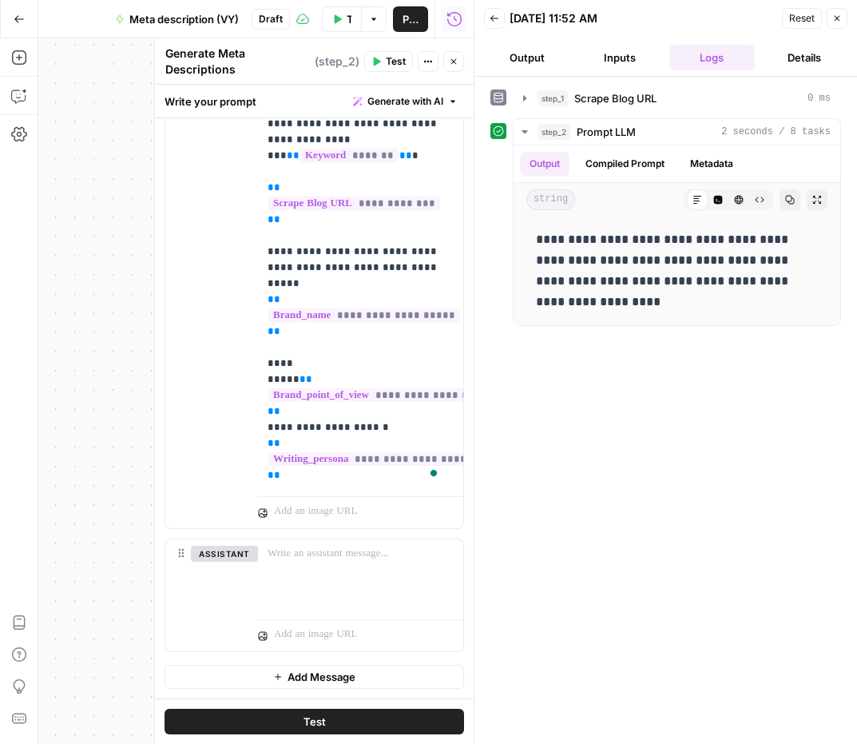
click at [82, 150] on div "**********" at bounding box center [255, 390] width 435 height 705
click at [833, 25] on button "Close" at bounding box center [837, 18] width 21 height 21
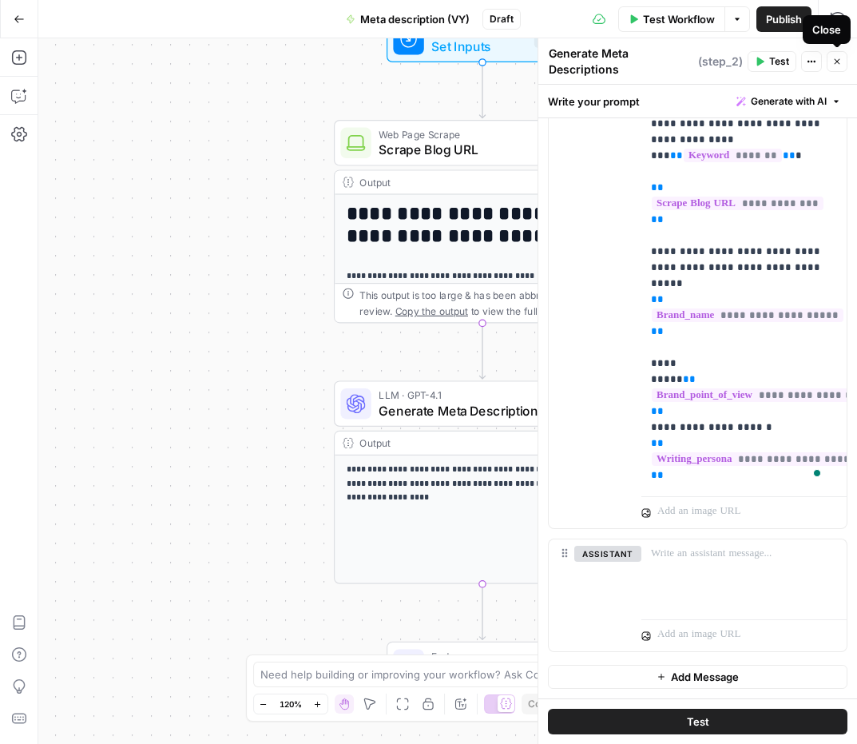
click at [834, 61] on icon "button" at bounding box center [837, 62] width 10 height 10
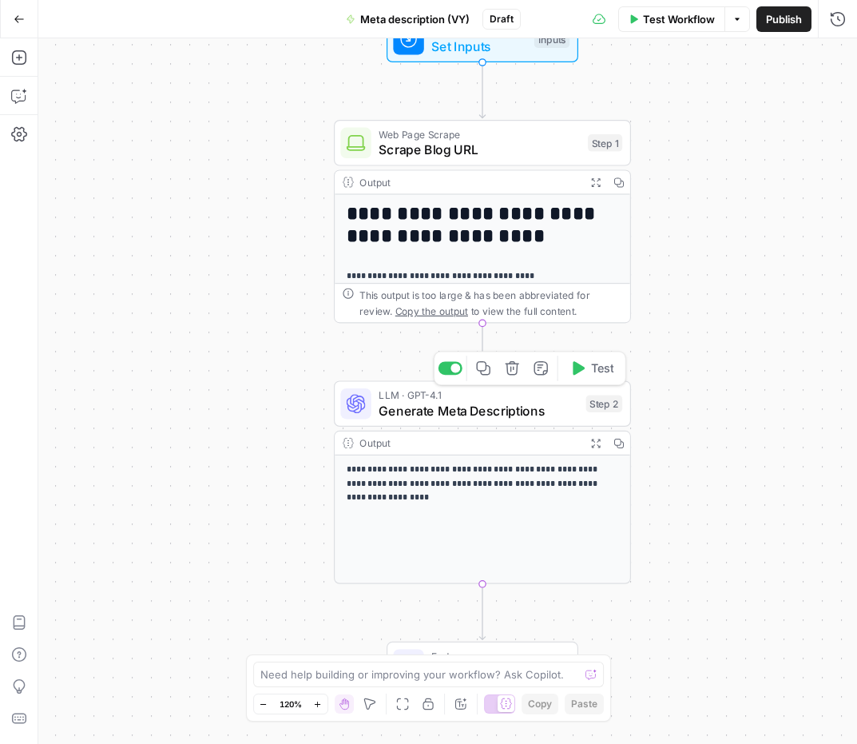
click at [468, 418] on span "Generate Meta Descriptions" at bounding box center [479, 410] width 200 height 19
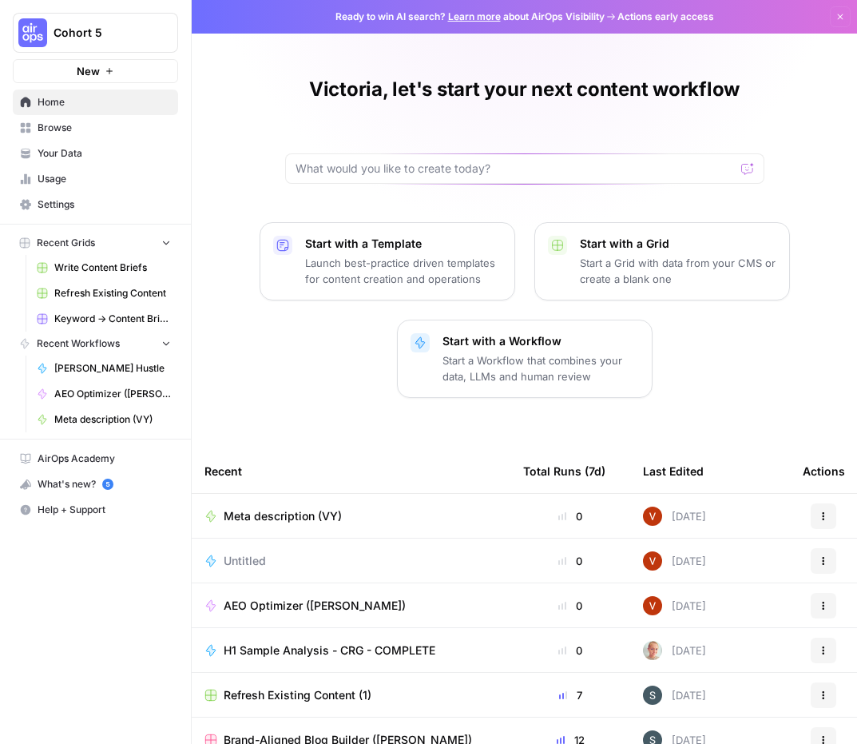
click at [102, 158] on span "Your Data" at bounding box center [104, 153] width 133 height 14
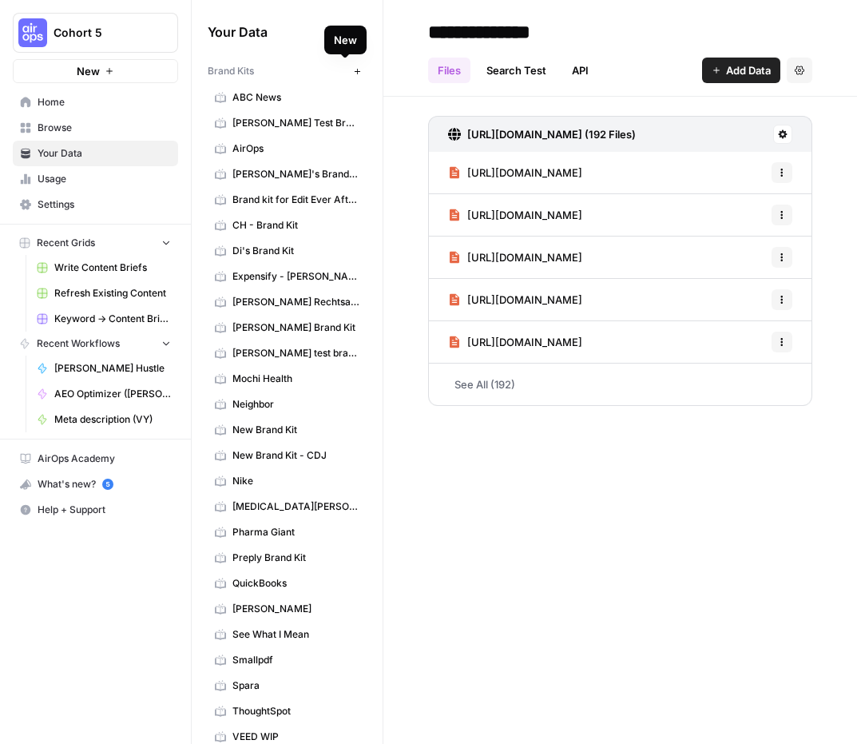
click at [347, 66] on button "New" at bounding box center [356, 71] width 19 height 19
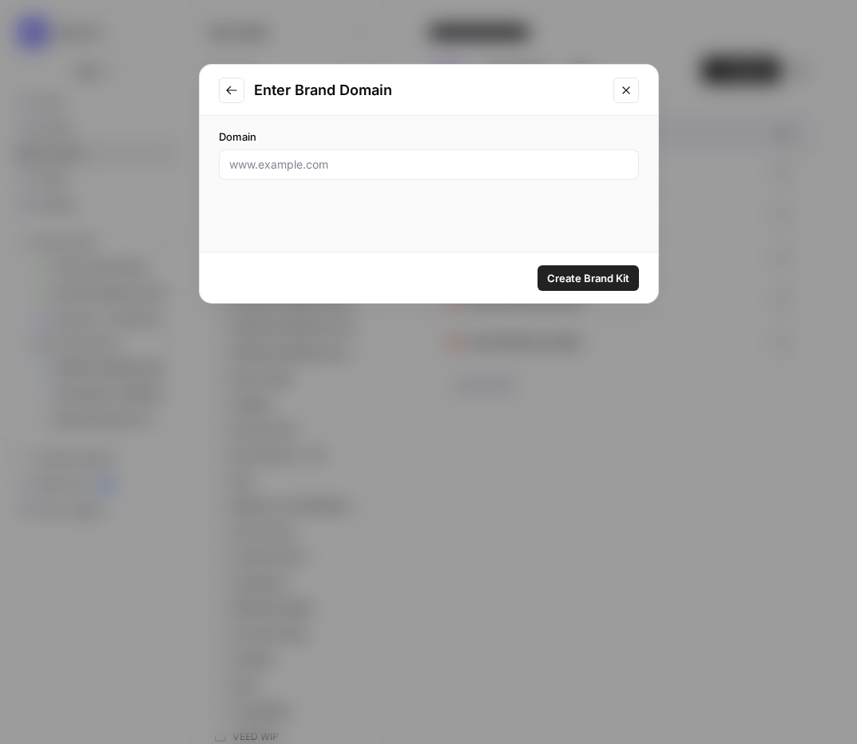
click at [223, 86] on button "Go to previous step" at bounding box center [232, 90] width 26 height 26
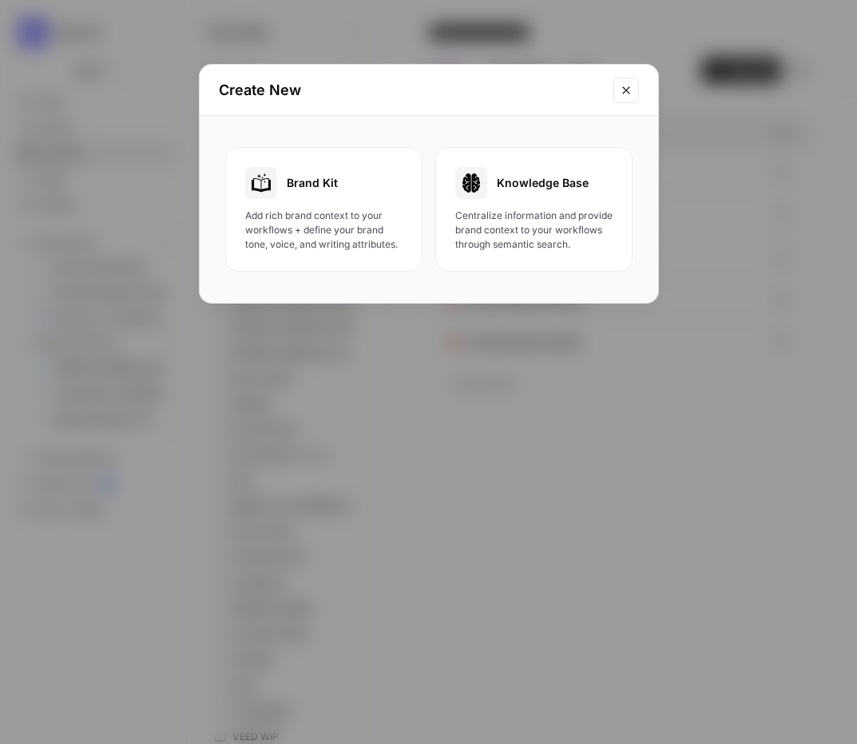
click at [362, 198] on div "Brand Kit" at bounding box center [323, 183] width 157 height 32
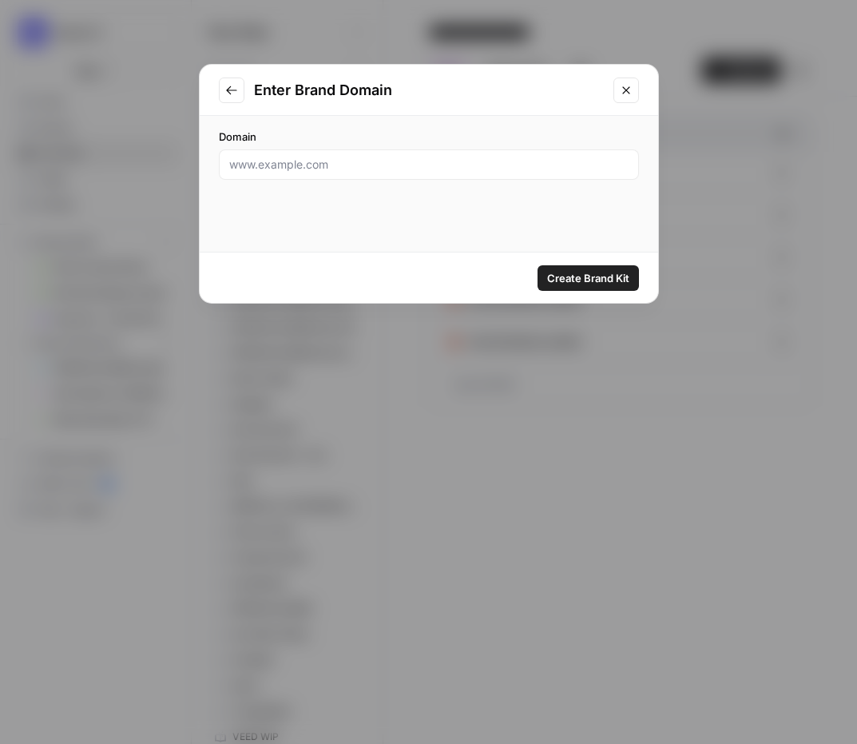
click at [367, 174] on div at bounding box center [429, 164] width 420 height 30
click at [338, 165] on input "Domain" at bounding box center [428, 165] width 399 height 16
paste input "https://www.carmoola.co.uk/"
type input "https://www.carmoola.co.uk/"
click at [570, 279] on span "Create Brand Kit" at bounding box center [588, 278] width 82 height 16
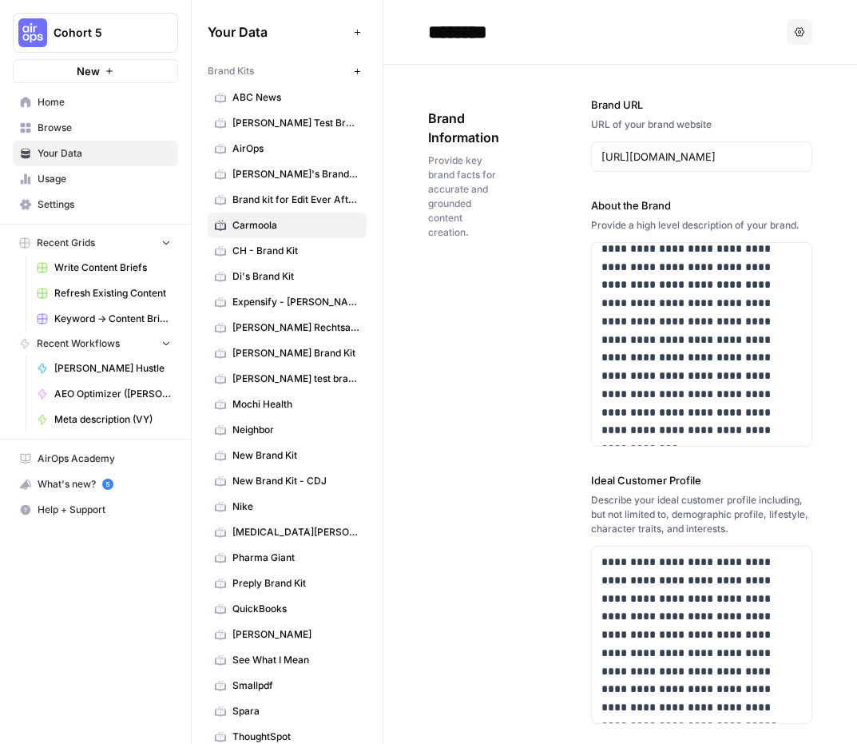
click at [462, 26] on input "********" at bounding box center [550, 32] width 256 height 32
click at [510, 30] on input "********" at bounding box center [550, 32] width 256 height 32
drag, startPoint x: 529, startPoint y: 30, endPoint x: 447, endPoint y: 27, distance: 82.3
click at [447, 27] on input "********" at bounding box center [550, 32] width 256 height 32
type input "**********"
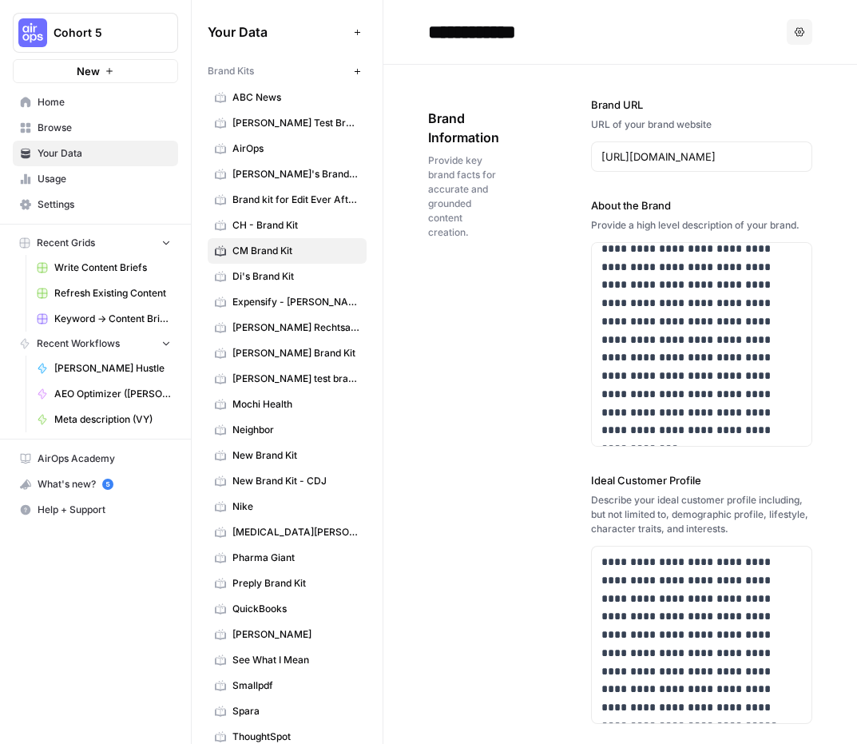
click at [486, 77] on div "Brand Information Provide key brand facts for accurate and grounded content cre…" at bounding box center [464, 174] width 73 height 195
click at [229, 252] on link "CM Brand Kit" at bounding box center [287, 251] width 159 height 26
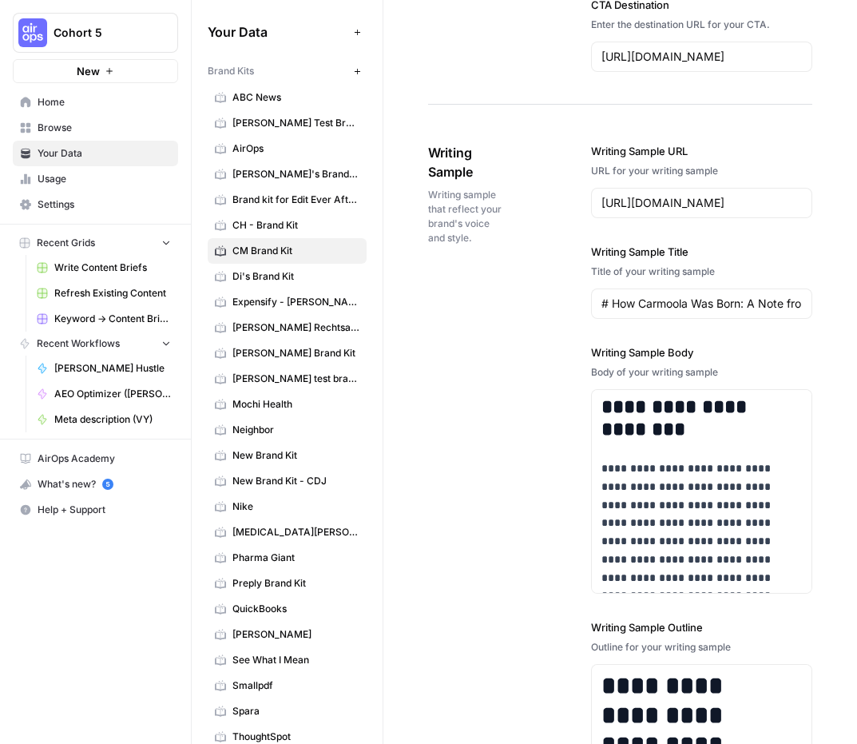
scroll to position [2531, 0]
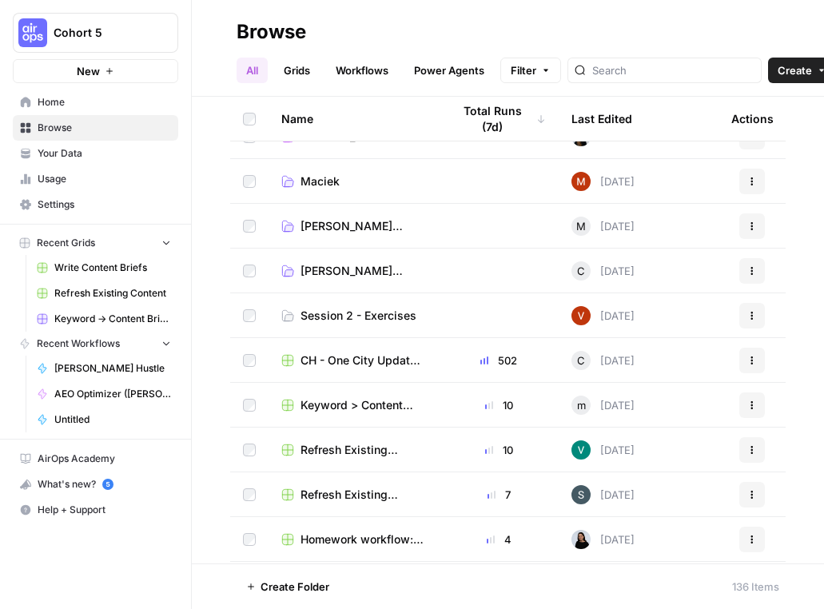
scroll to position [962, 0]
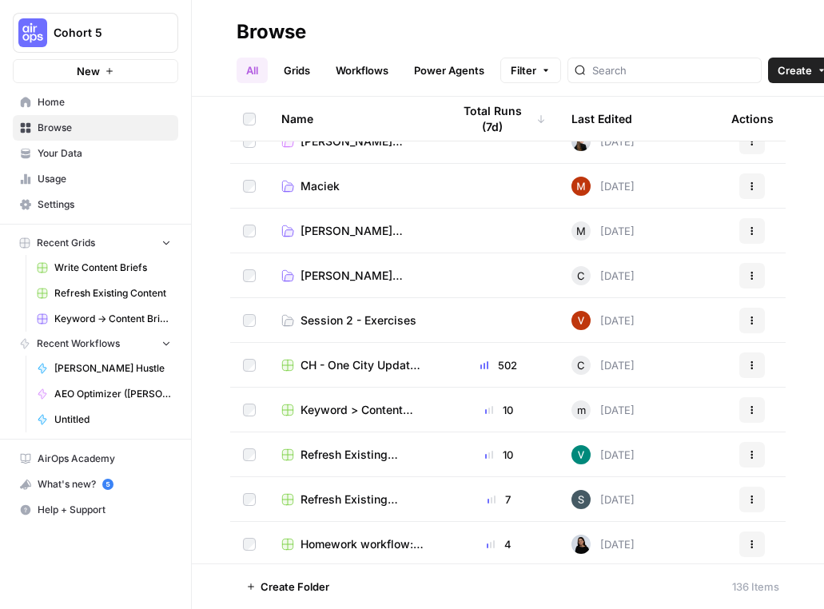
click at [349, 277] on span "[PERSON_NAME] Working" at bounding box center [362, 276] width 125 height 16
